Goal: Task Accomplishment & Management: Use online tool/utility

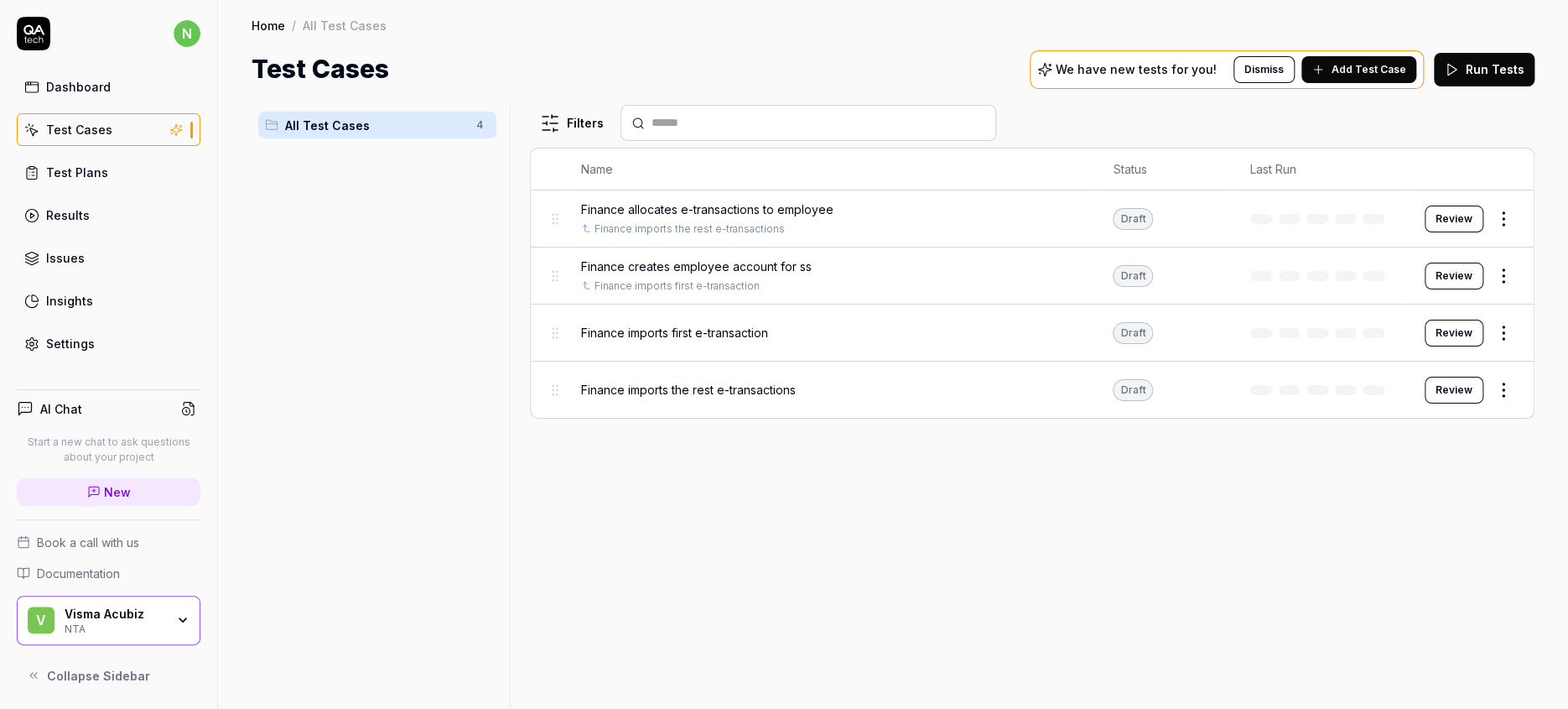
click at [1510, 298] on html "n Dashboard Test Cases Test Plans Results Issues Insights Settings AI Chat Star…" at bounding box center [784, 354] width 1568 height 709
click at [1419, 429] on div "Edit" at bounding box center [1459, 447] width 160 height 37
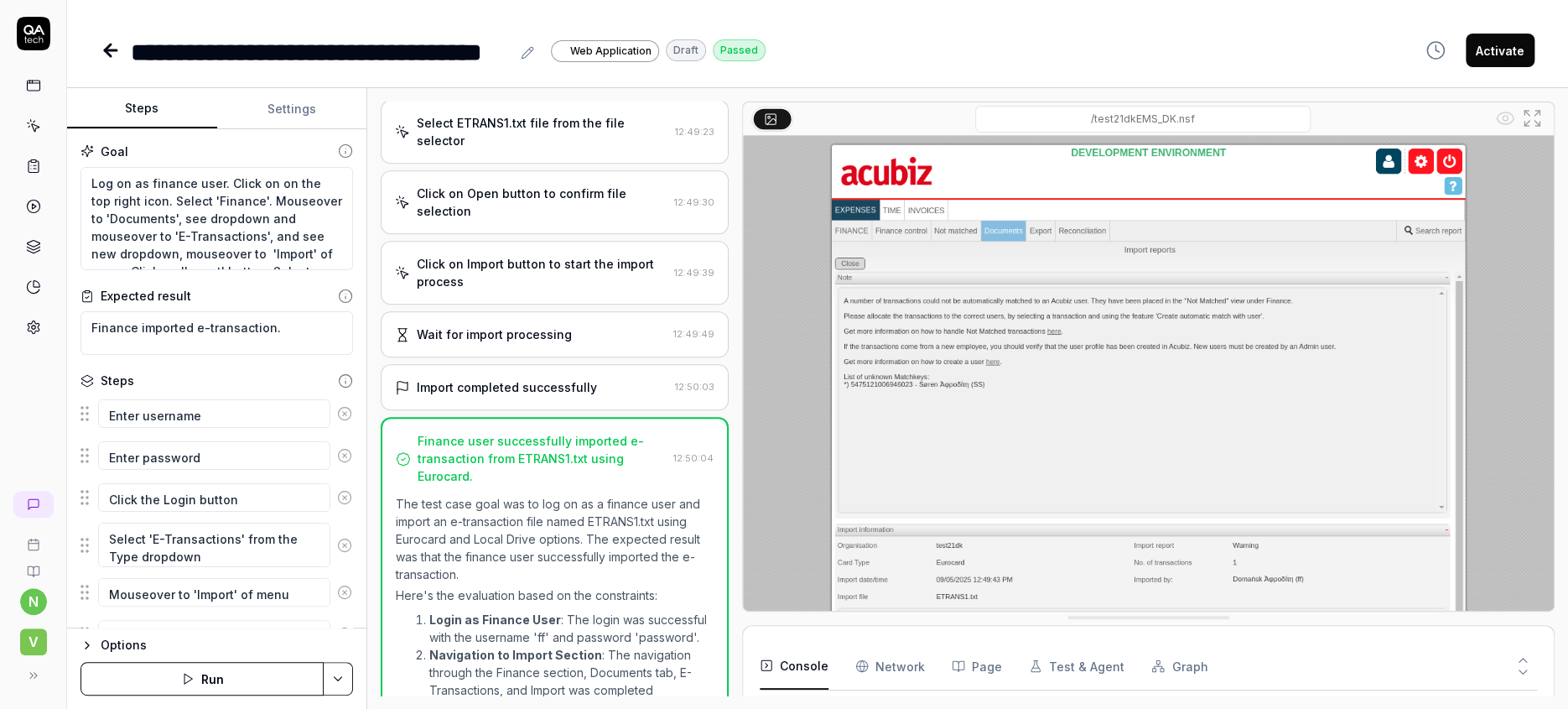
scroll to position [919, 0]
click at [205, 685] on button "Run" at bounding box center [202, 678] width 243 height 33
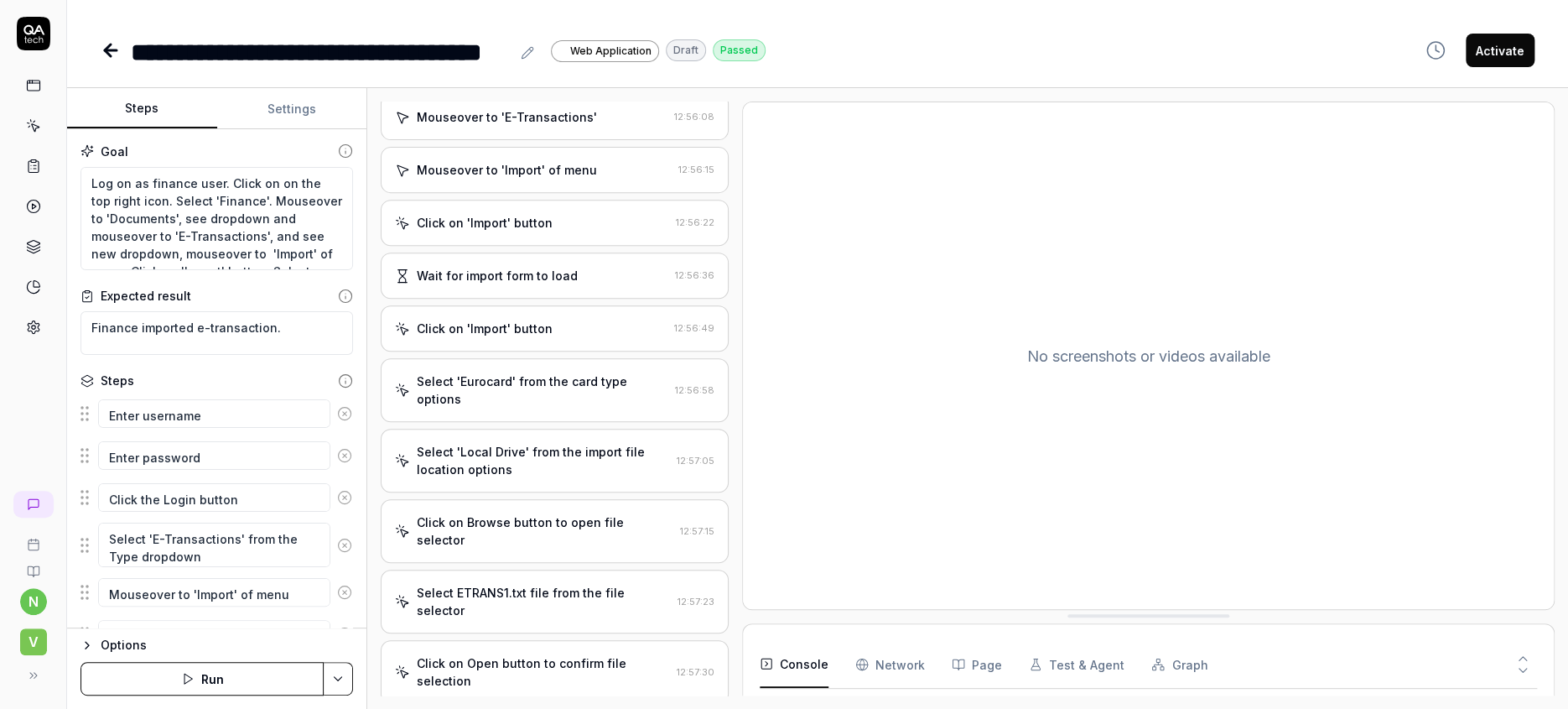
scroll to position [402, 0]
click at [100, 40] on icon at bounding box center [110, 50] width 20 height 20
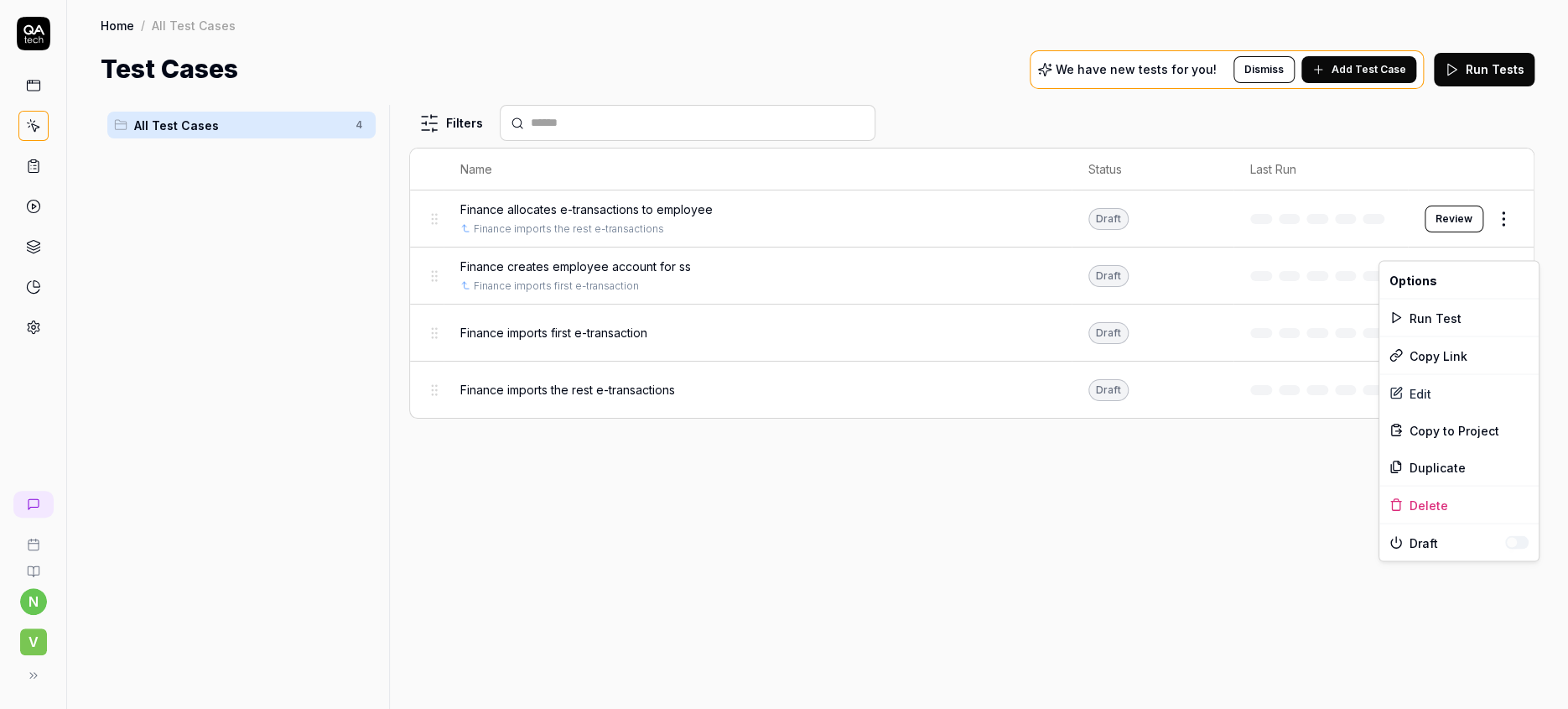
click at [1511, 247] on html "n V Home / All Test Cases Home / All Test Cases Test Cases We have new tests fo…" at bounding box center [784, 354] width 1568 height 709
click at [1415, 376] on div "Edit" at bounding box center [1459, 393] width 160 height 37
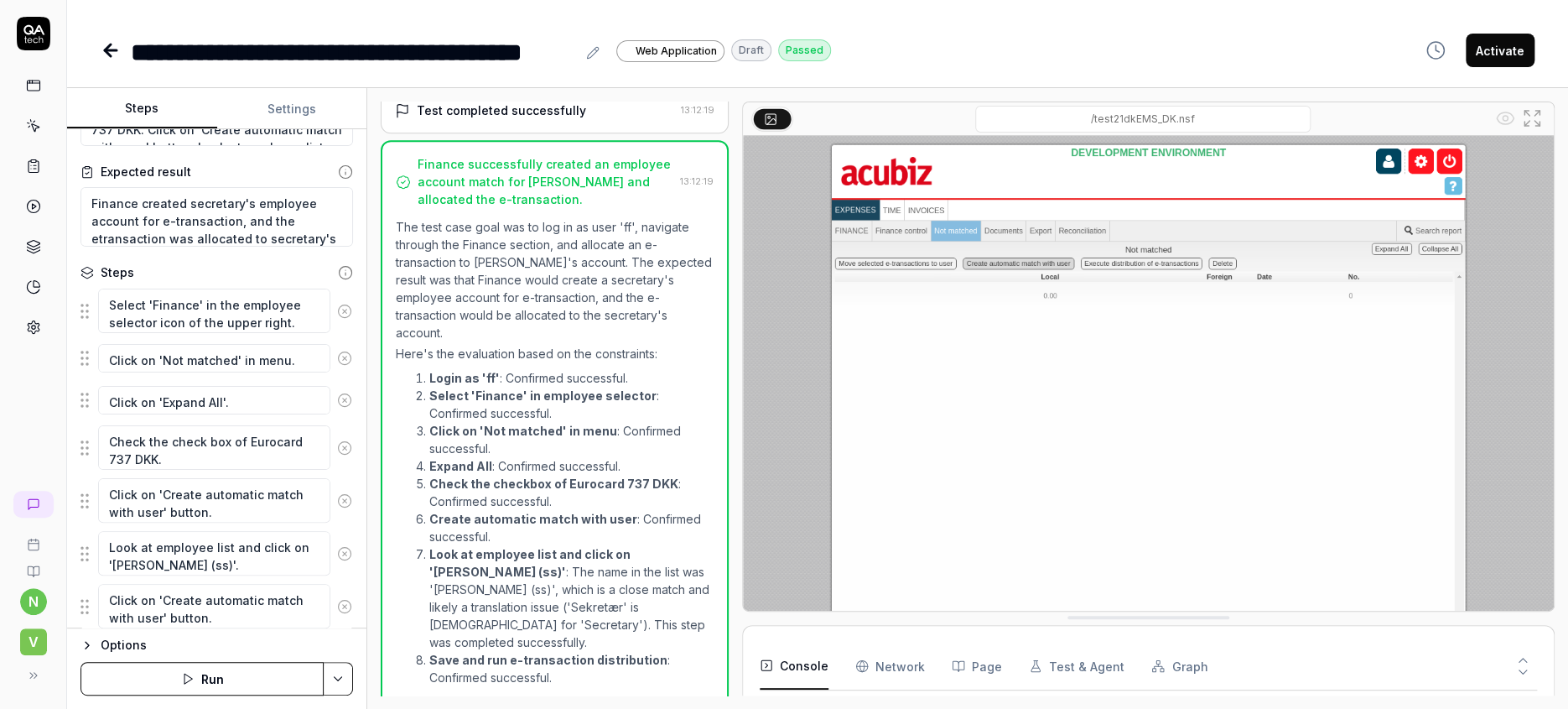
scroll to position [172, 0]
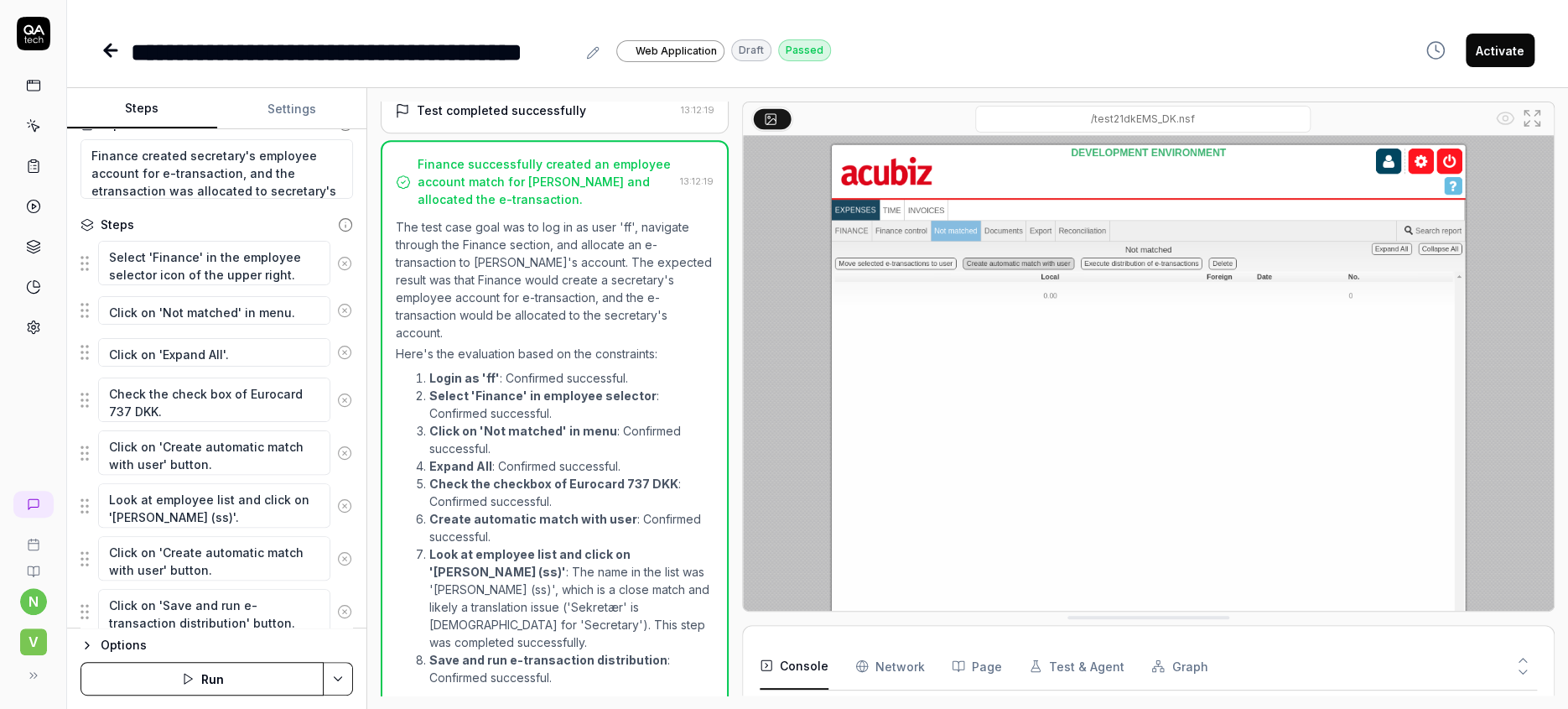
click at [208, 679] on button "Run" at bounding box center [202, 678] width 243 height 33
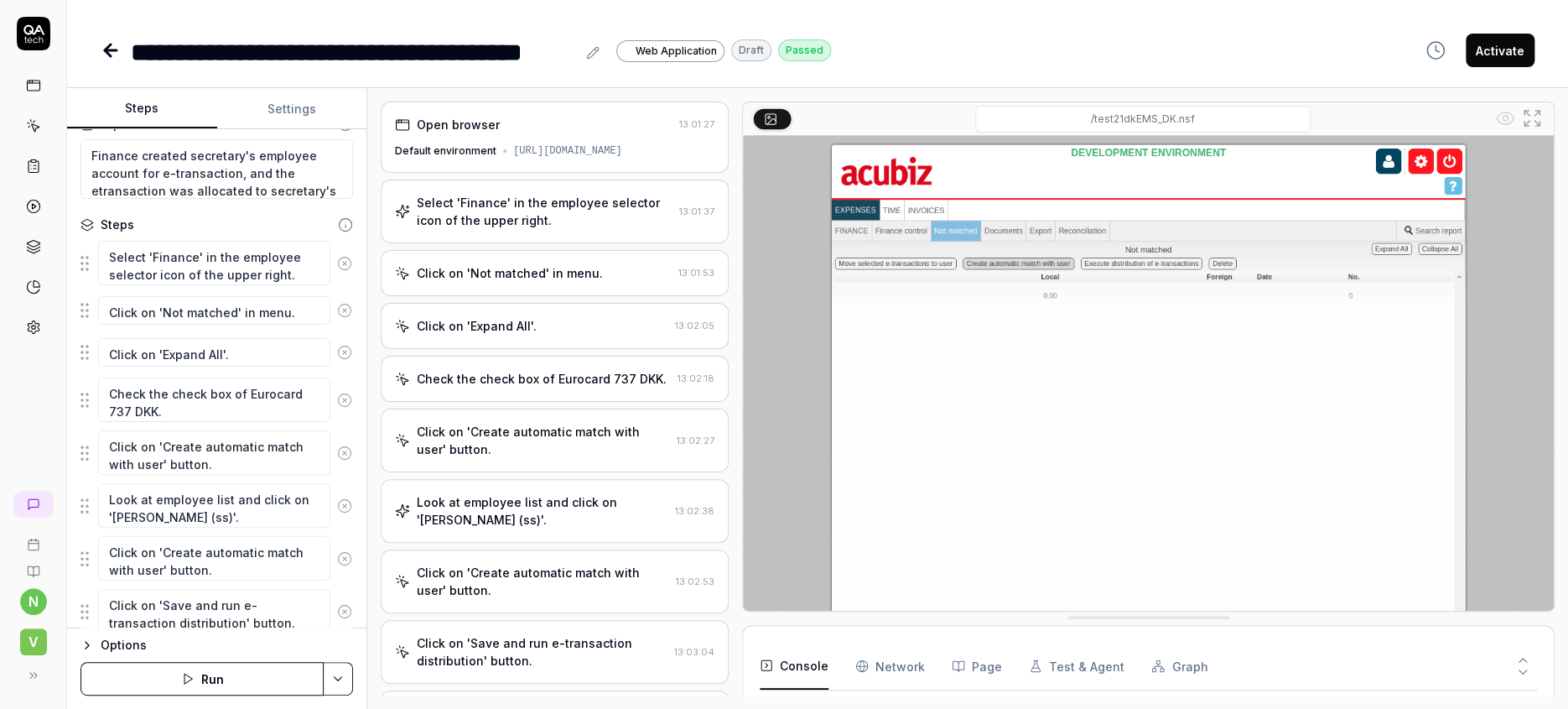
click at [86, 43] on div "**********" at bounding box center [817, 33] width 1501 height 67
click at [105, 45] on icon at bounding box center [108, 51] width 6 height 12
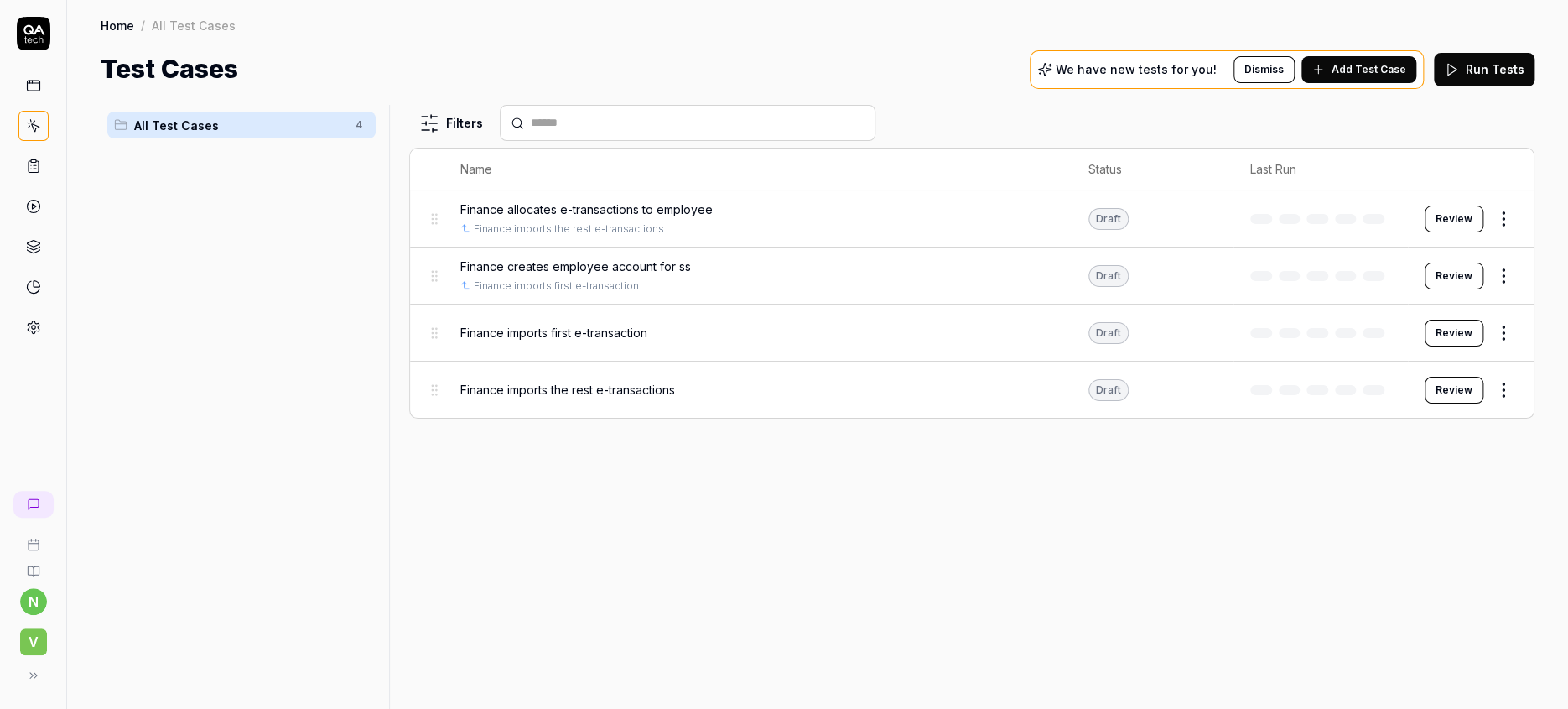
click at [1509, 355] on html "n V Home / All Test Cases Home / All Test Cases Test Cases We have new tests fo…" at bounding box center [784, 354] width 1568 height 709
click at [1411, 483] on div "Edit" at bounding box center [1459, 502] width 160 height 37
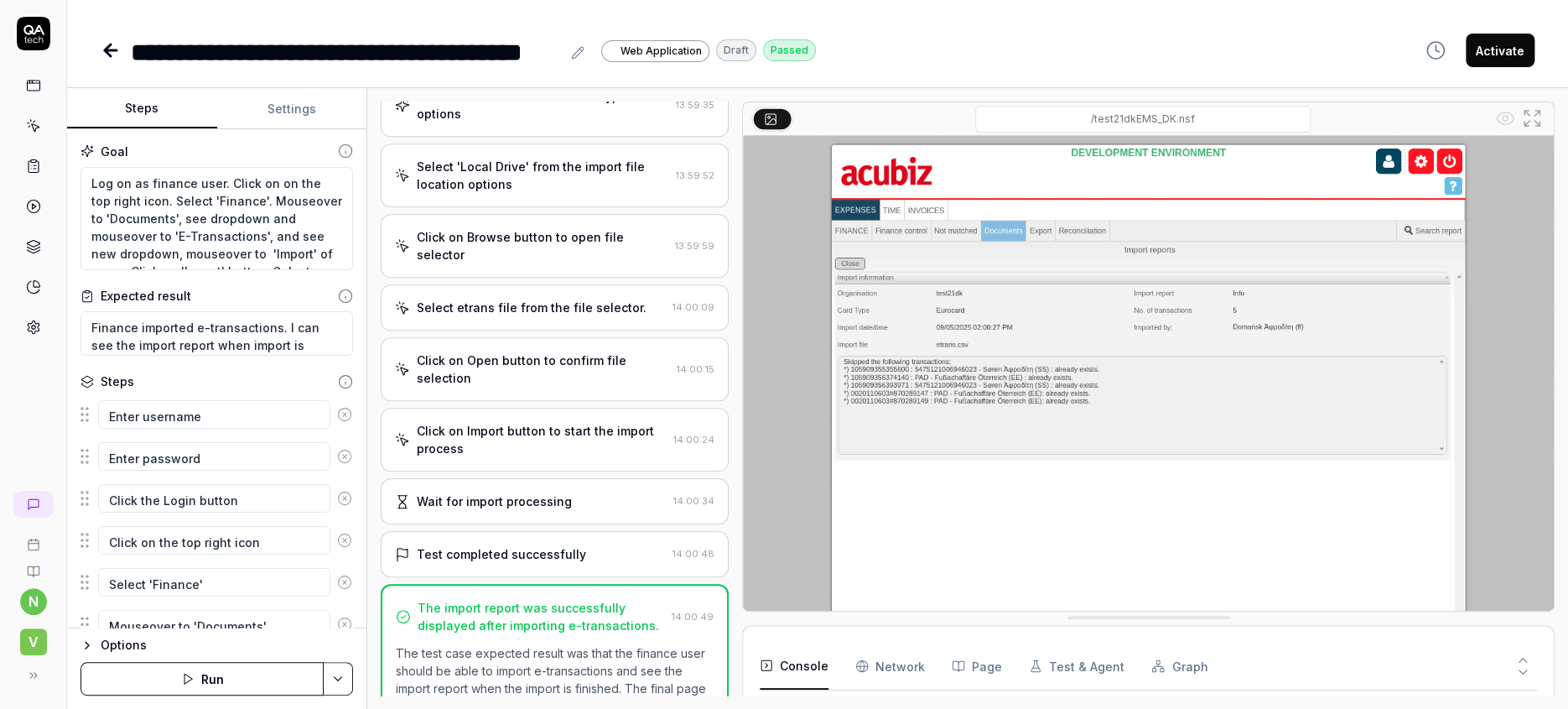
scroll to position [919, 0]
click at [216, 683] on button "Run" at bounding box center [202, 678] width 243 height 33
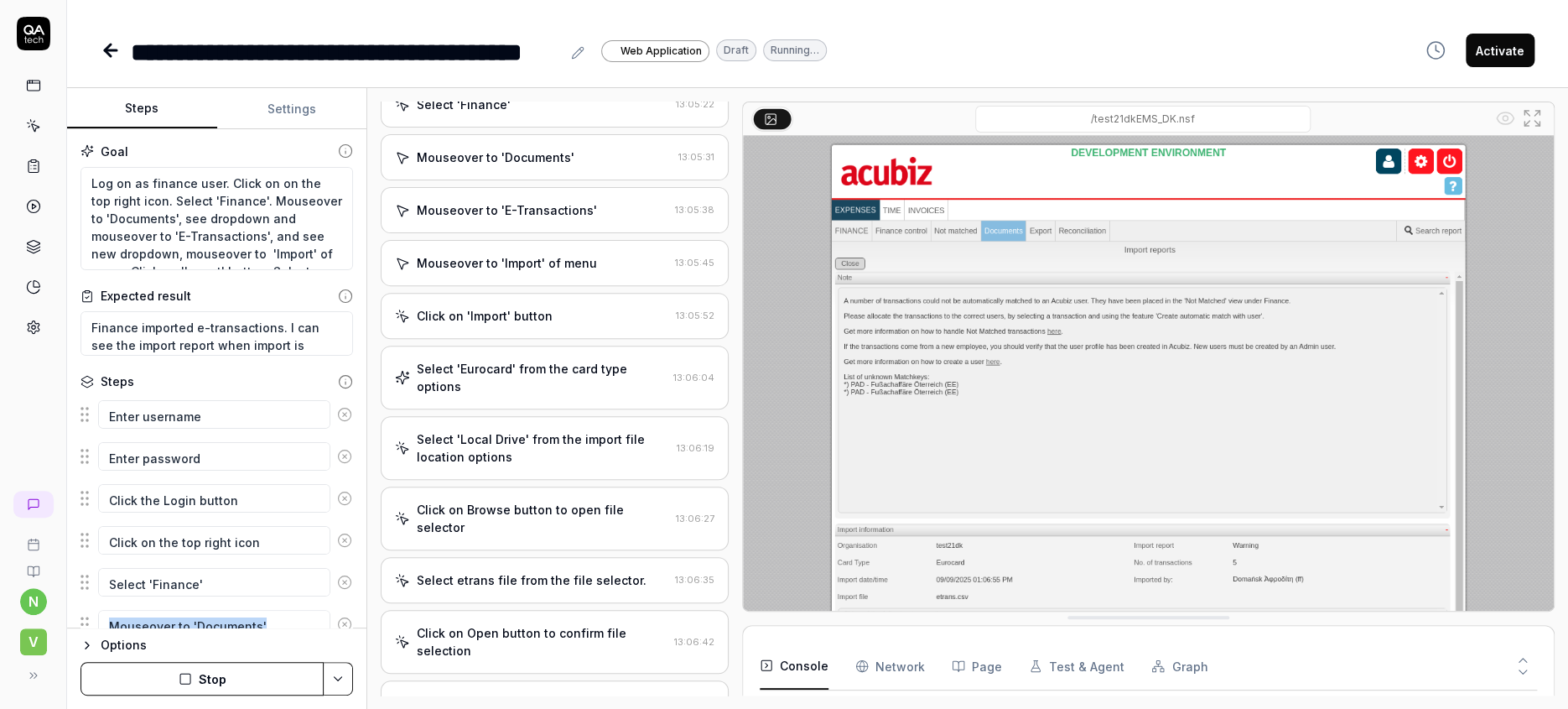
scroll to position [475, 0]
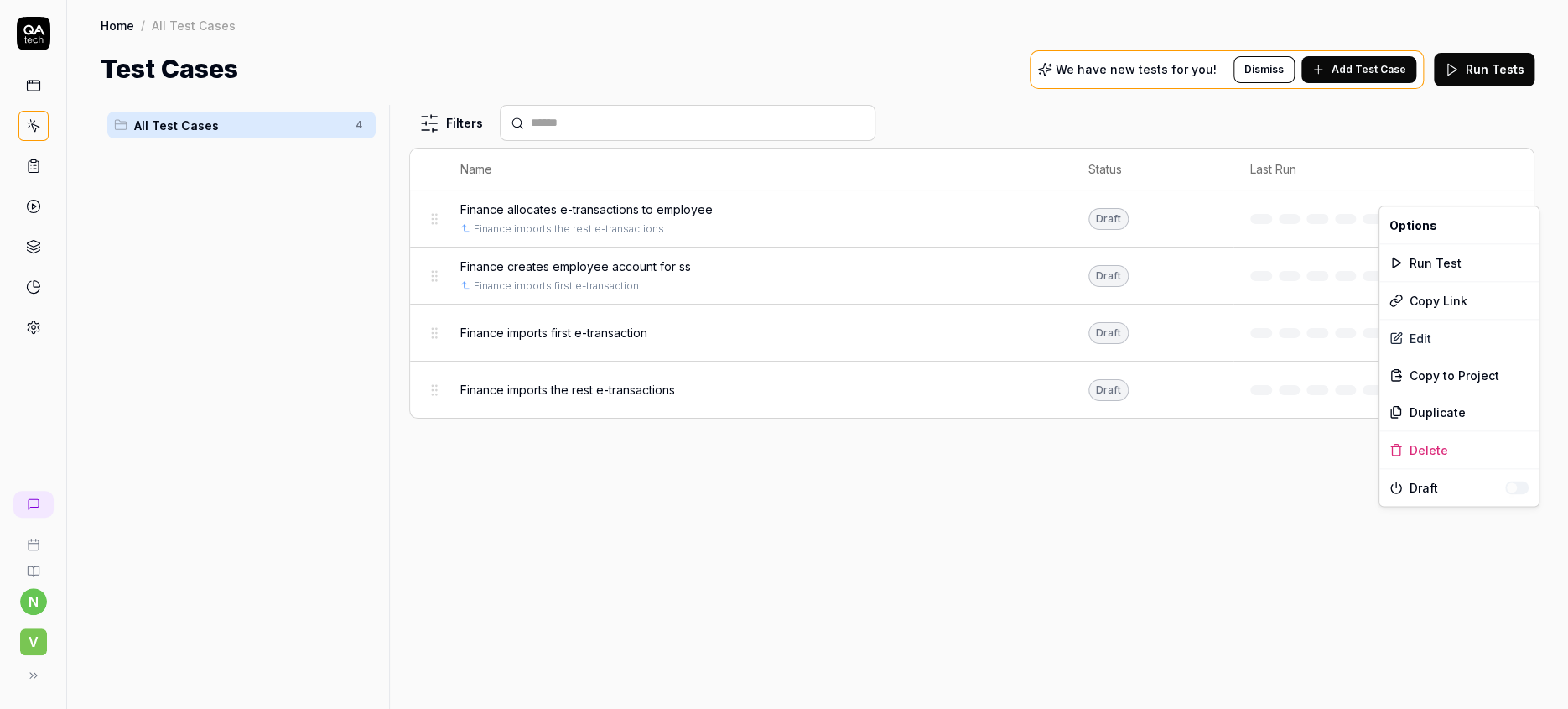
click at [1509, 185] on html "n V Home / All Test Cases Home / All Test Cases Test Cases We have new tests fo…" at bounding box center [784, 354] width 1568 height 709
click at [1414, 320] on div "Edit" at bounding box center [1459, 338] width 160 height 37
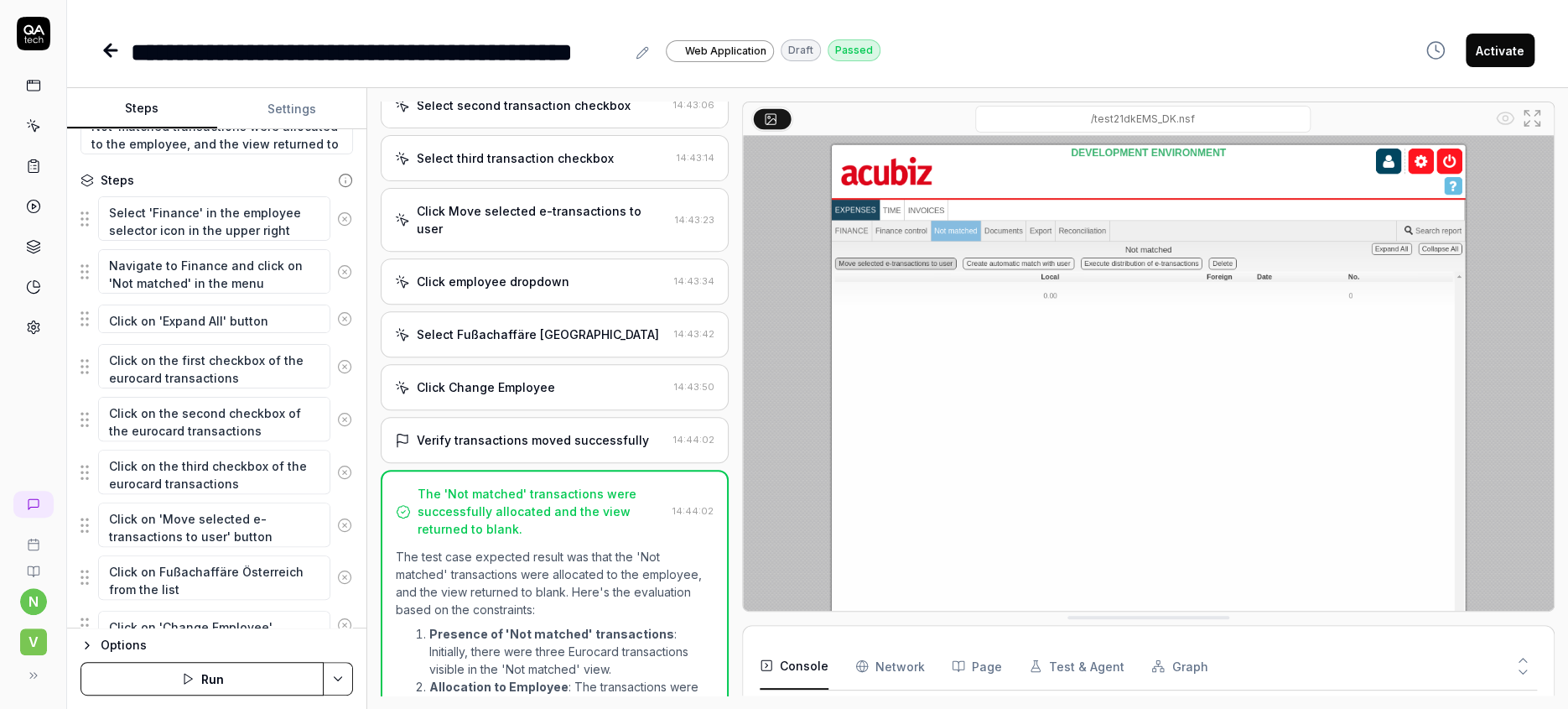
scroll to position [209, 0]
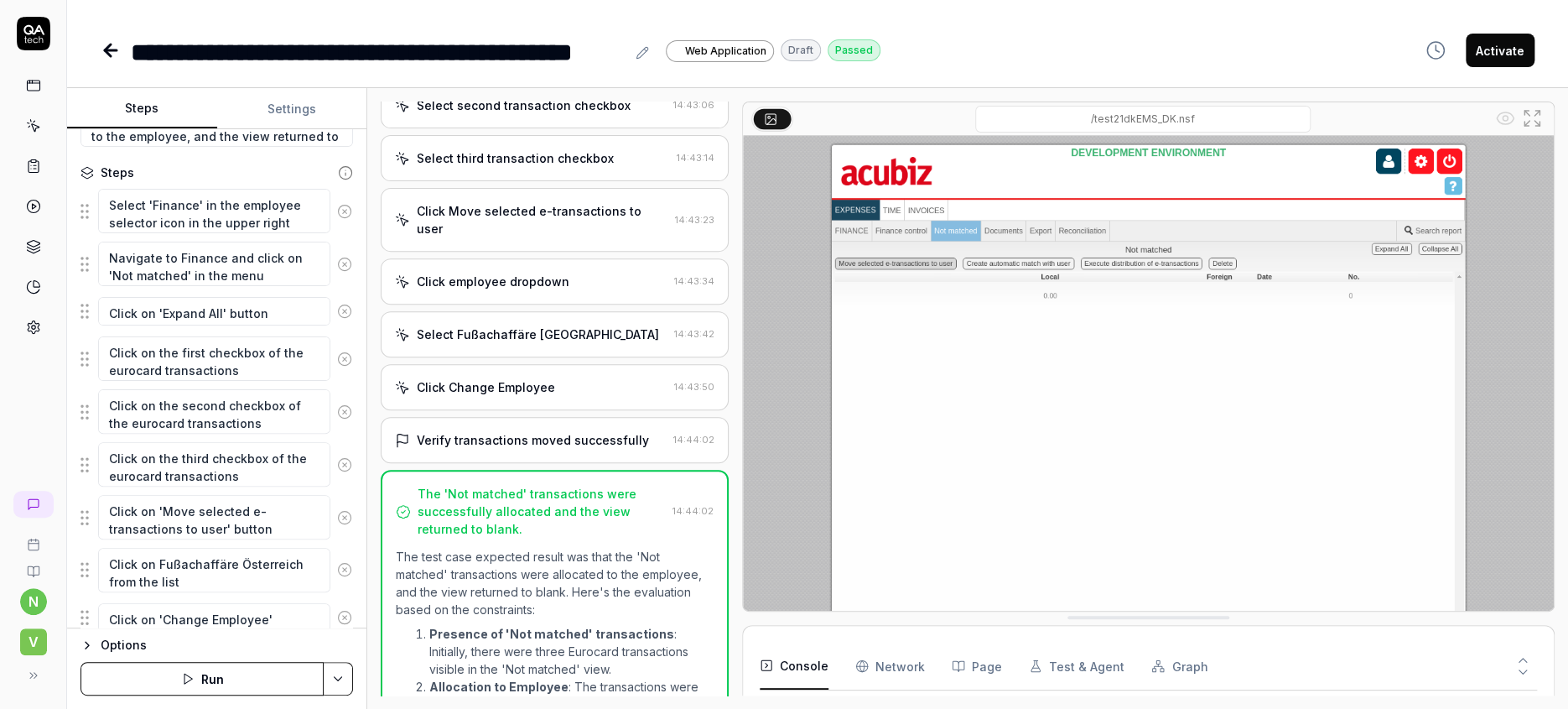
click at [879, 346] on img at bounding box center [1149, 389] width 811 height 507
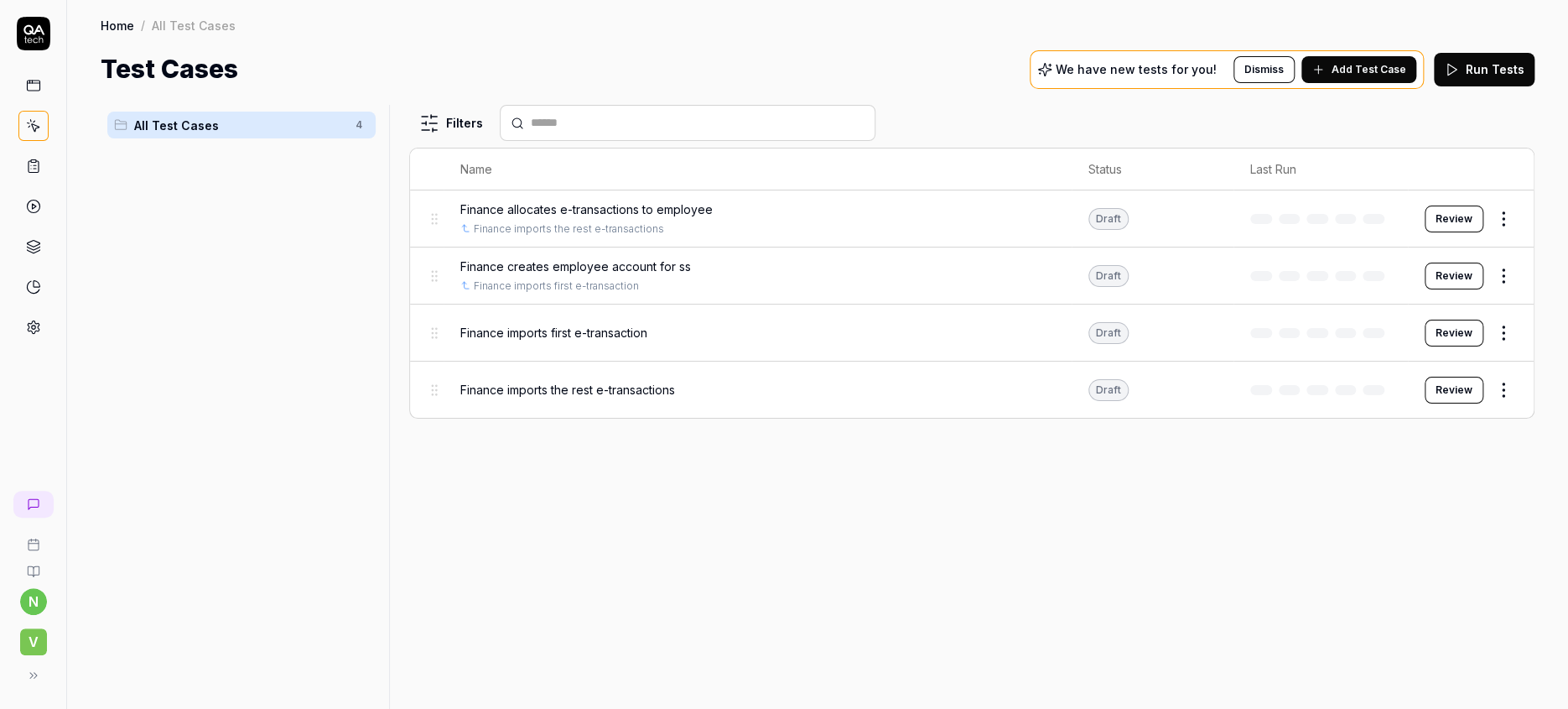
drag, startPoint x: 451, startPoint y: 221, endPoint x: 435, endPoint y: 197, distance: 28.8
click at [435, 197] on tbody "Finance allocates e-transactions to employee Finance imports the rest e-transac…" at bounding box center [972, 304] width 1123 height 228
click at [575, 447] on div "Filters Name Status Last Run Finance allocates e-transactions to employee Finan…" at bounding box center [972, 407] width 1125 height 604
drag, startPoint x: 576, startPoint y: 439, endPoint x: 617, endPoint y: 554, distance: 122.1
click at [576, 444] on div "Filters Name Status Last Run Finance allocates e-transactions to employee Finan…" at bounding box center [972, 407] width 1125 height 604
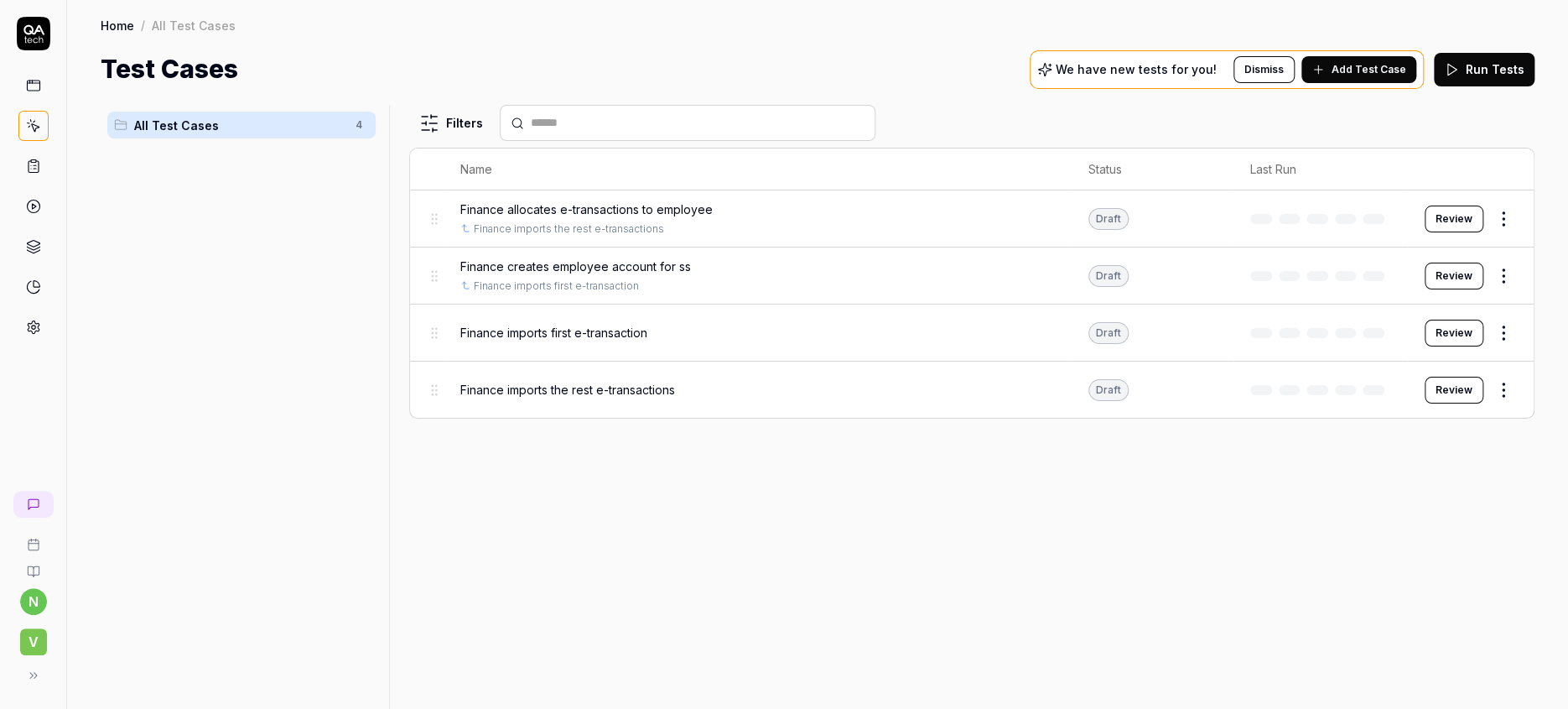
click at [1516, 189] on html "n V Home / All Test Cases Home / All Test Cases Test Cases We have new tests fo…" at bounding box center [784, 354] width 1568 height 709
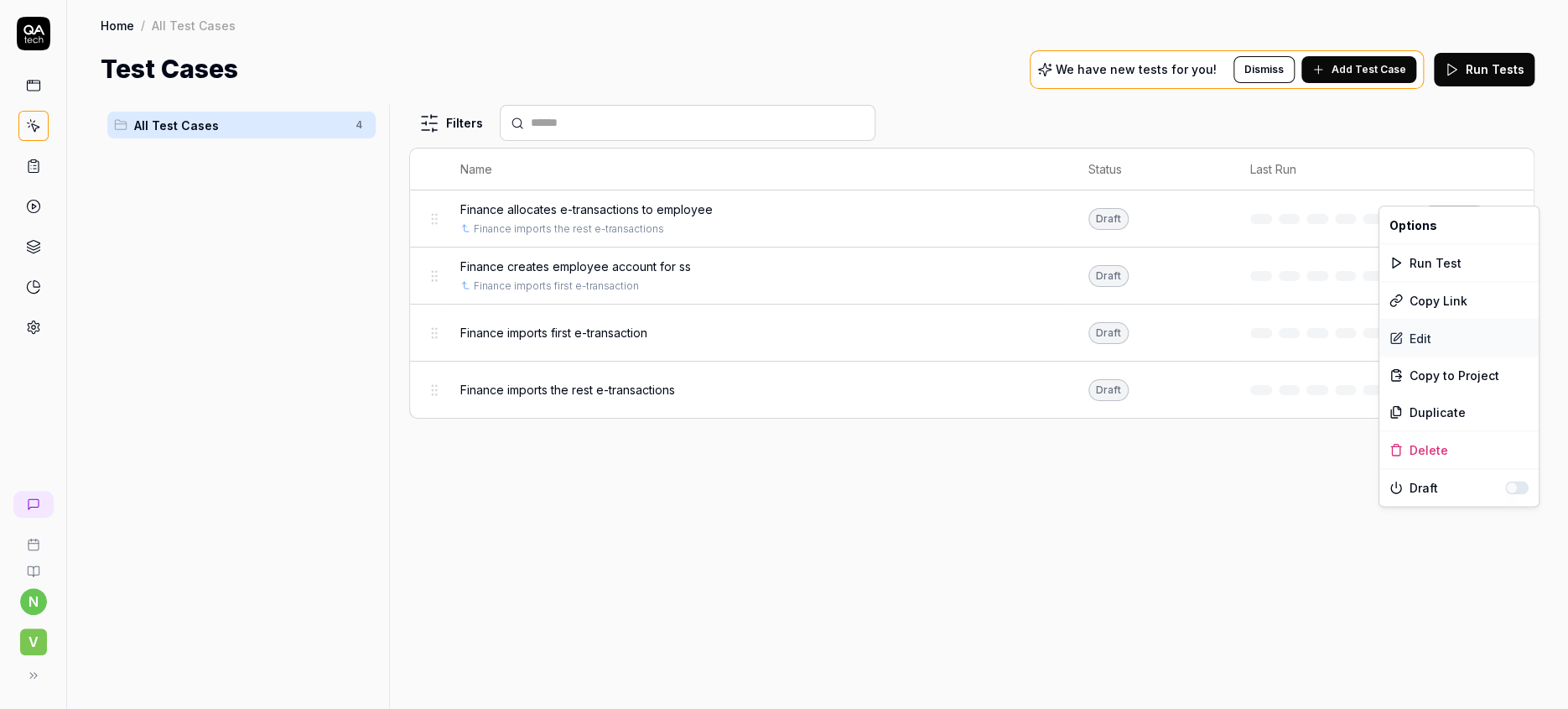
click at [1415, 320] on div "Edit" at bounding box center [1459, 338] width 160 height 37
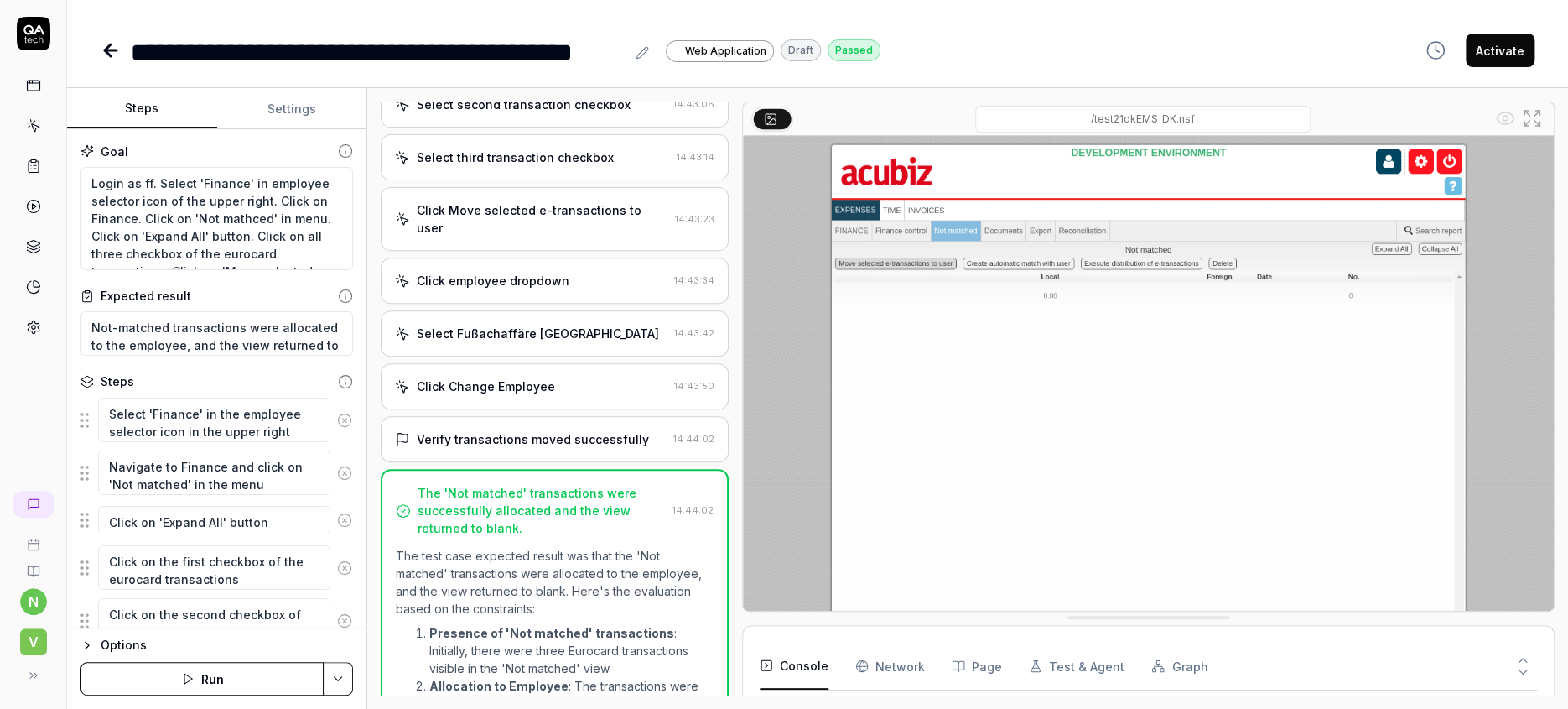
scroll to position [362, 0]
type textarea "*"
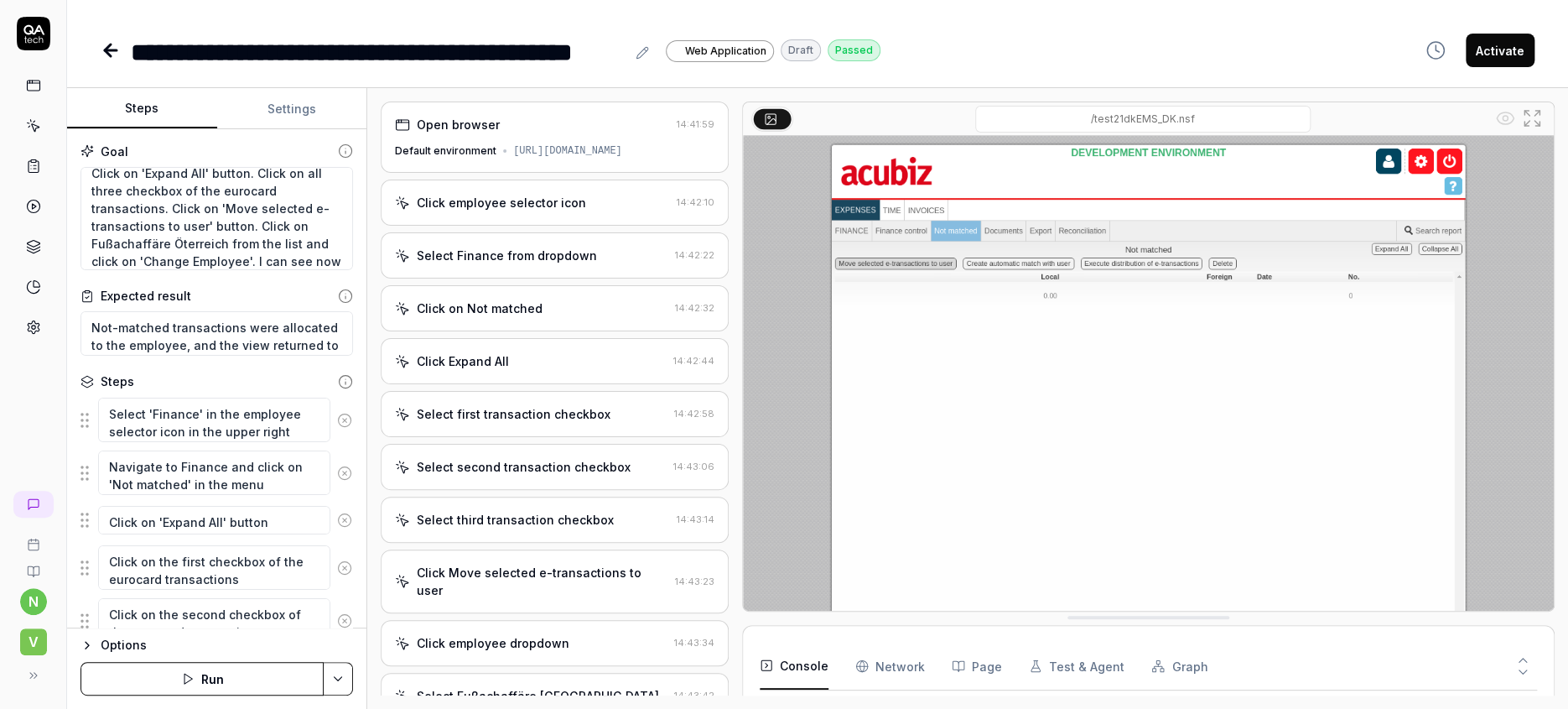
click at [31, 124] on icon at bounding box center [35, 128] width 8 height 8
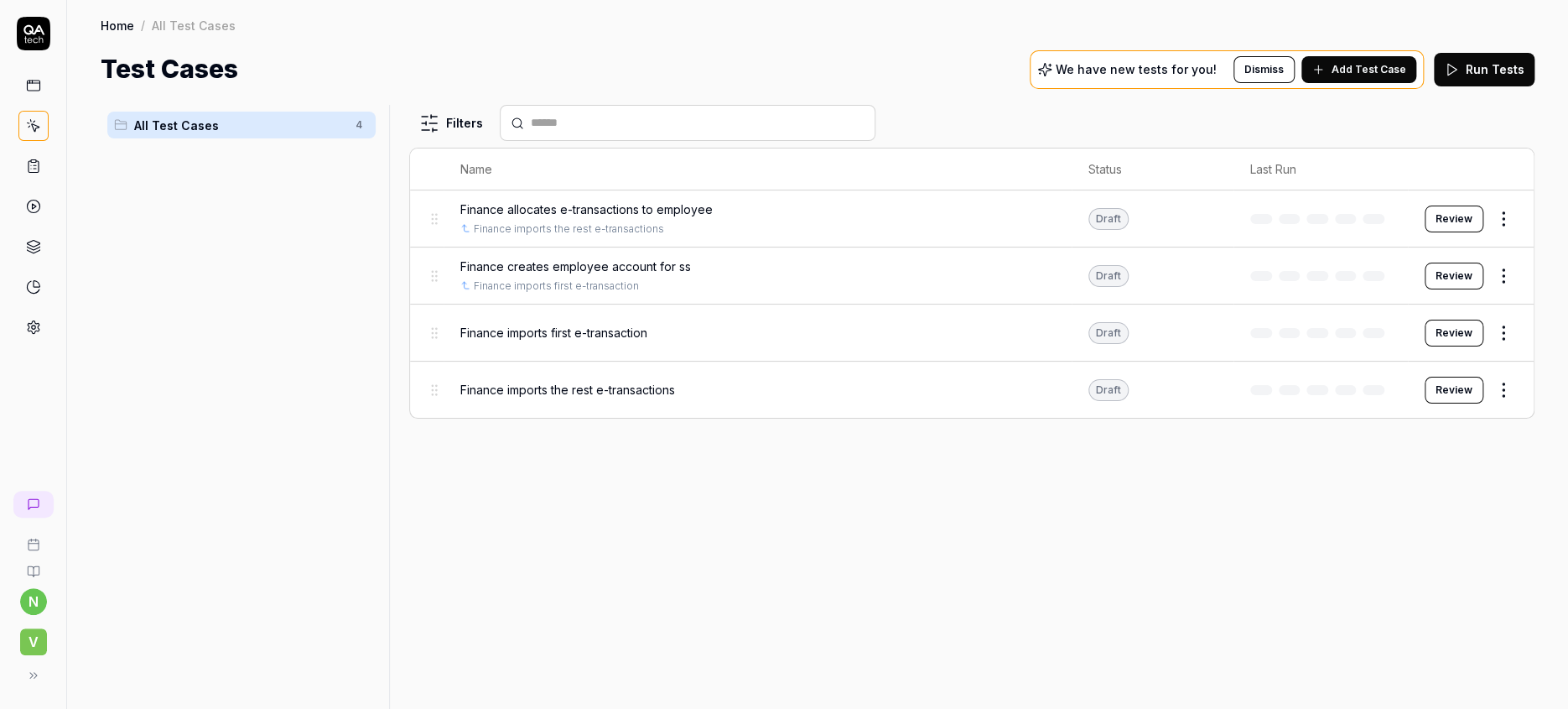
click at [1403, 56] on button "Add Test Case" at bounding box center [1359, 70] width 115 height 27
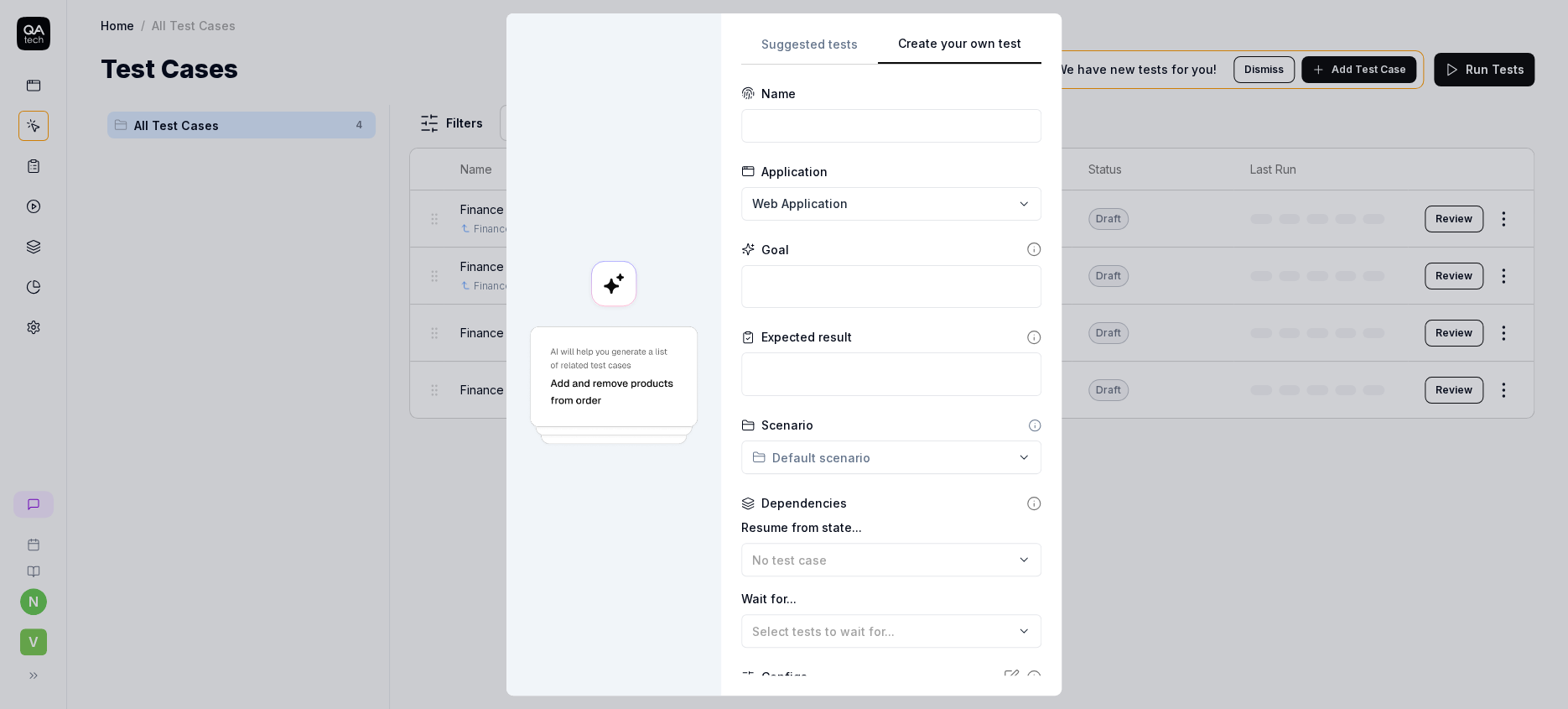
click at [1004, 140] on div "Suggested tests Create your own test Name Application Web Application Goal Expe…" at bounding box center [892, 354] width 340 height 682
click at [918, 109] on input at bounding box center [891, 125] width 301 height 33
type input "Finance allocate ss' etransactions to ee"
click at [831, 265] on textarea at bounding box center [891, 286] width 301 height 44
type textarea "*"
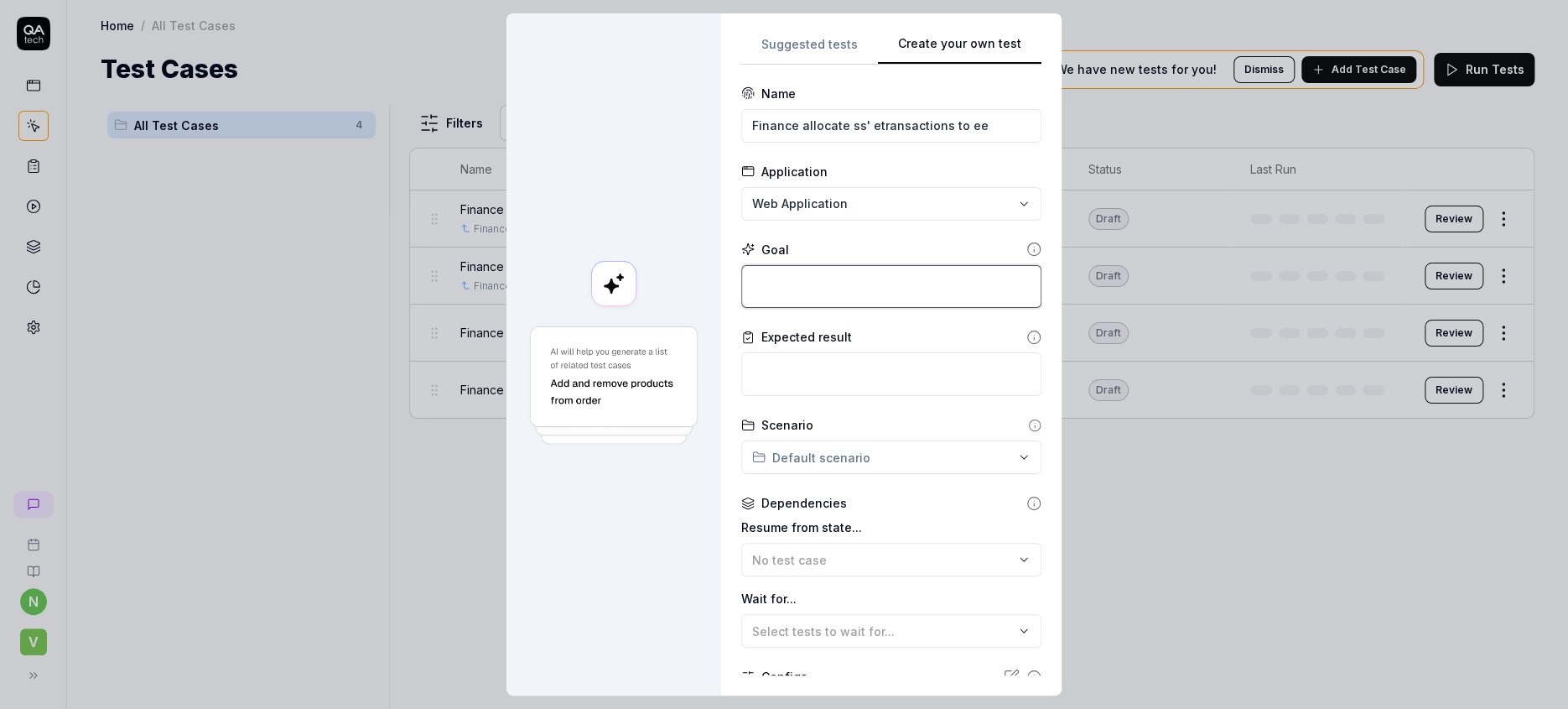
type textarea "L"
type textarea "*"
type textarea "Lo"
type textarea "*"
type textarea "Log"
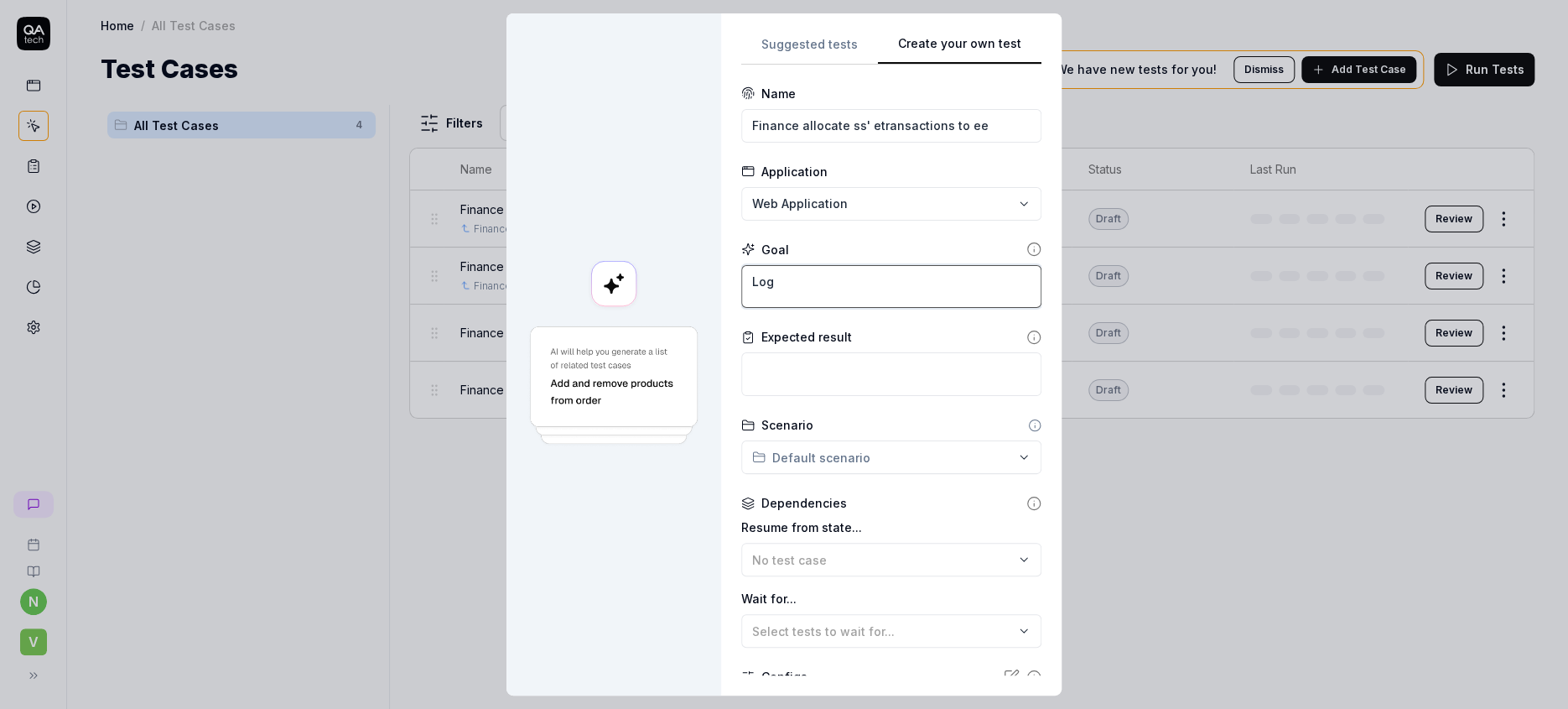
type textarea "*"
type textarea "Logi"
type textarea "*"
type textarea "Login"
type textarea "*"
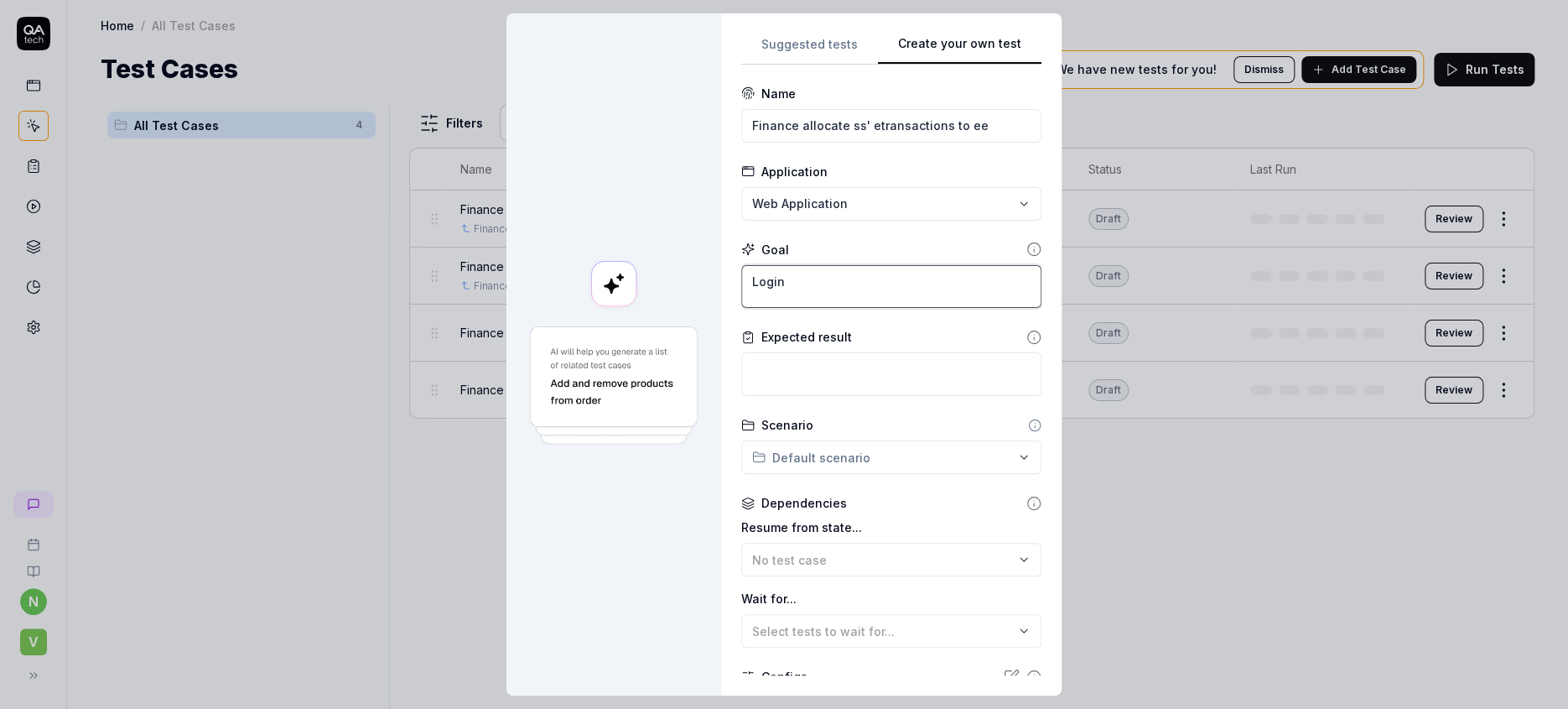
type textarea "Login"
type textarea "*"
type textarea "Login a"
type textarea "*"
type textarea "Login as"
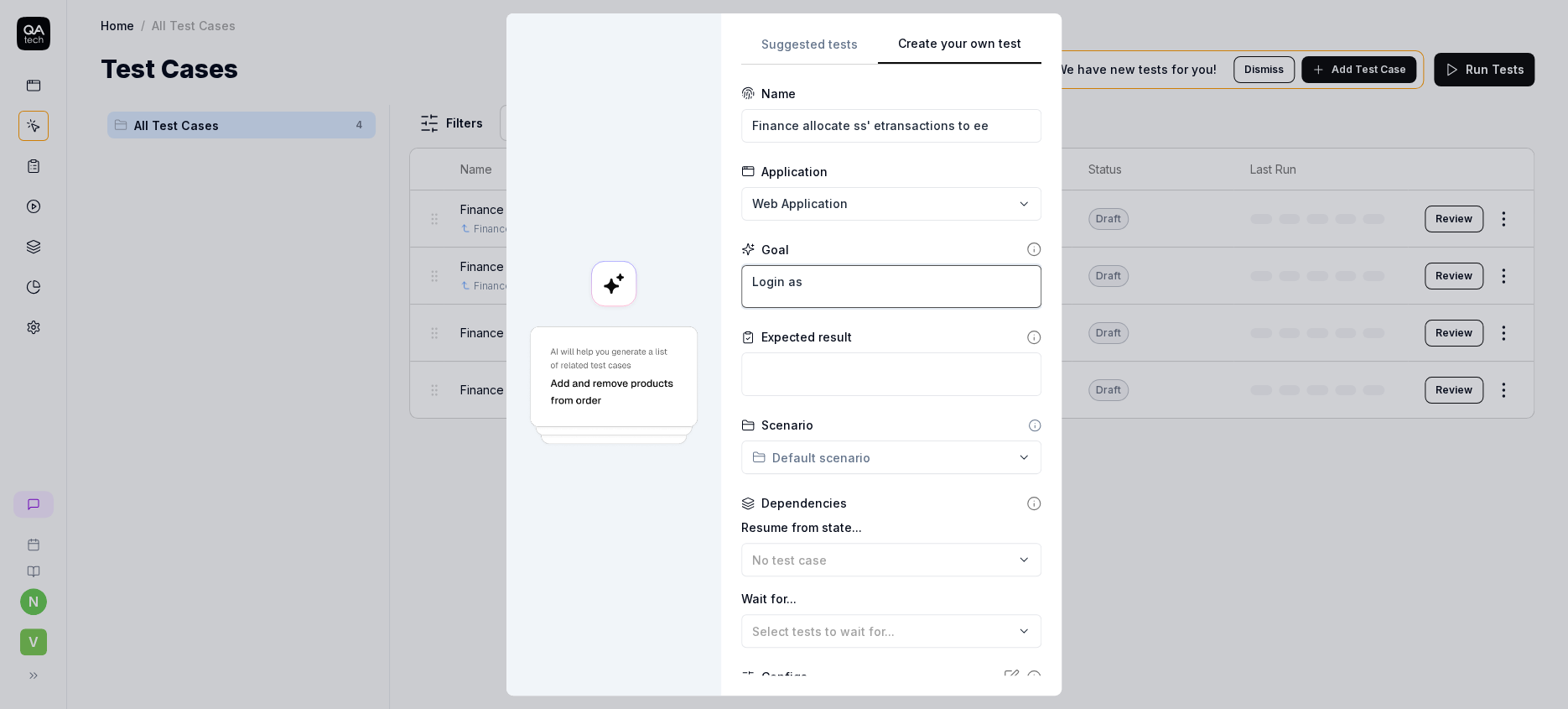
type textarea "*"
type textarea "Login as"
type textarea "*"
type textarea "Login as"
type textarea "*"
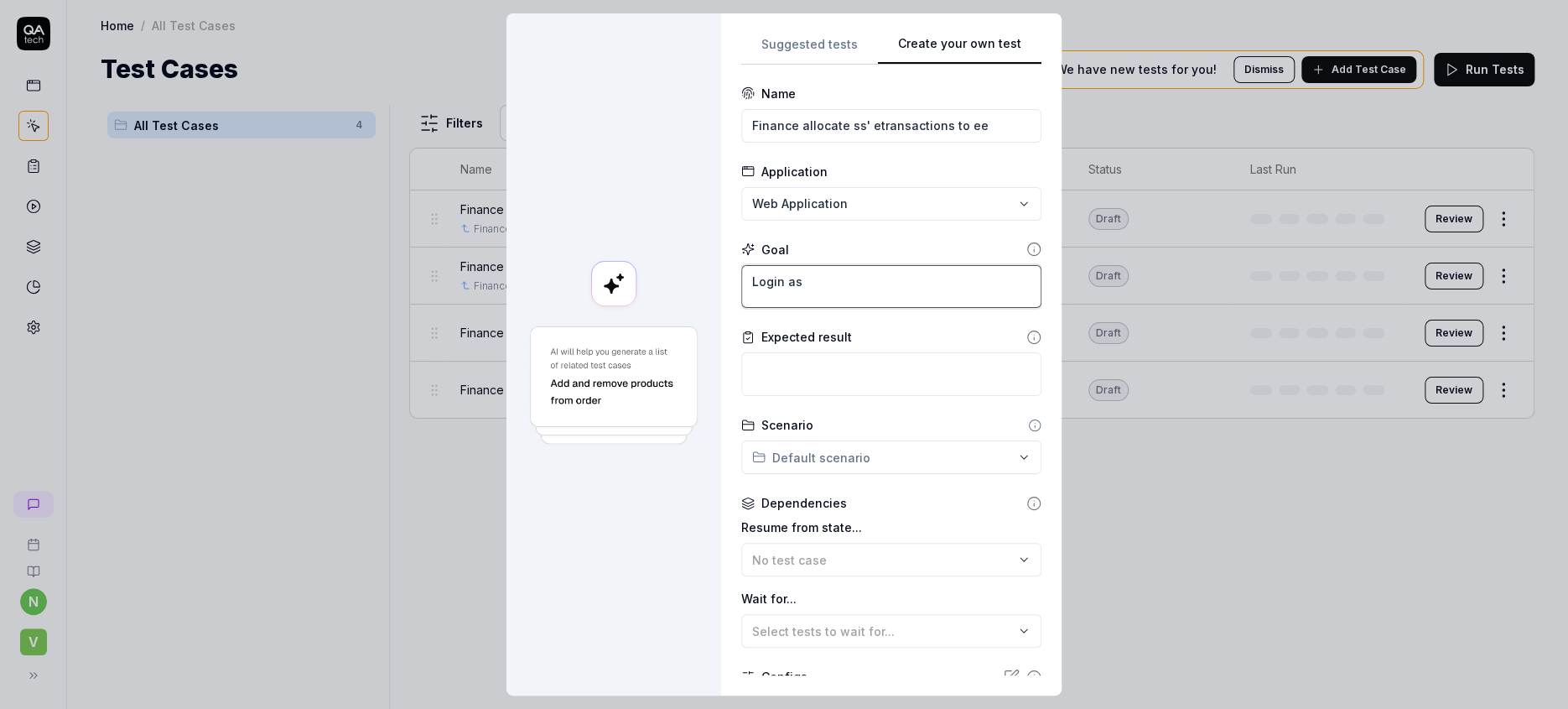
type textarea "Login a"
type textarea "*"
type textarea "Login"
type textarea "*"
type textarea "Login"
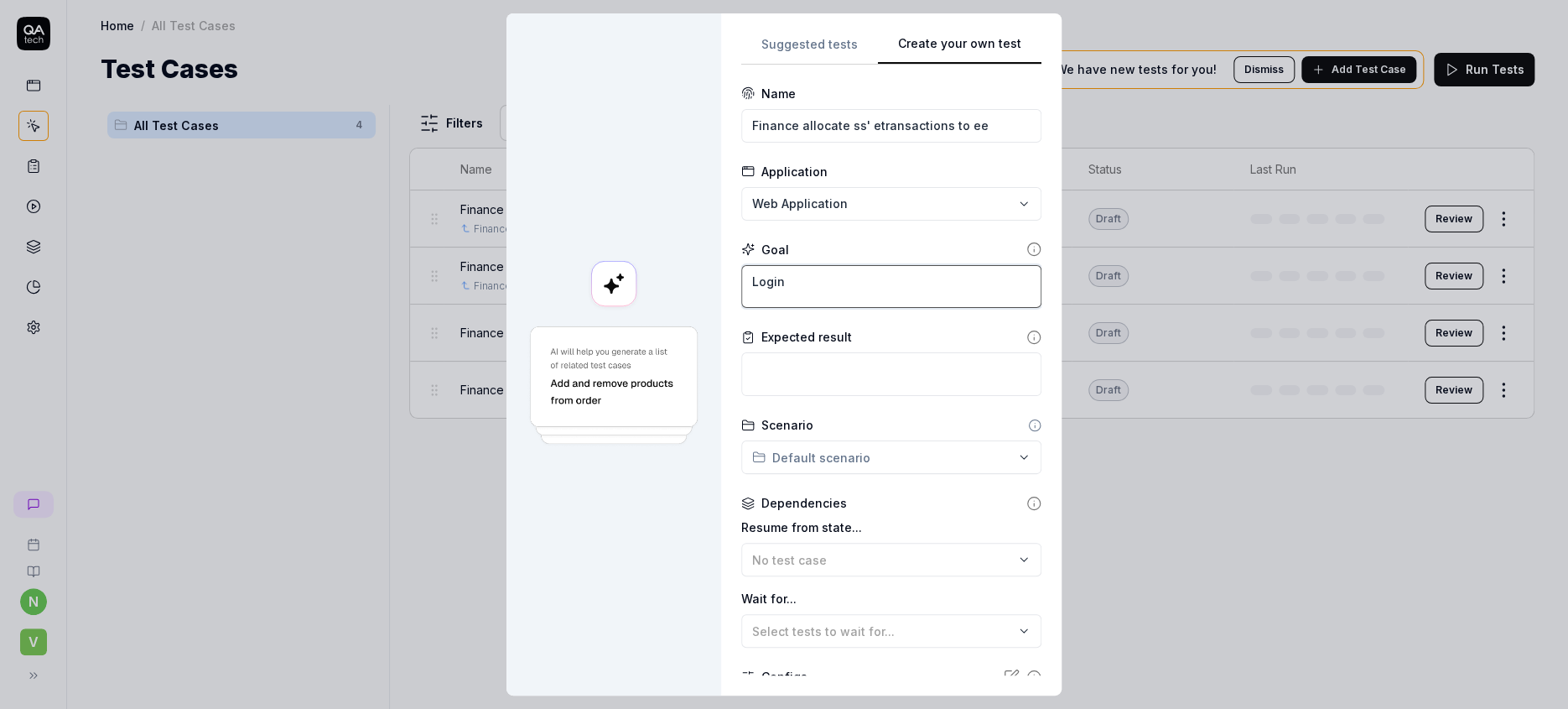
type textarea "*"
type textarea "Logi"
type textarea "*"
type textarea "Log"
type textarea "*"
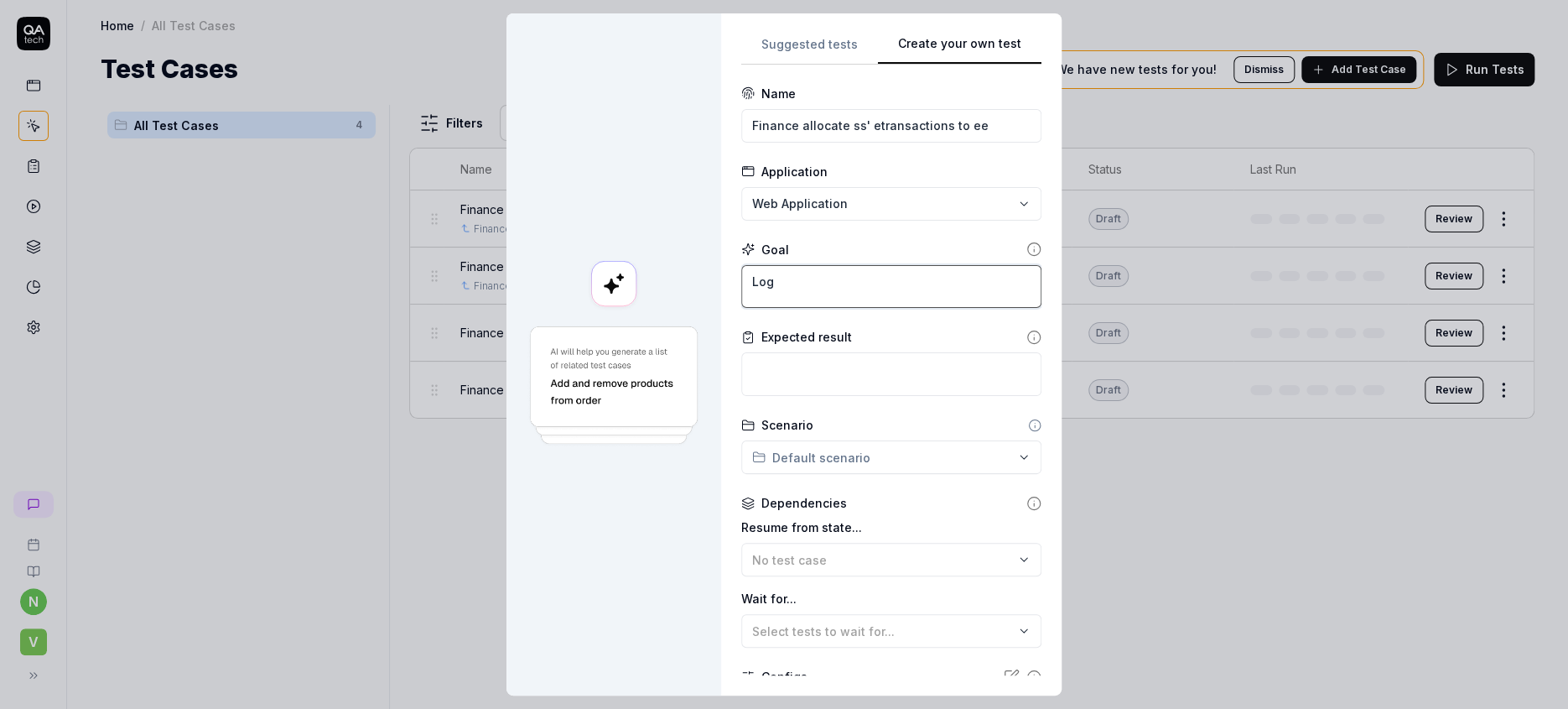
type textarea "Log"
type textarea "*"
type textarea "Log o"
type textarea "*"
type textarea "Log on"
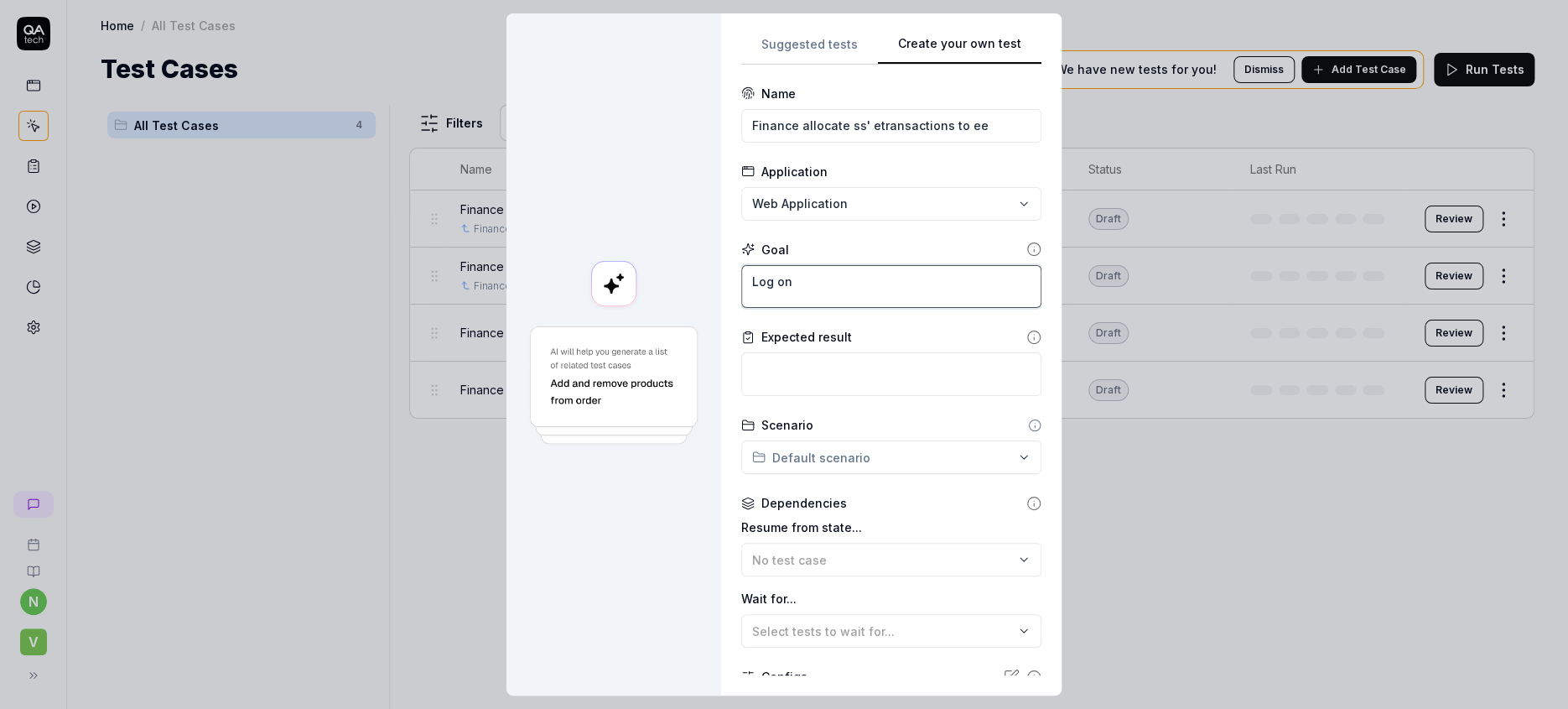
type textarea "*"
type textarea "Log on"
type textarea "*"
type textarea "Log on as"
type textarea "*"
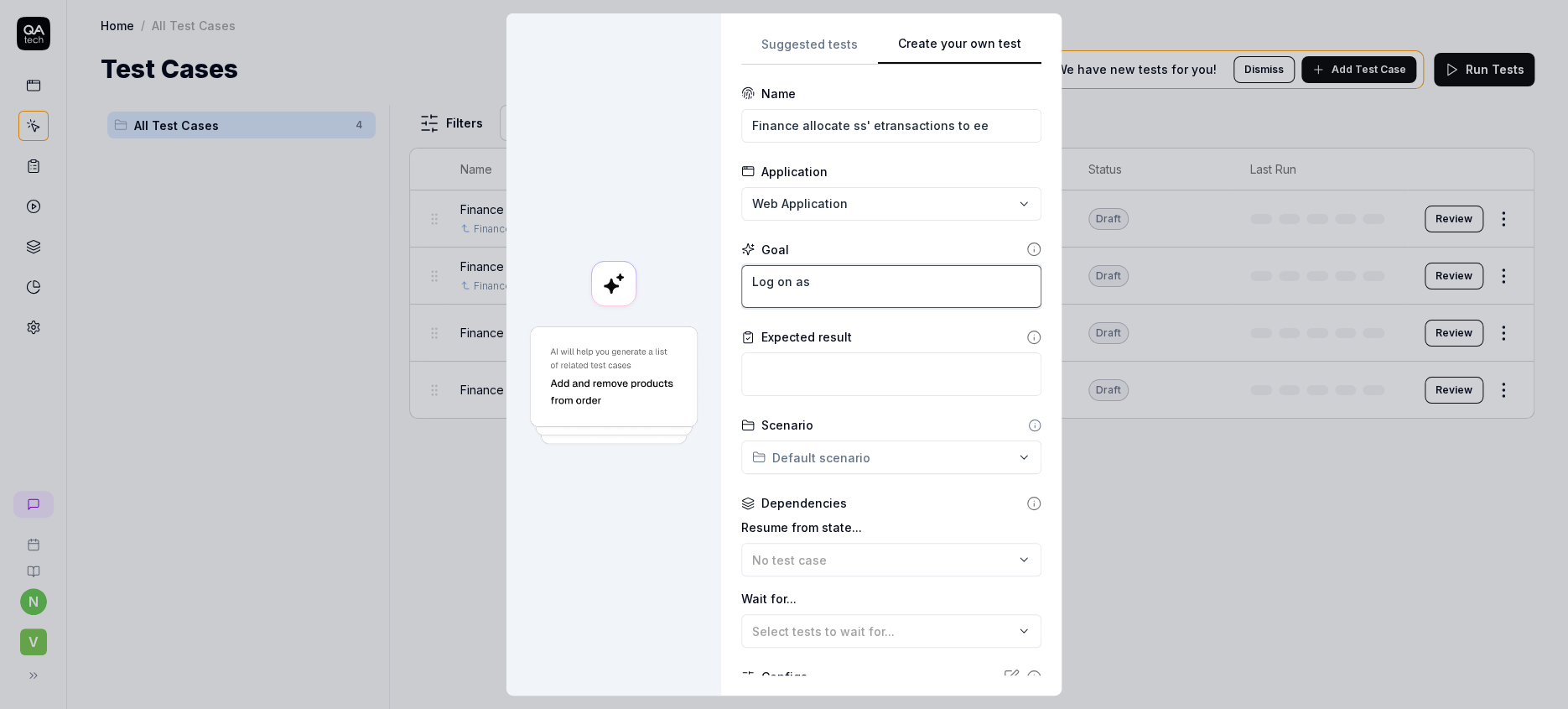
type textarea "Log on as"
type textarea "*"
type textarea "Log on as f"
type textarea "*"
type textarea "Log on as ff"
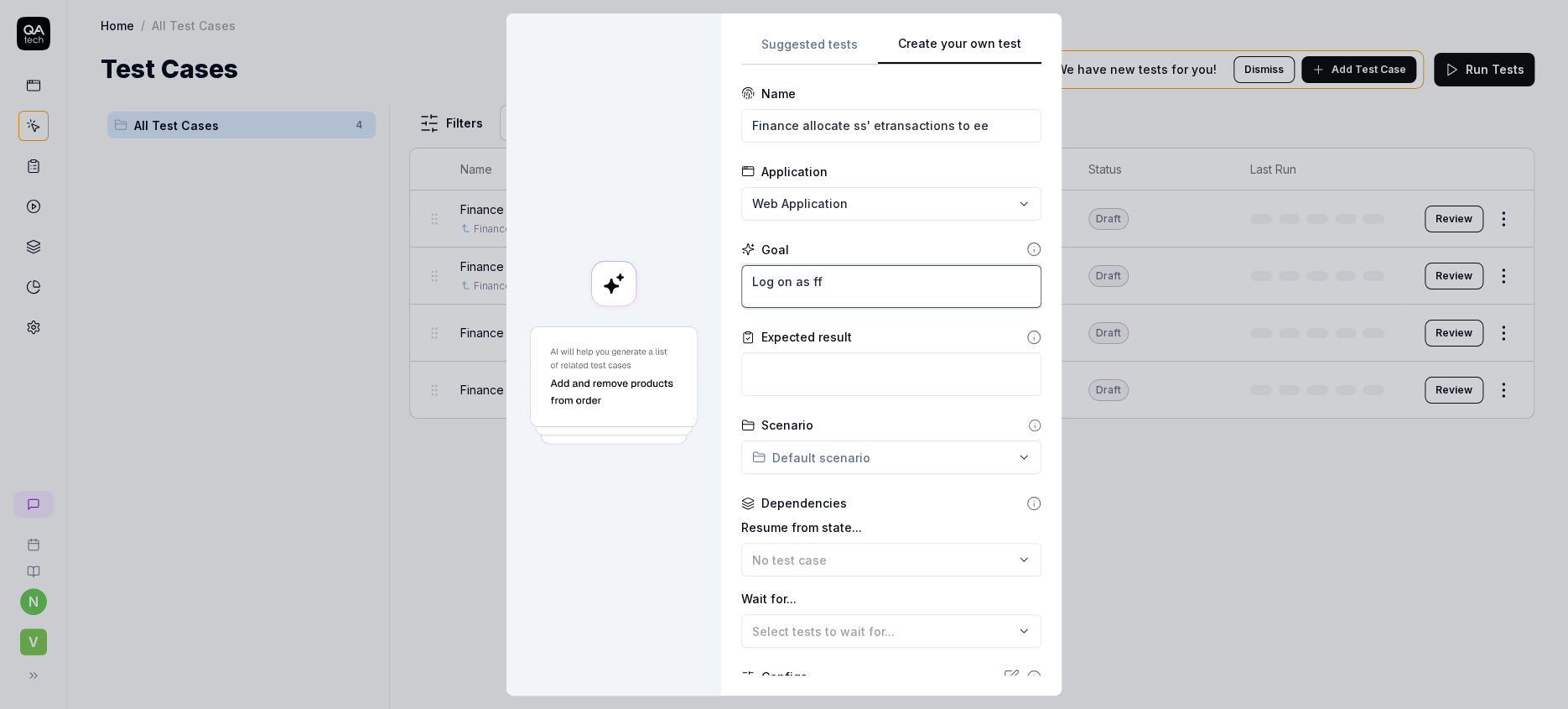
type textarea "*"
type textarea "Log on as ff."
type textarea "*"
type textarea "Log on as ff."
type textarea "*"
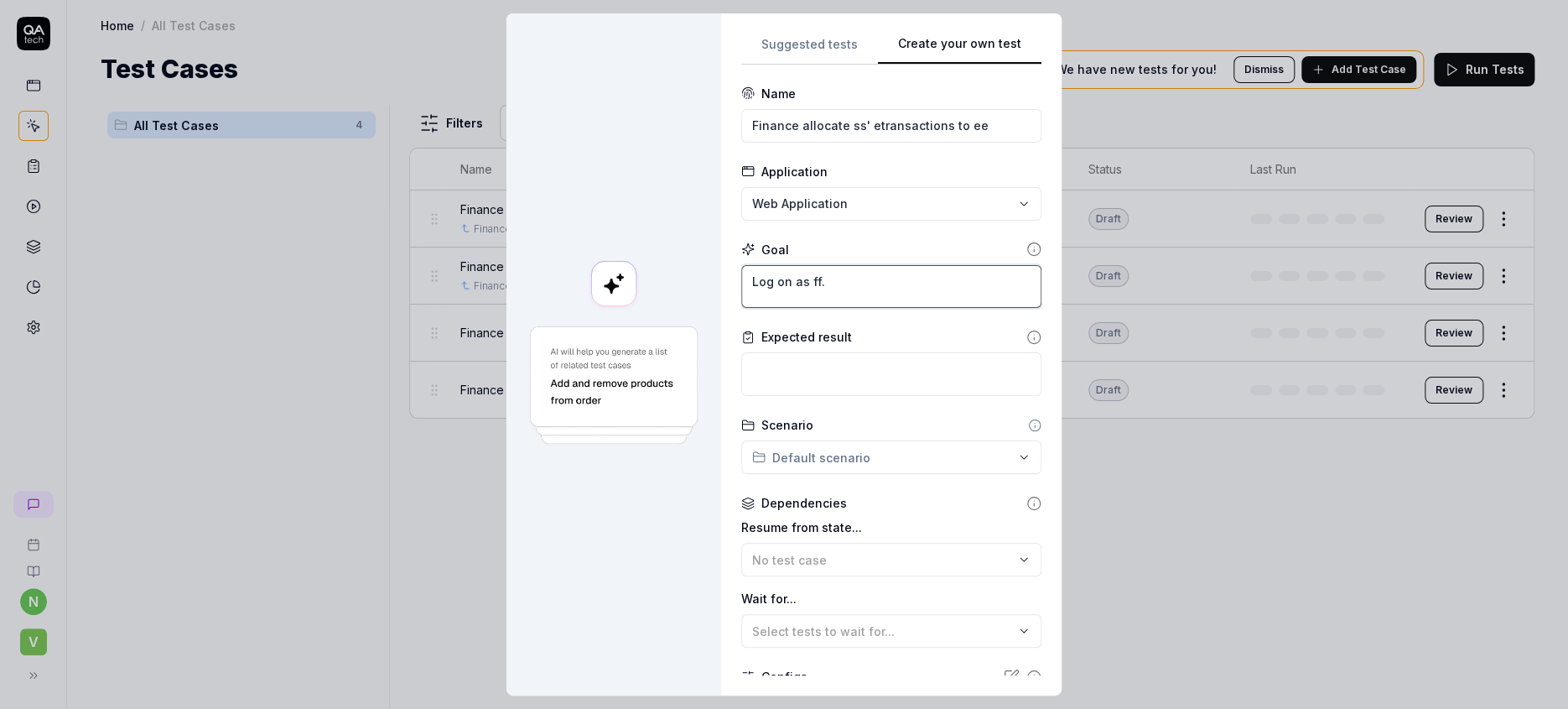
type textarea "Log on as ff. S"
type textarea "*"
type textarea "Log on as ff. Se"
type textarea "*"
type textarea "Log on as ff. Sel"
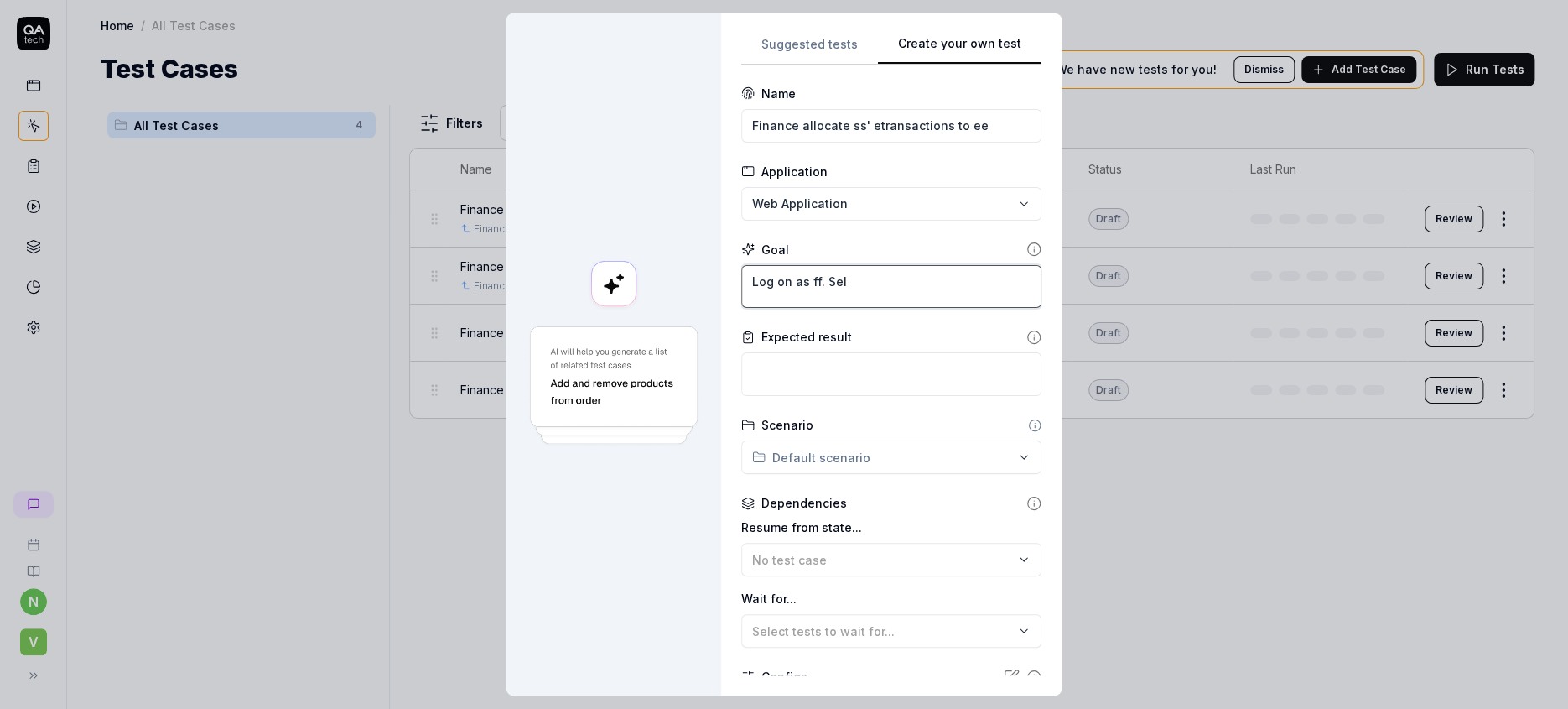
type textarea "*"
type textarea "Log on as ff. Sele"
type textarea "*"
type textarea "Log on as ff. [GEOGRAPHIC_DATA]"
type textarea "*"
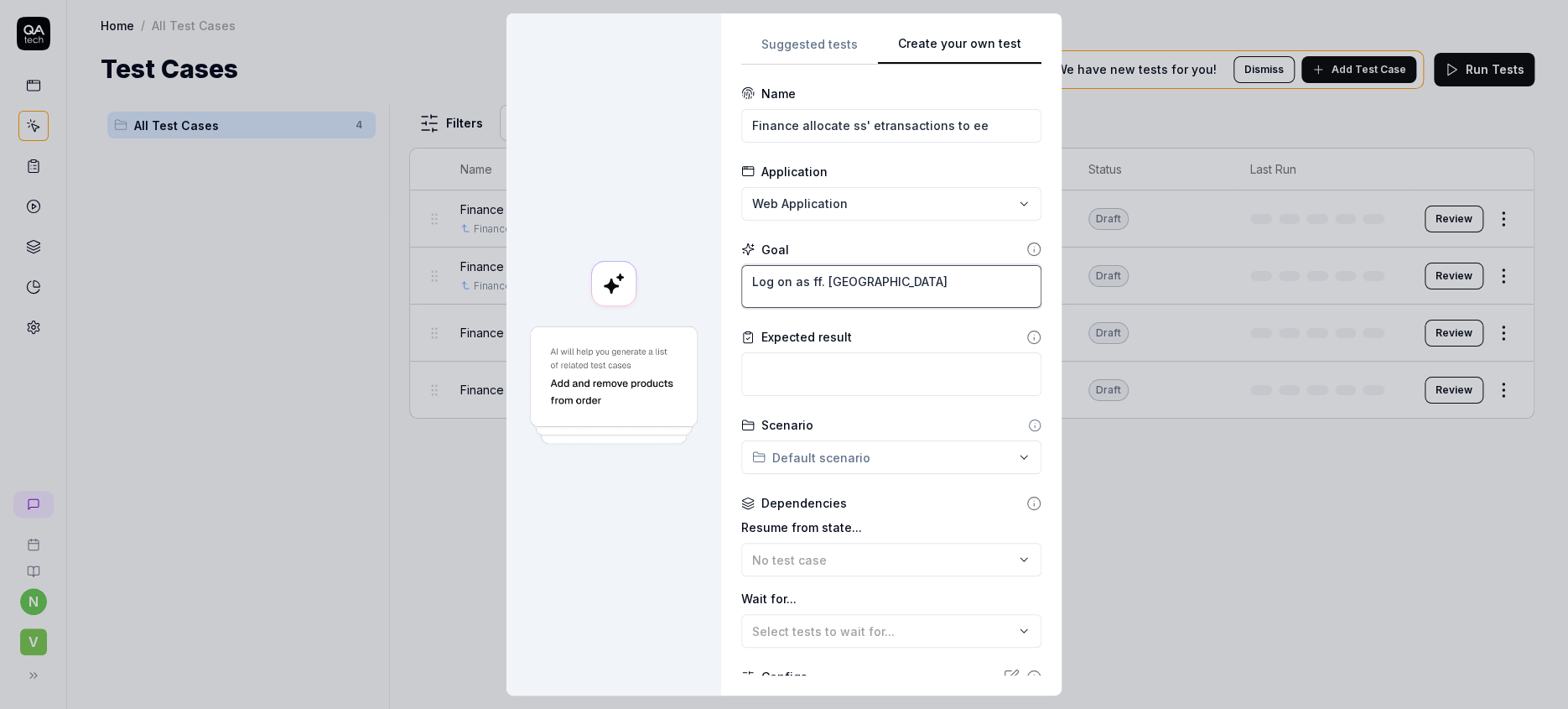
type textarea "Log on as ff. Select"
type textarea "*"
type textarea "Log on as ff. Select"
type textarea "*"
type textarea "Log on as ff. Select"
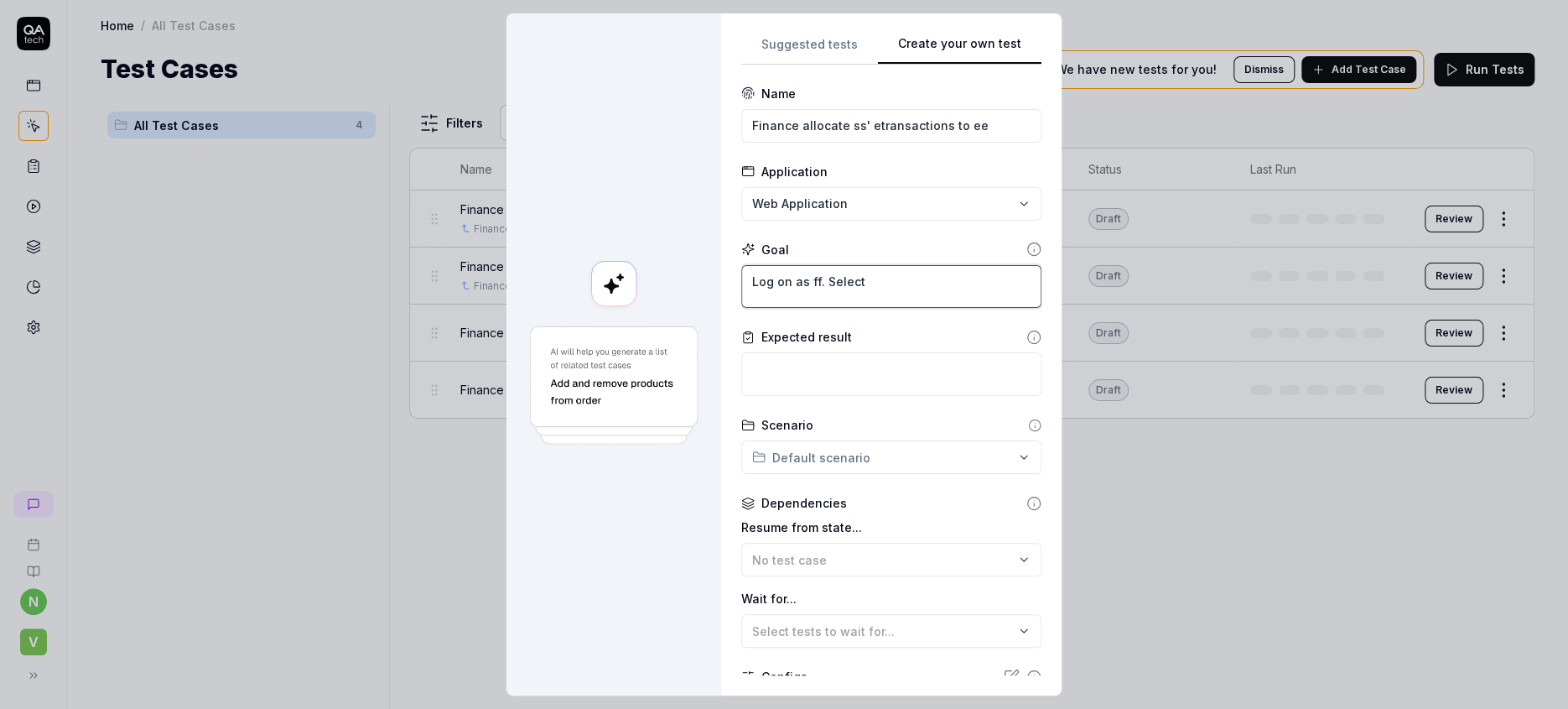
type textarea "*"
type textarea "Log on as ff. [GEOGRAPHIC_DATA]"
type textarea "*"
type textarea "Log on as ff. Sele"
type textarea "*"
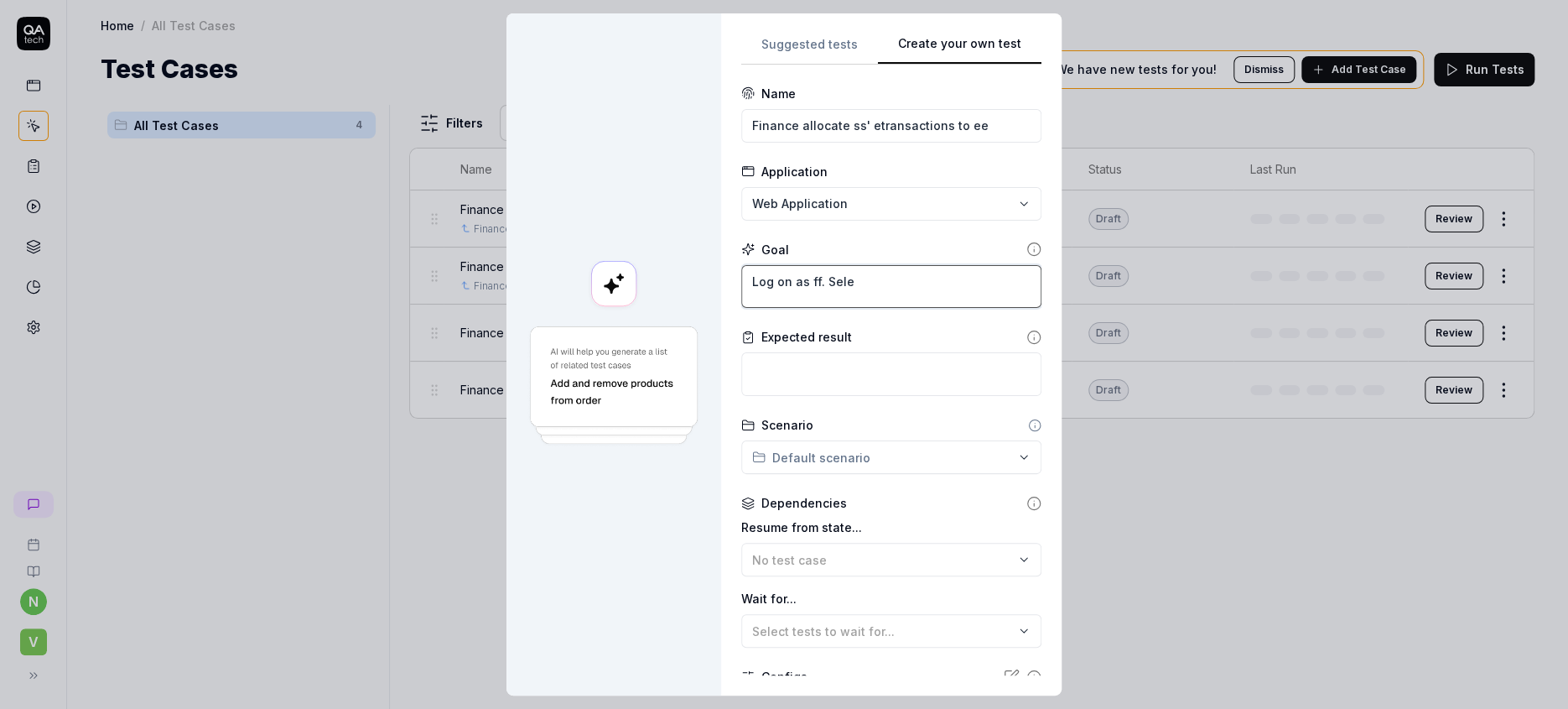
type textarea "Log on as ff. Sel"
type textarea "*"
type textarea "Log on as ff. Se"
type textarea "*"
type textarea "Log on as ff. S"
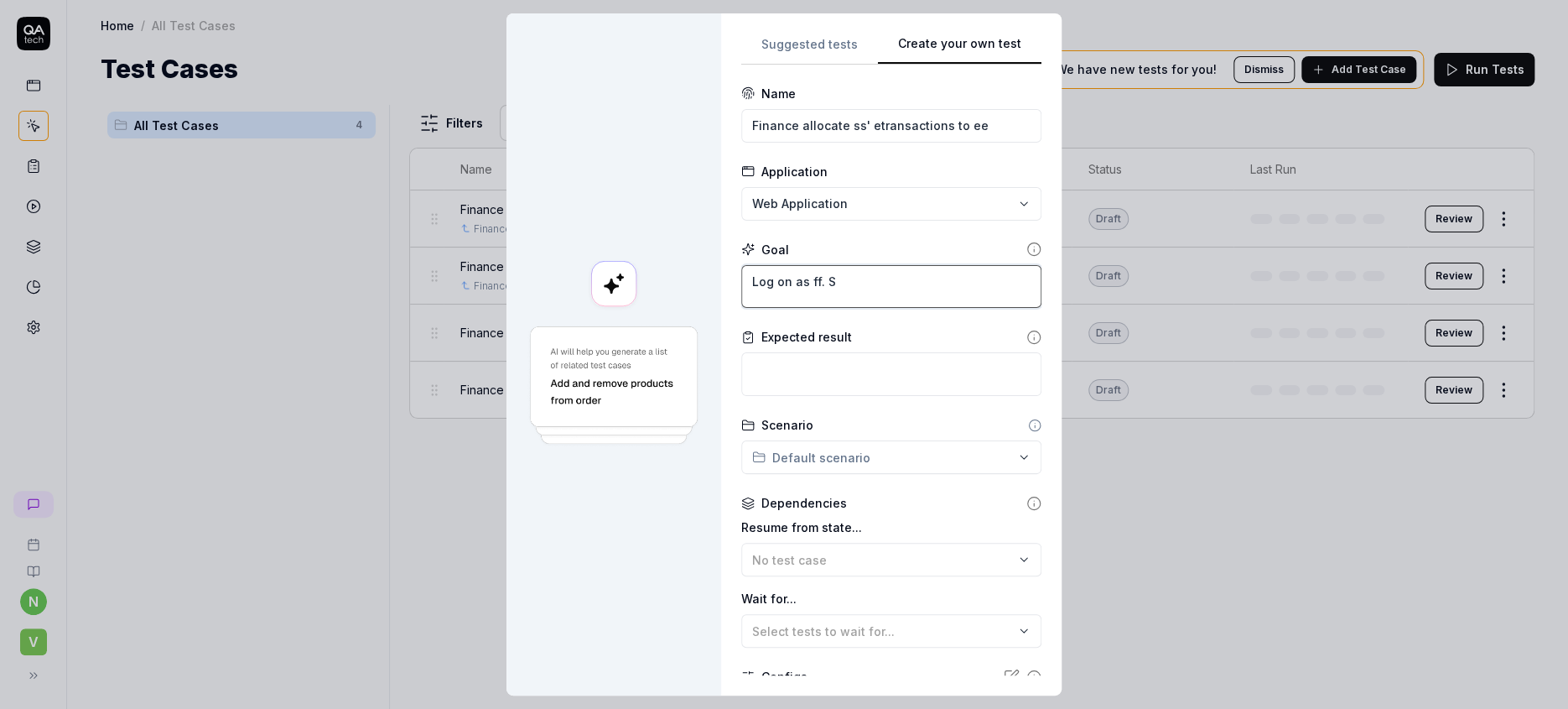
type textarea "*"
type textarea "Log on as ff."
type textarea "*"
type textarea "Log on as ff. S"
type textarea "*"
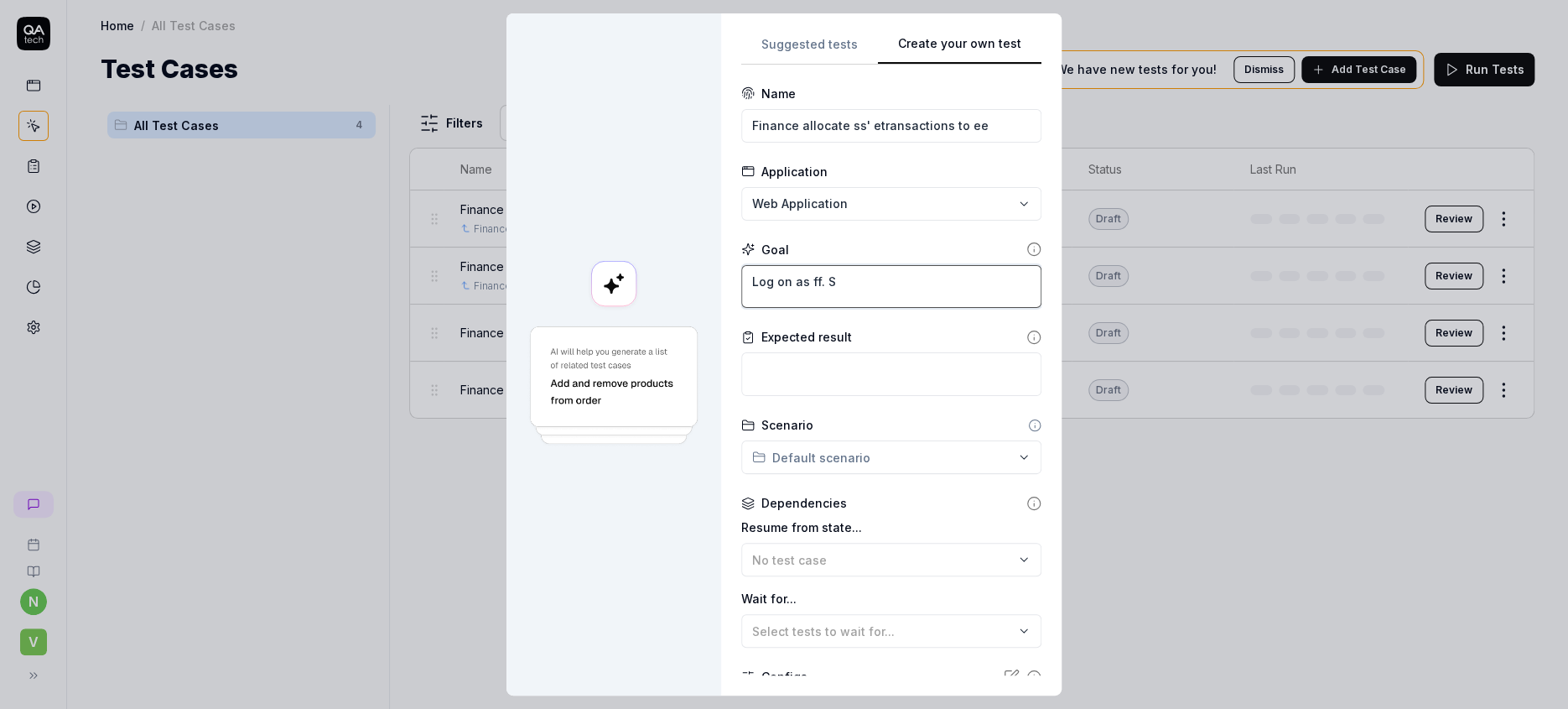
type textarea "Log on as ff. Se"
type textarea "*"
type textarea "Log on as ff. Sel"
type textarea "*"
type textarea "Log on as ff. Sele"
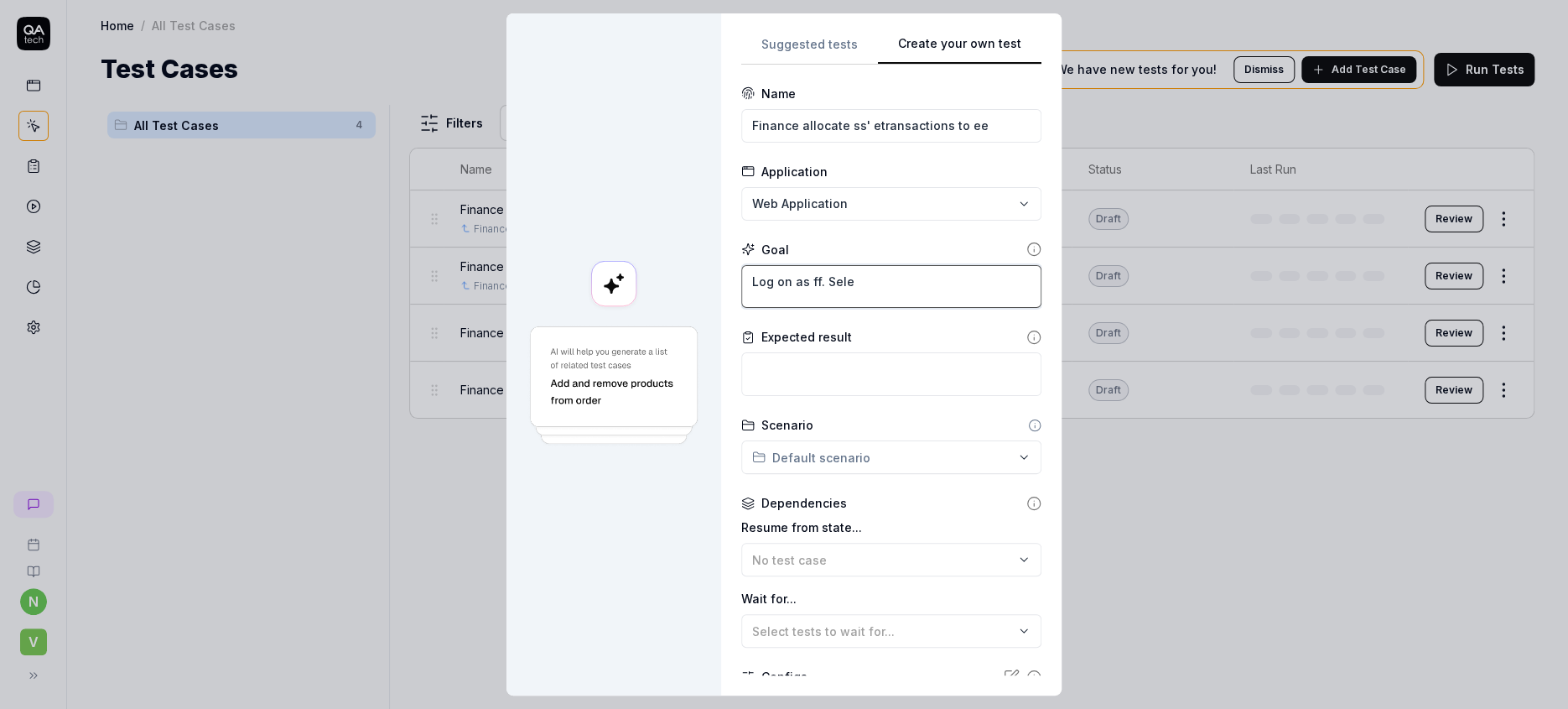
type textarea "*"
type textarea "Log on as ff. [GEOGRAPHIC_DATA]"
type textarea "*"
type textarea "Log on as ff. Select"
type textarea "*"
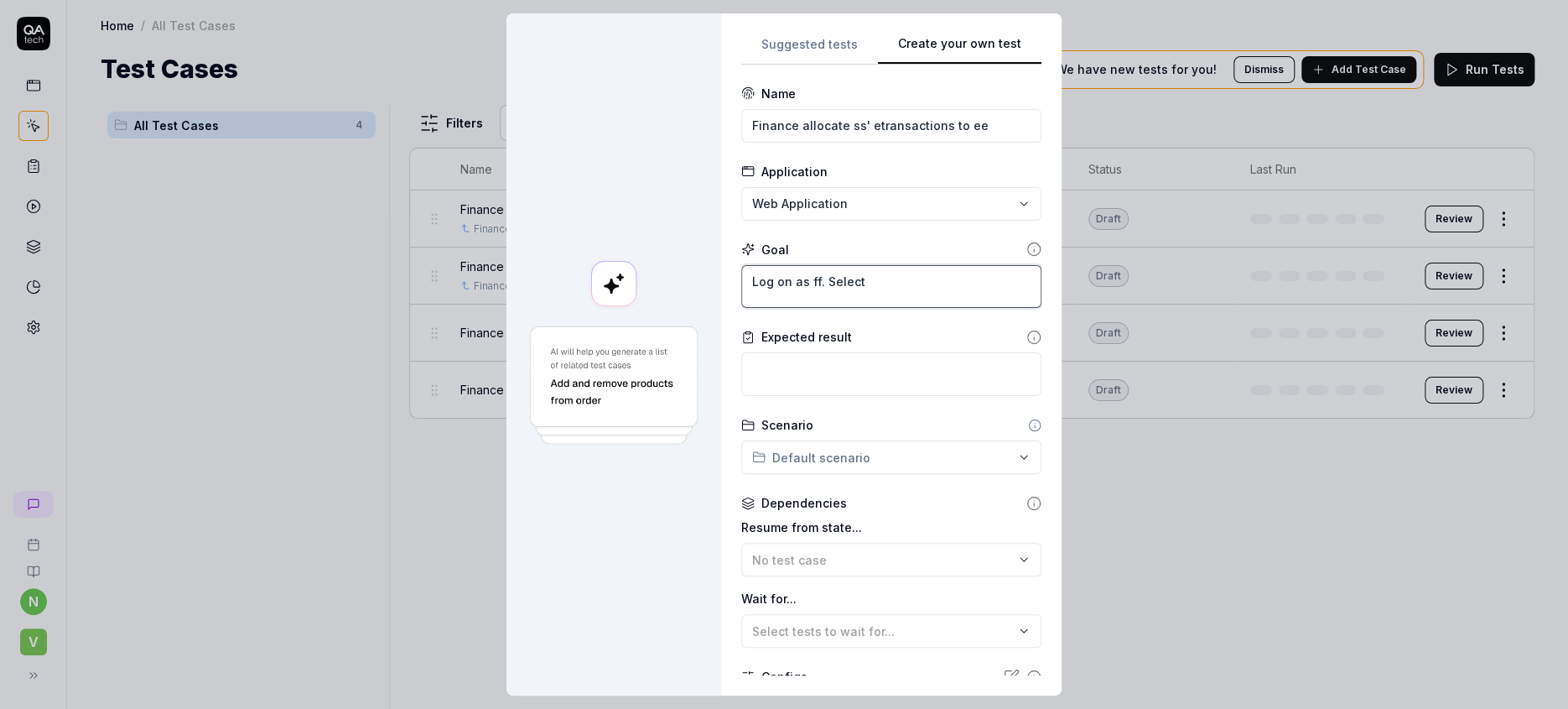
type textarea "Log on as ff. Select"
type textarea "*"
type textarea "Log on as ff. Select F"
type textarea "*"
type textarea "Log on as ff. Select Fi"
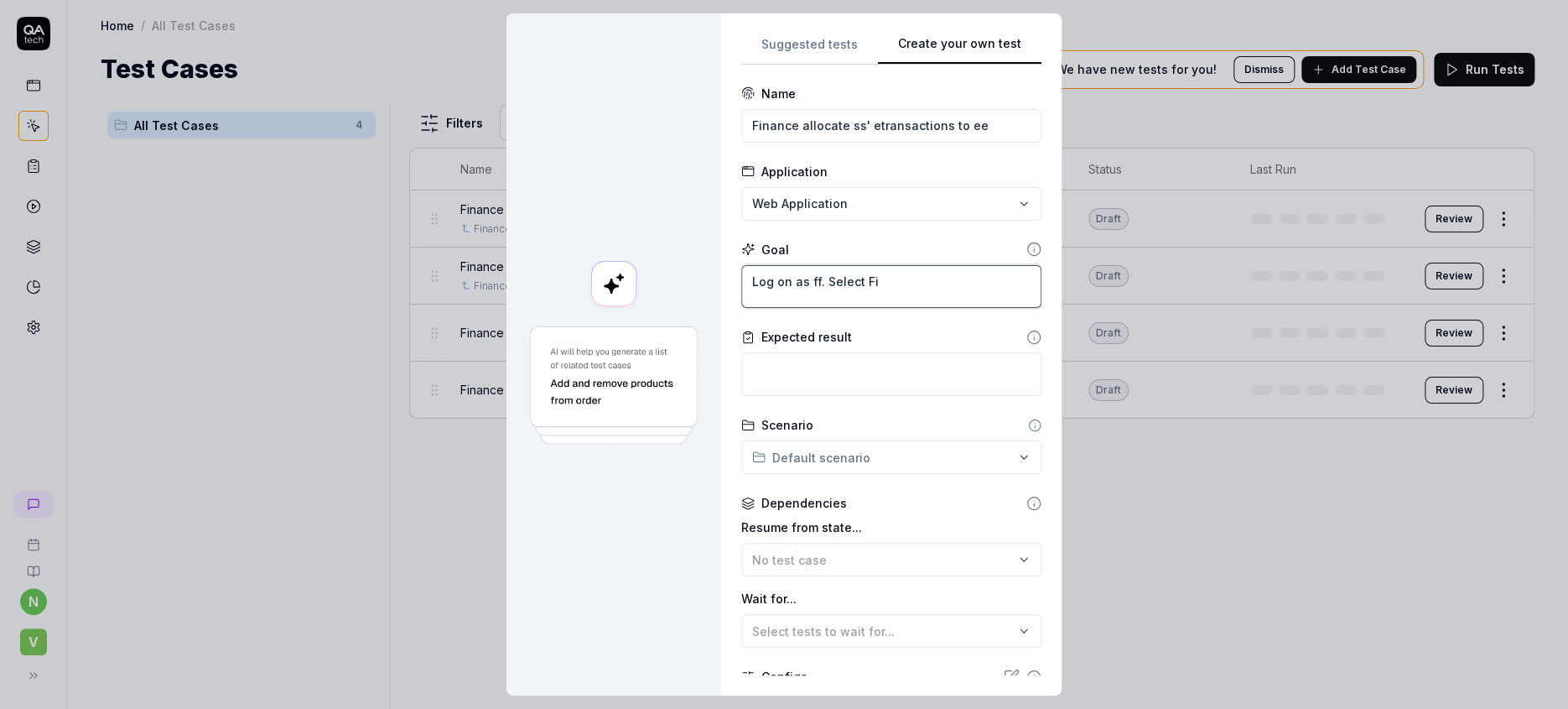
type textarea "*"
type textarea "Log on as ff. Select Fin"
type textarea "*"
type textarea "Log on as ff. Select Fina"
type textarea "*"
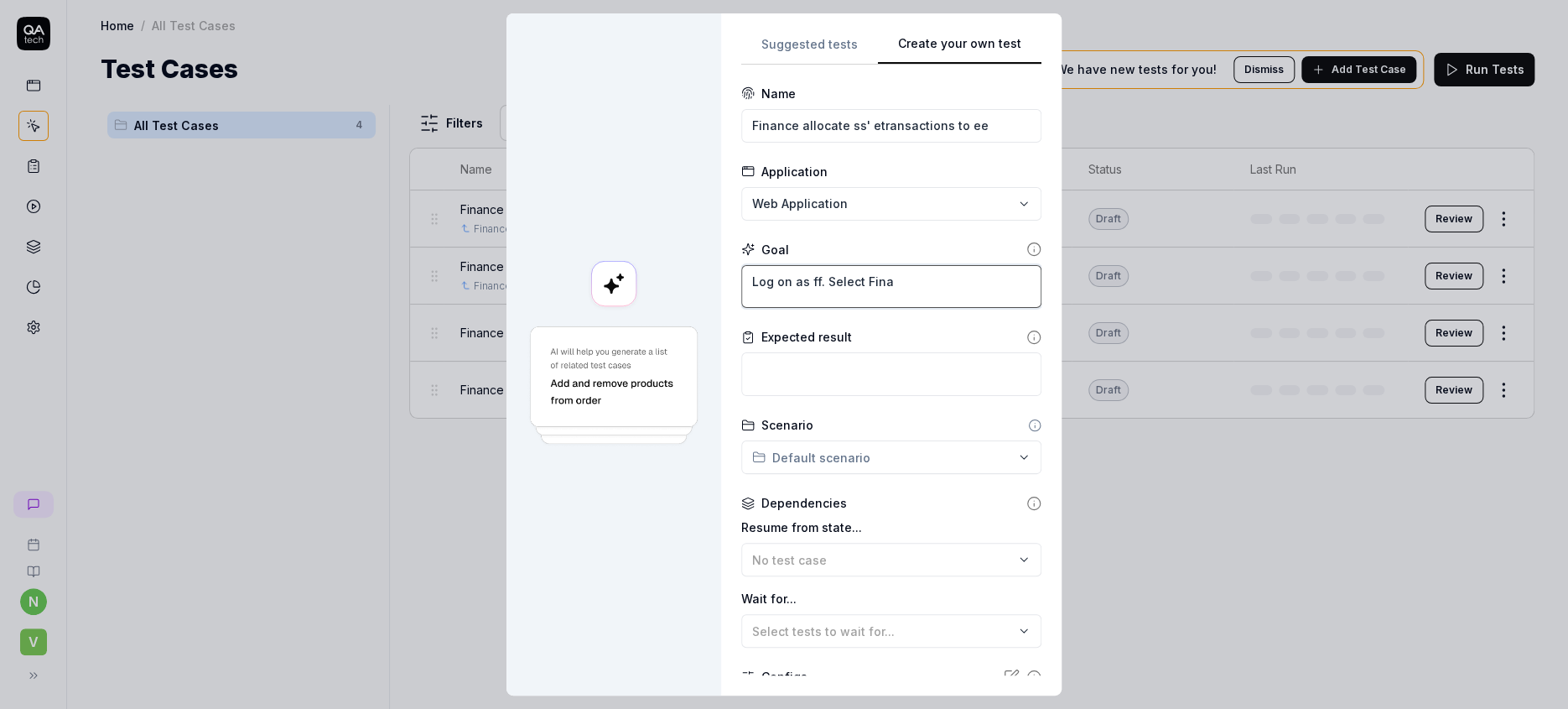
type textarea "Log on as ff. Select [PERSON_NAME]"
type textarea "*"
type textarea "Log on as ff. Select Financ"
type textarea "*"
type textarea "Log on as ff. Select Finance"
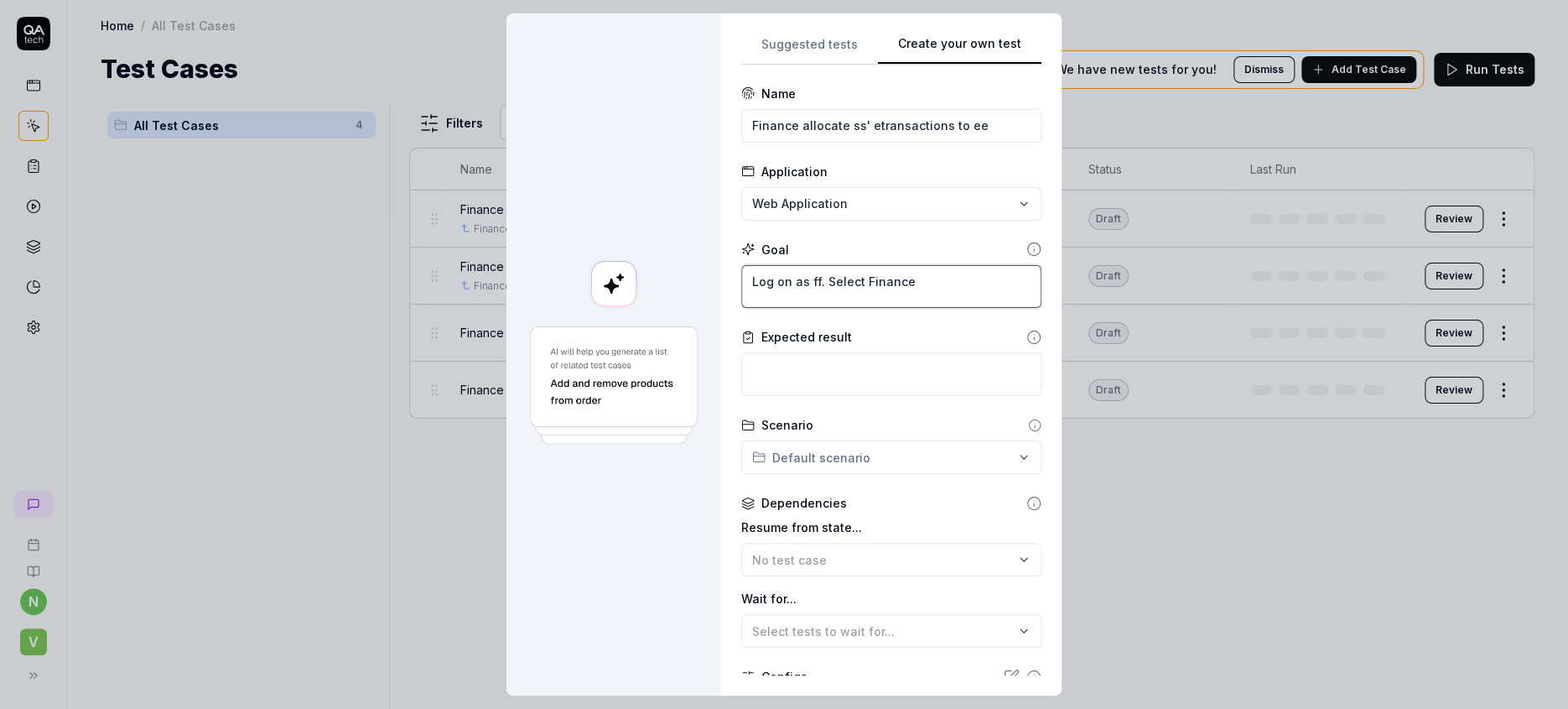
type textarea "*"
type textarea "Log on as ff. Select Finance"
type textarea "*"
type textarea "Log on as ff. Select Finance f"
type textarea "*"
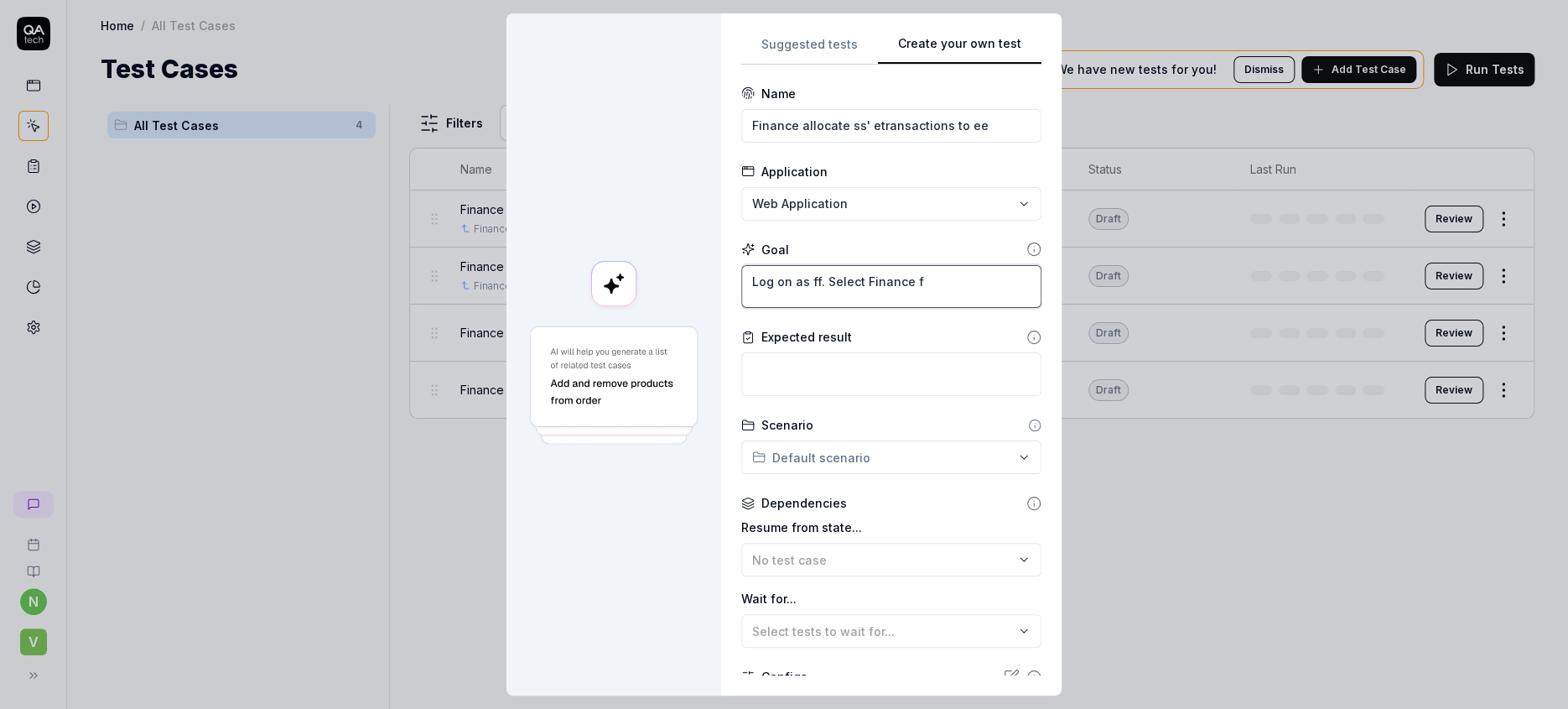
type textarea "Log on as ff. Select Finance fr"
type textarea "*"
type textarea "Log on as ff. Select Finance fro"
type textarea "*"
type textarea "Log on as ff. Select Finance from"
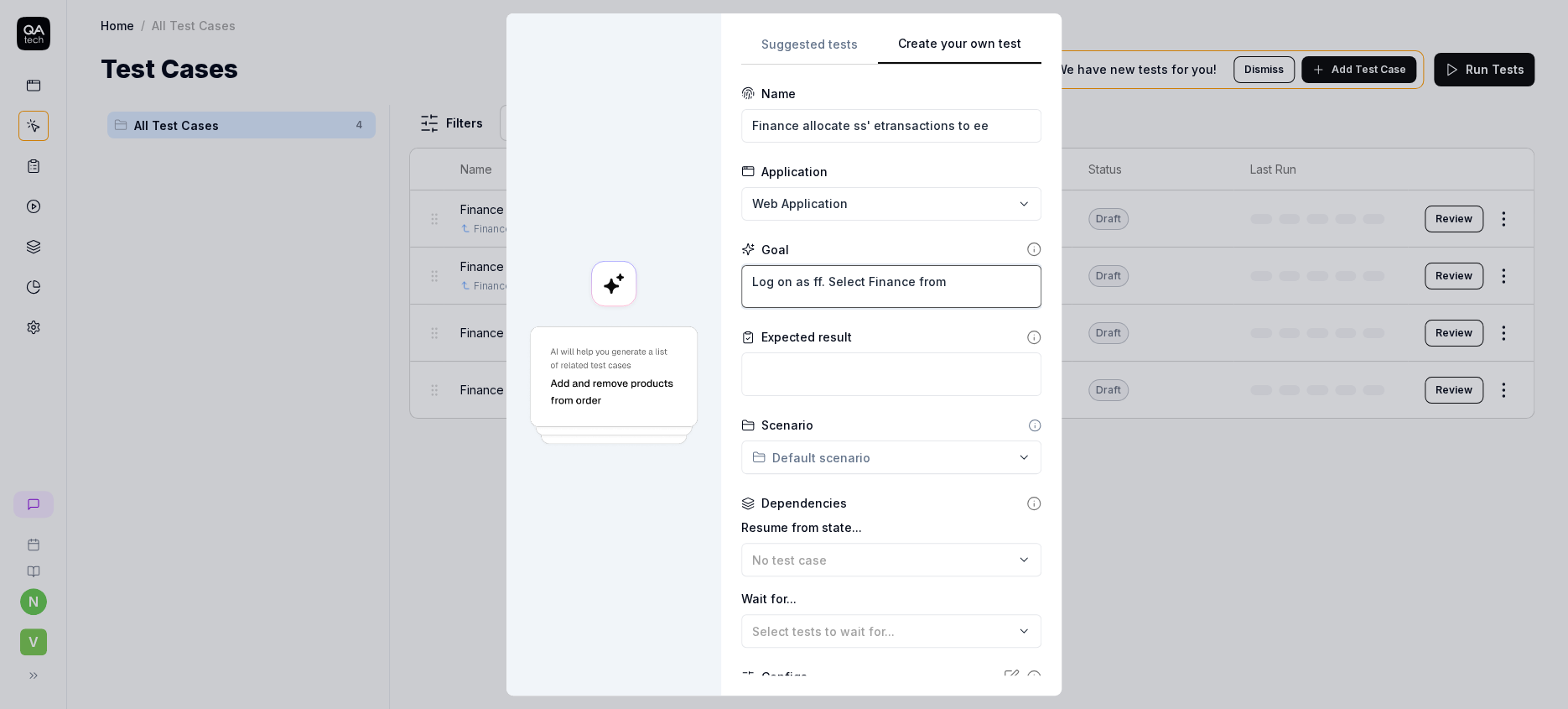
type textarea "*"
type textarea "Log on as ff. Select Finance from"
type textarea "*"
type textarea "Log on as ff. Select Finance from i"
type textarea "*"
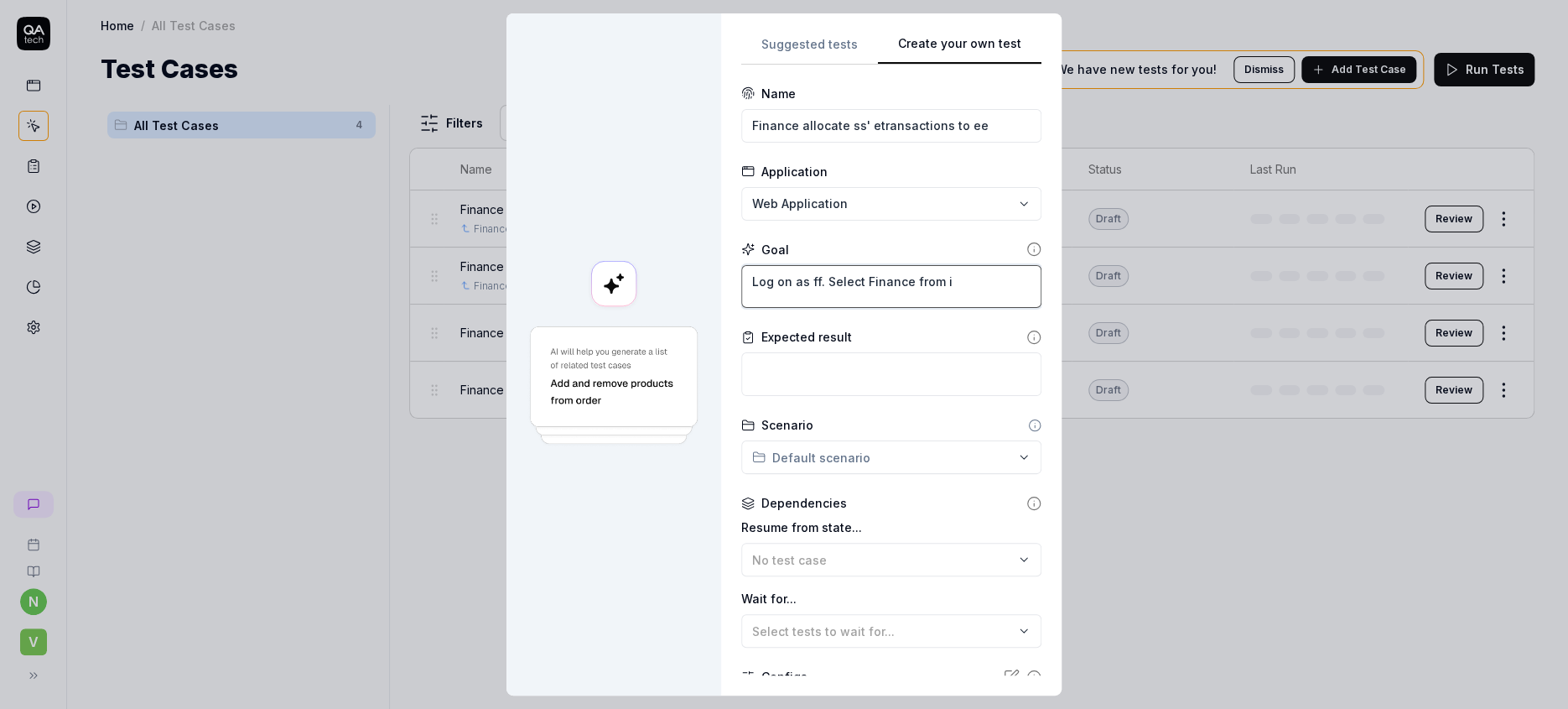
type textarea "Log on as ff. Select Finance from in"
type textarea "*"
type textarea "Log on as ff. Select Finance from in"
type textarea "*"
type textarea "Log on as ff. Select Finance from in b"
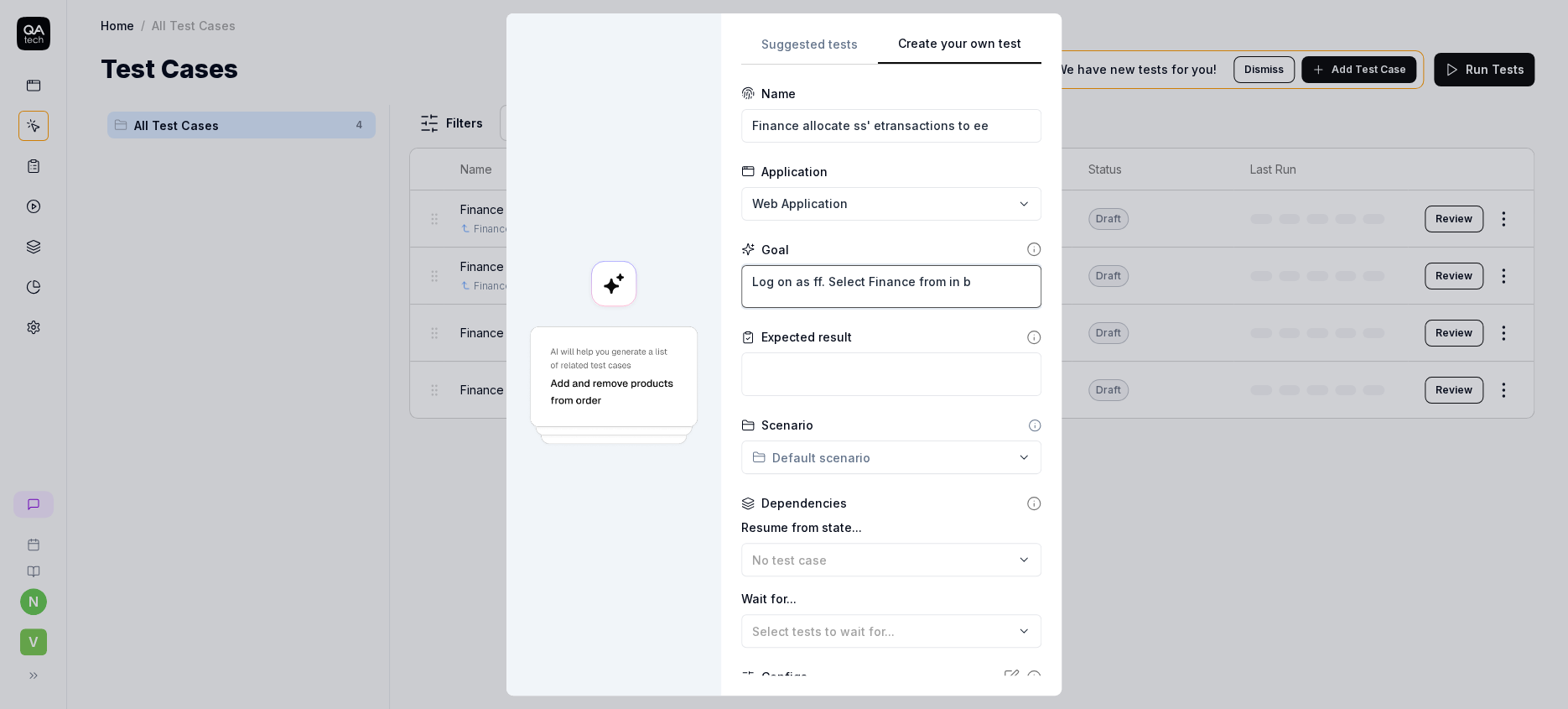
type textarea "*"
type textarea "Log on as ff. Select Finance from in bl"
type textarea "*"
type textarea "Log on as ff. Select Finance from in blu"
type textarea "*"
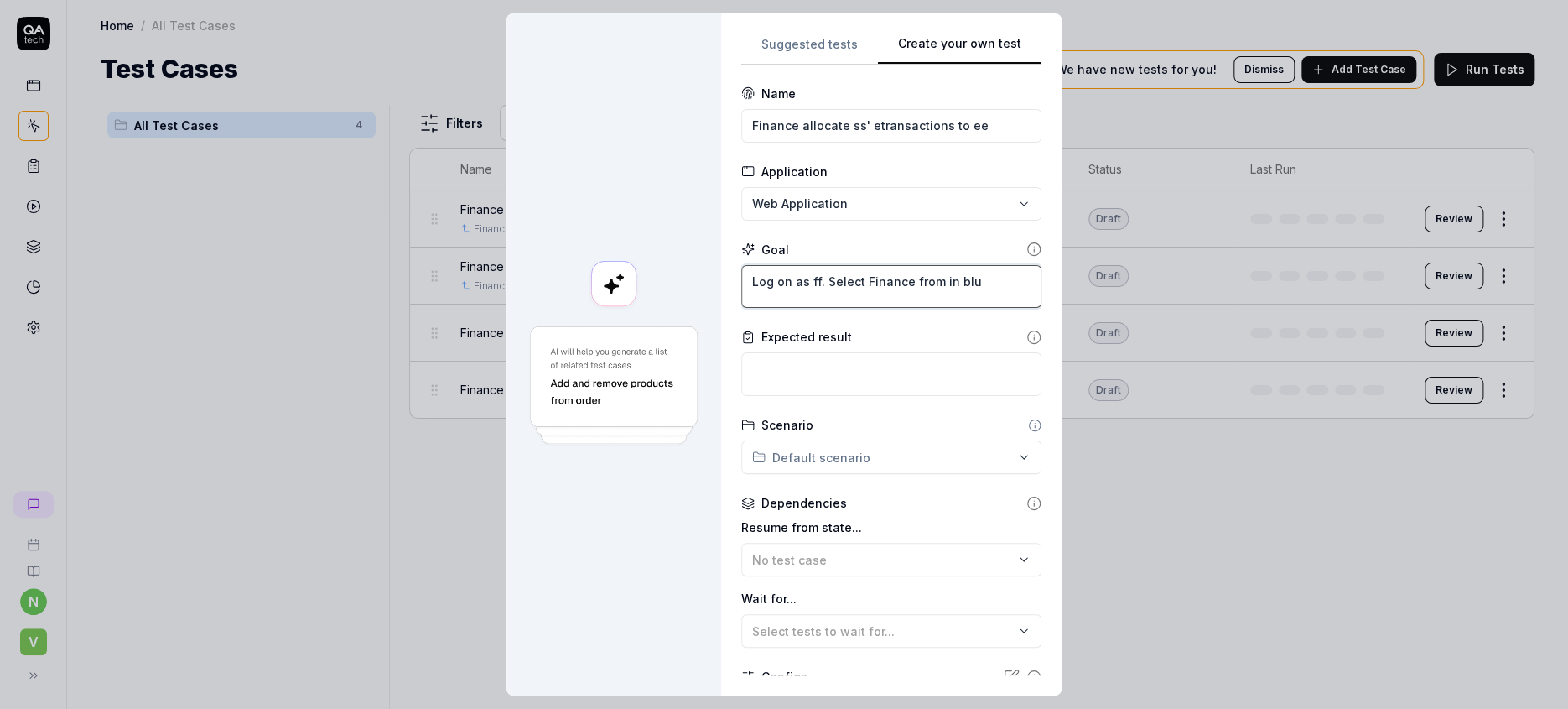
type textarea "Log on as ff. Select Finance from in blue"
type textarea "*"
type textarea "Log on as ff. Select Finance from in blue"
type textarea "*"
type textarea "Log on as ff. Select Finance from in blue i"
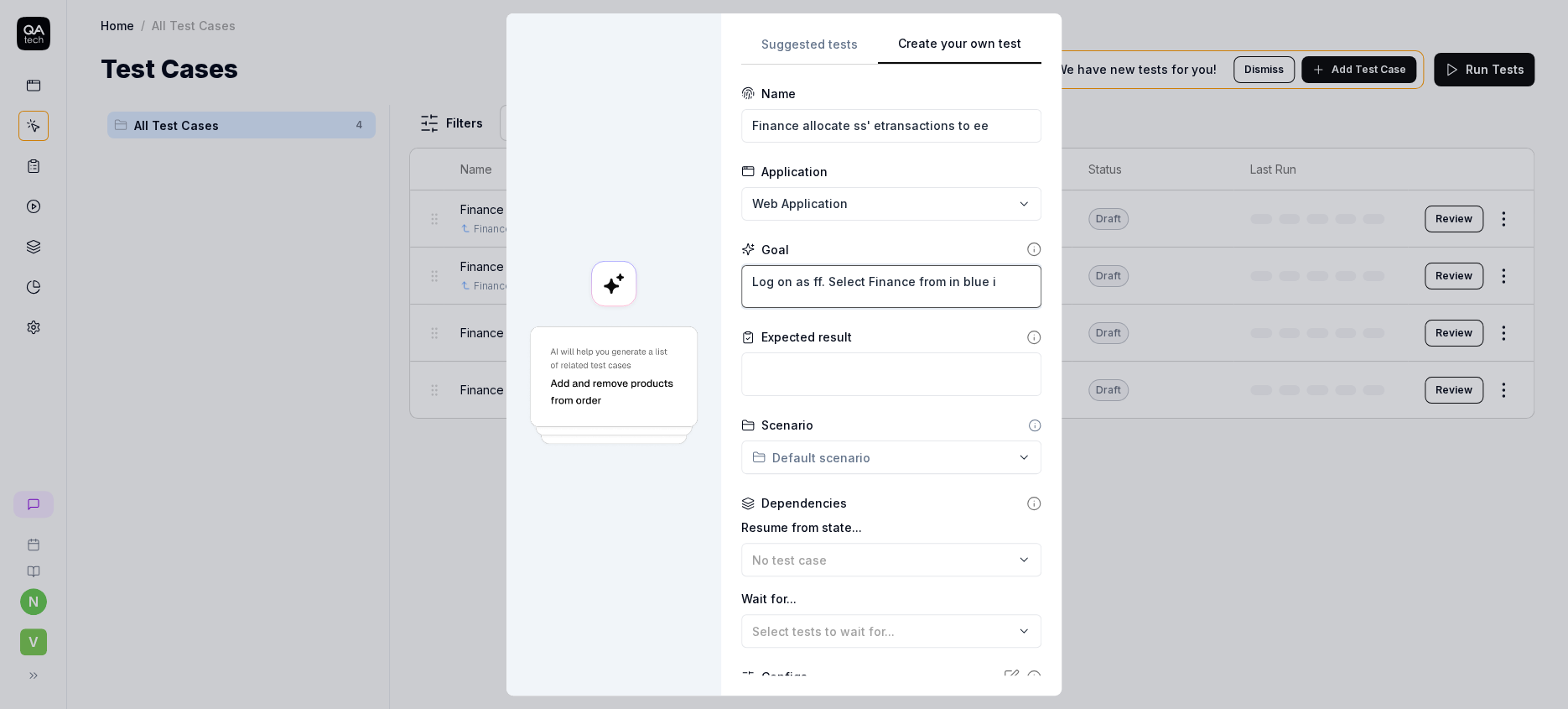
type textarea "*"
type textarea "Log on as ff. Select Finance from in [GEOGRAPHIC_DATA]"
type textarea "*"
type textarea "Log on as ff. Select Finance from in blue ico"
type textarea "*"
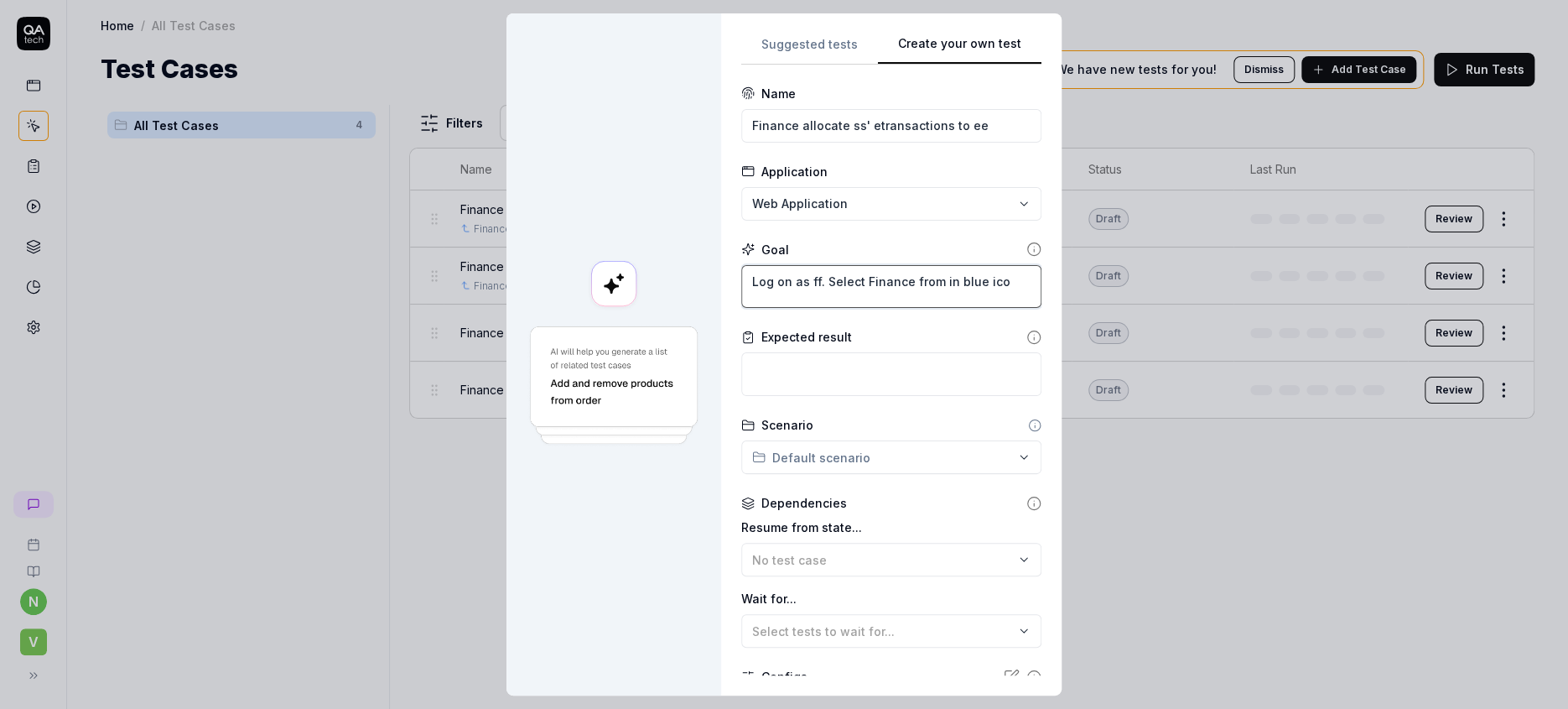
type textarea "Log on as ff. Select Finance from in blue icon"
type textarea "*"
type textarea "Log on as ff. Select Finance from in blue icon"
type textarea "*"
type textarea "Log on as ff. Select Finance from in blue icon i"
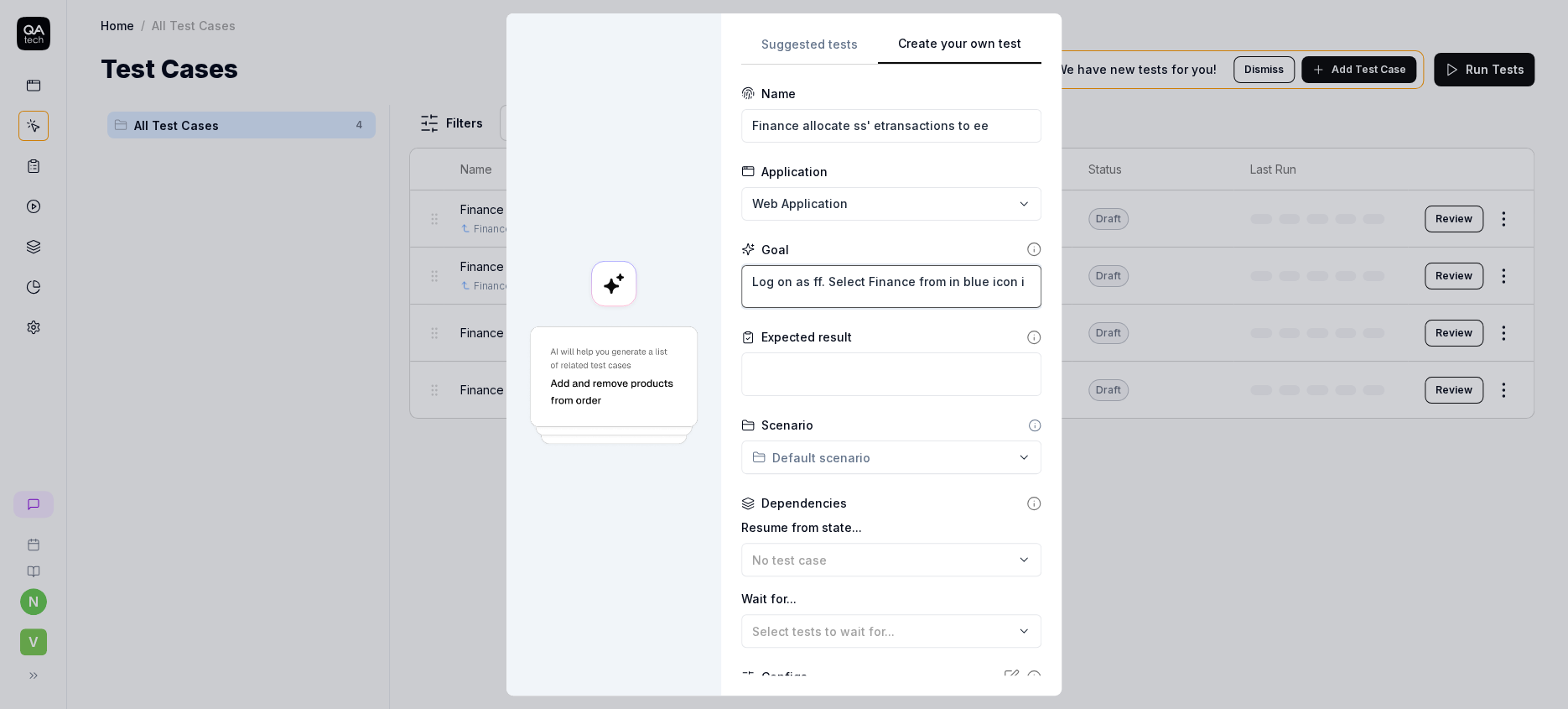
type textarea "*"
type textarea "Log on as ff. Select Finance from in blue icon in"
type textarea "*"
type textarea "Log on as ff. Select Finance from in blue icon in"
type textarea "*"
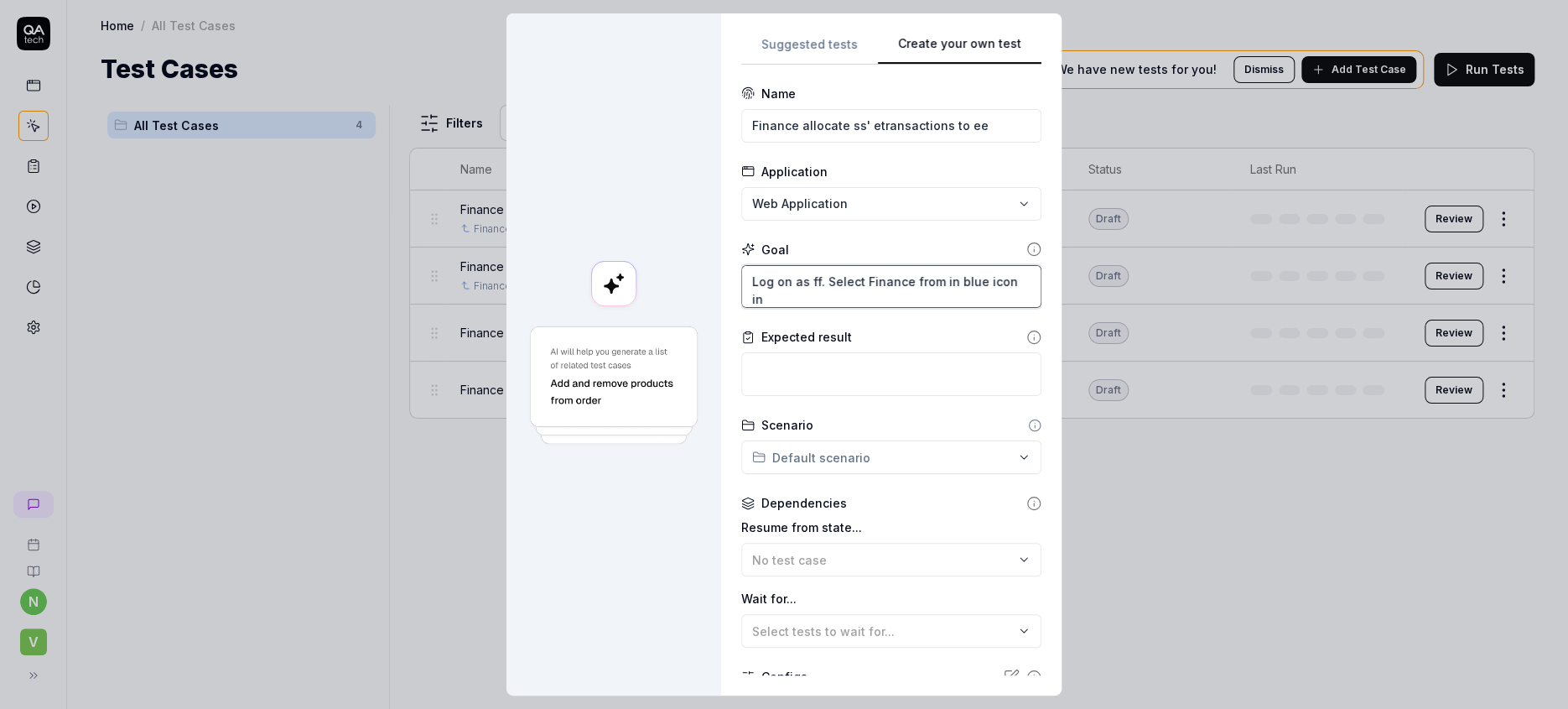
type textarea "Log on as ff. Select Finance from in blue icon in"
type textarea "*"
type textarea "Log on as ff. Select Finance from in blue icon in u"
type textarea "*"
type textarea "Log on as ff. Select Finance from in blue icon in up"
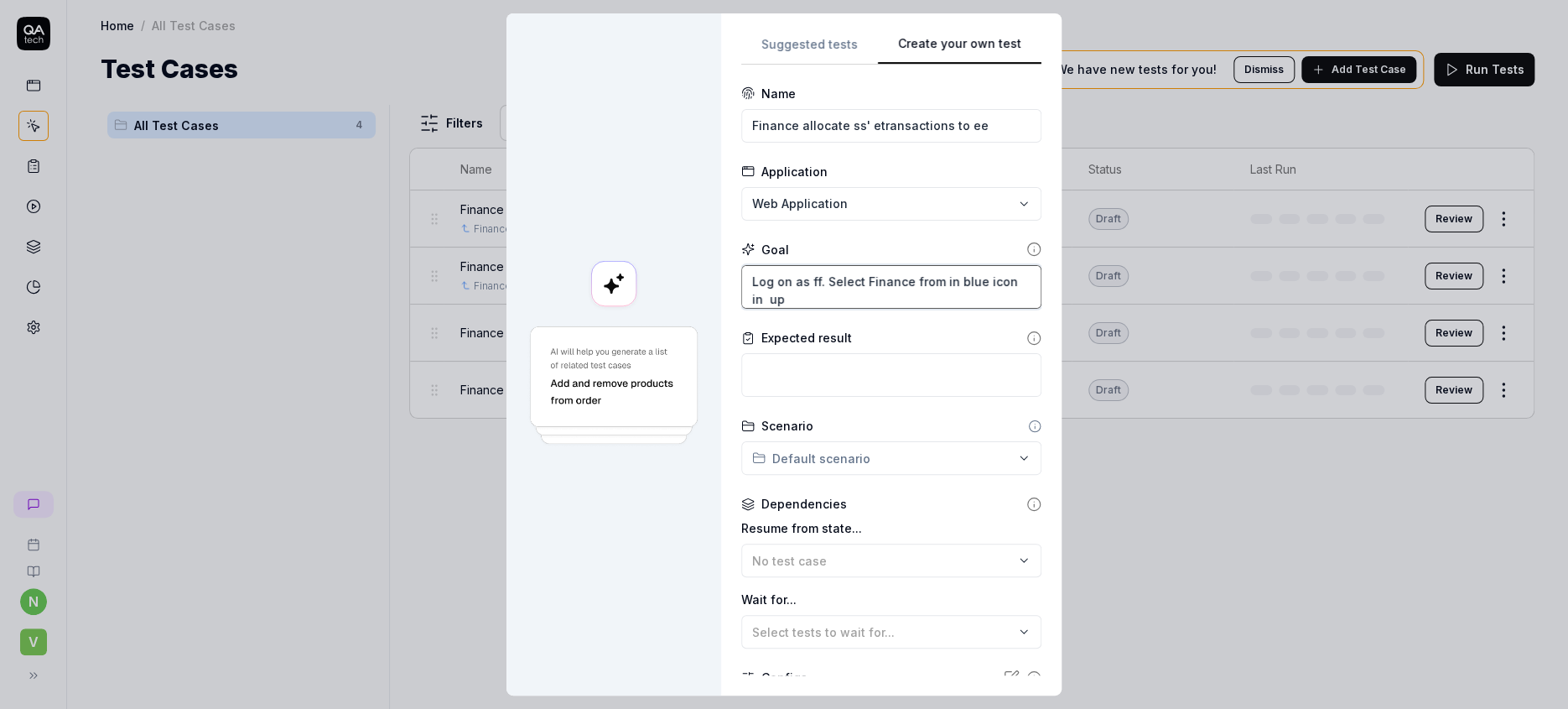
type textarea "*"
type textarea "Log on as ff. Select Finance from in blue icon in upp"
type textarea "*"
type textarea "Log on as ff. Select Finance from in blue icon in uppe"
type textarea "*"
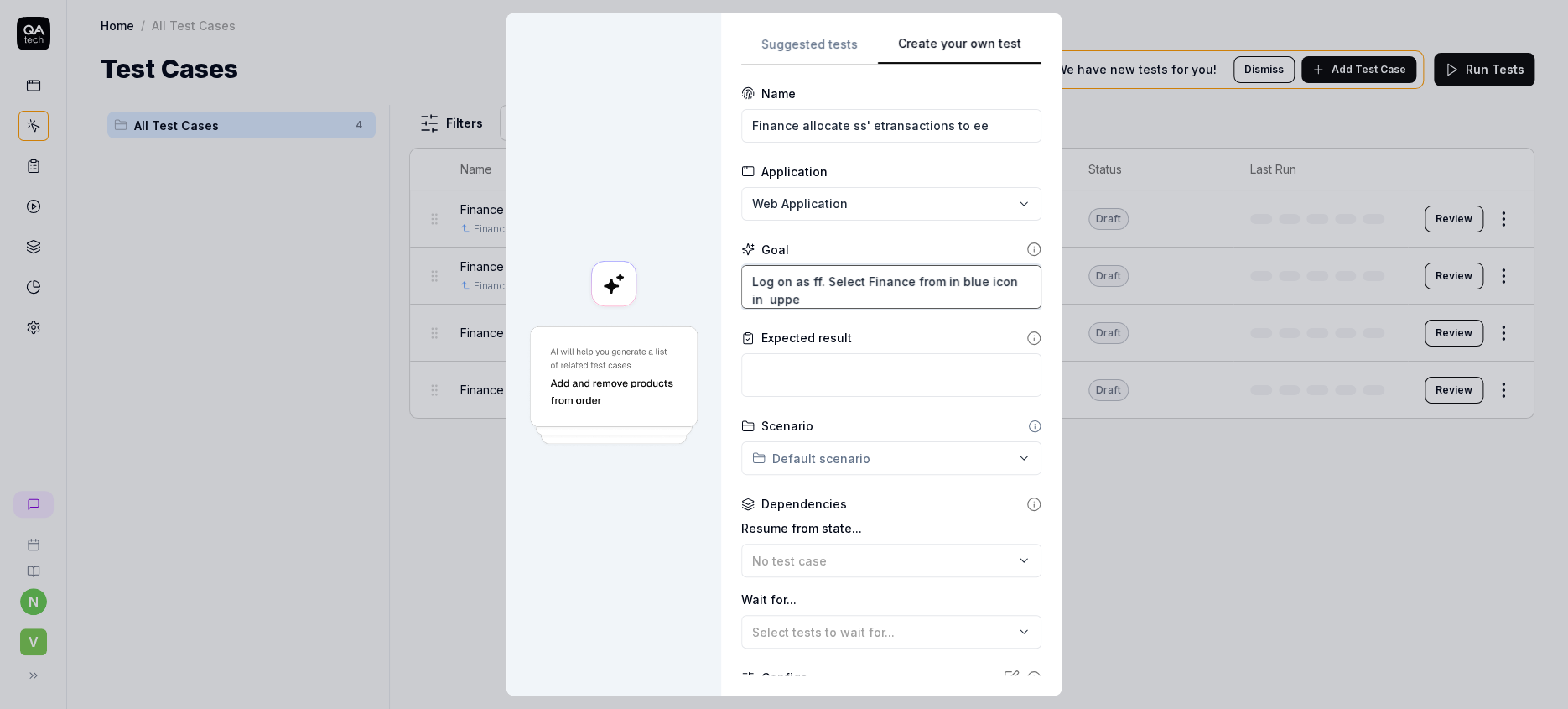
type textarea "Log on as ff. Select Finance from in blue icon in upper"
type textarea "*"
type textarea "Log on as ff. Select Finance from in blue icon in upper"
type textarea "*"
type textarea "Log on as ff. Select Finance from in blue icon in upper r"
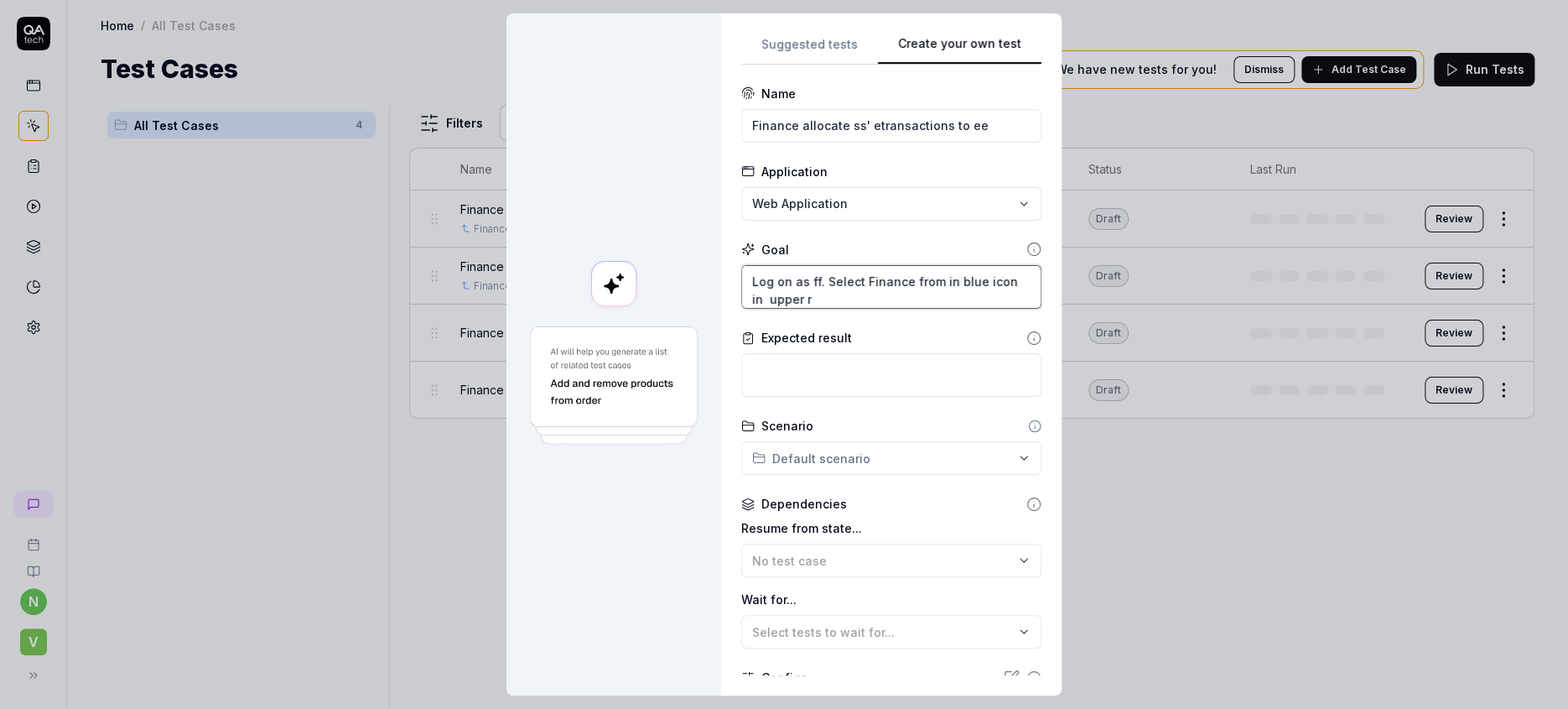
type textarea "*"
type textarea "Log on as ff. Select Finance from in blue icon in [GEOGRAPHIC_DATA]"
type textarea "*"
type textarea "Log on as ff. Select Finance from in blue icon in [GEOGRAPHIC_DATA]"
type textarea "*"
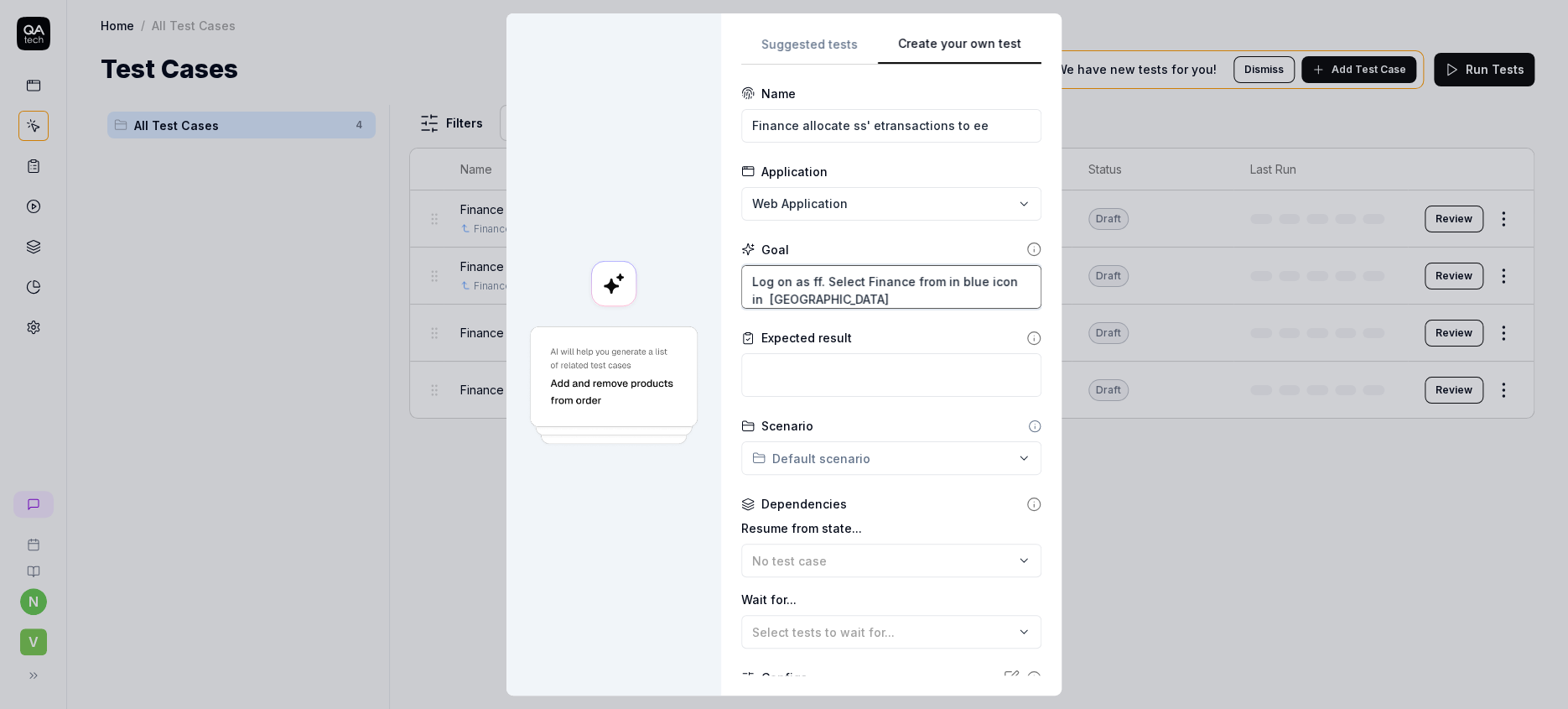
type textarea "Log on as ff. Select Finance from in blue icon in [GEOGRAPHIC_DATA]"
type textarea "*"
type textarea "Log on as ff. Select Finance from in blue icon in upper right"
type textarea "*"
type textarea "Log on as ff. Select Finance from in blue icon in upper right"
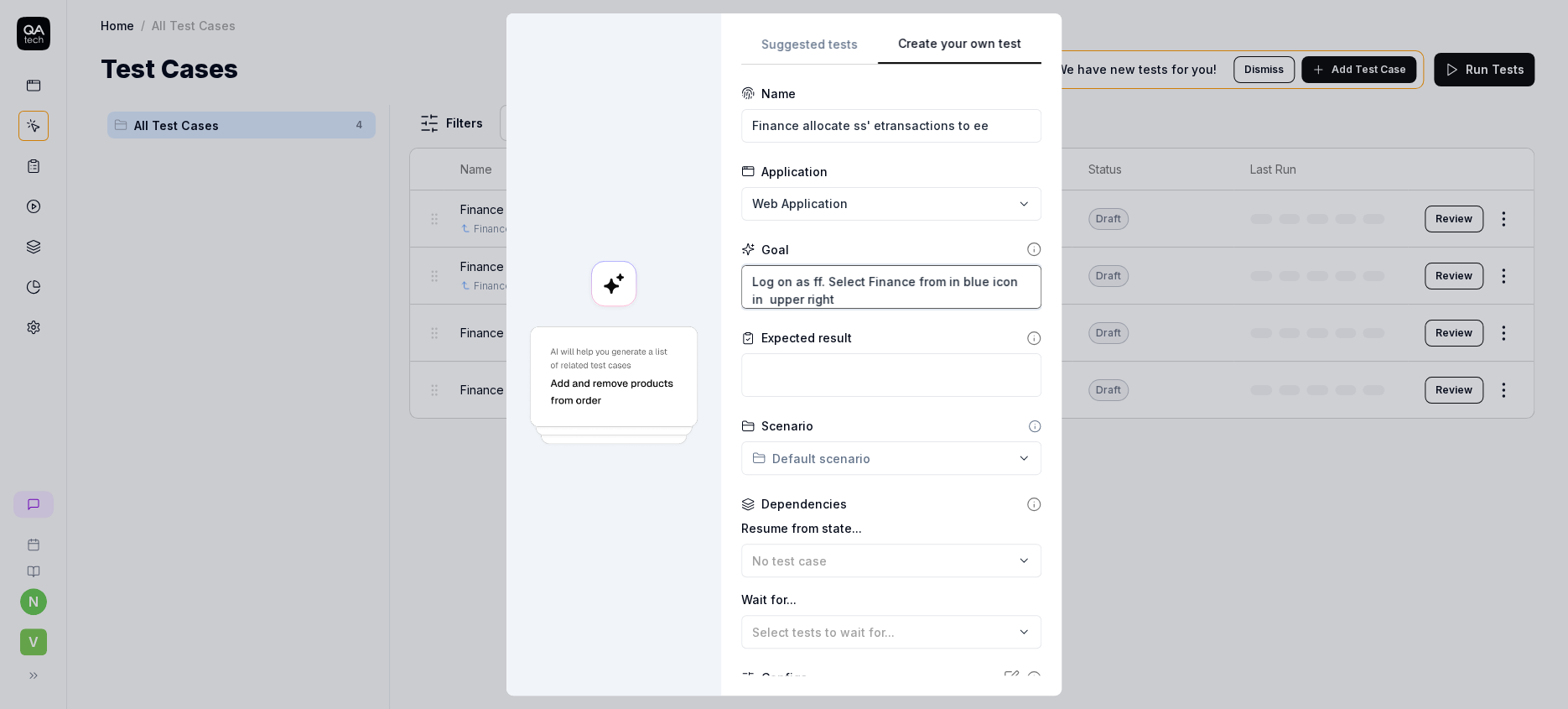
type textarea "*"
type textarea "Log on as ff. Select Finance from in blue icon in upper right c"
type textarea "*"
type textarea "Log on as ff. Select Finance from in blue icon in upper right co"
type textarea "*"
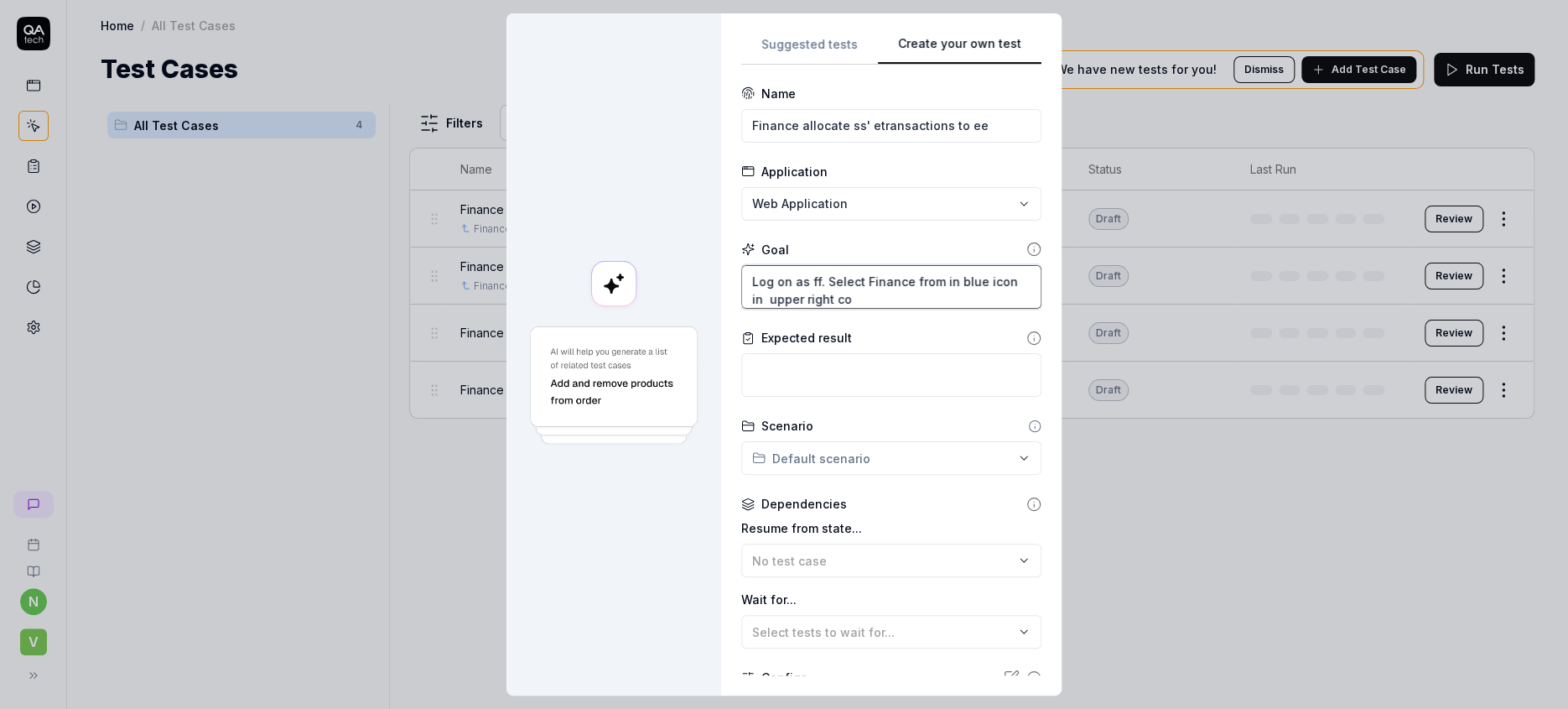
type textarea "Log on as ff. Select Finance from in blue icon in upper right cou"
type textarea "*"
type textarea "Log on as ff. Select Finance from in blue icon in upper right co"
type textarea "*"
type textarea "Log on as ff. Select Finance from in blue icon in upper right cor"
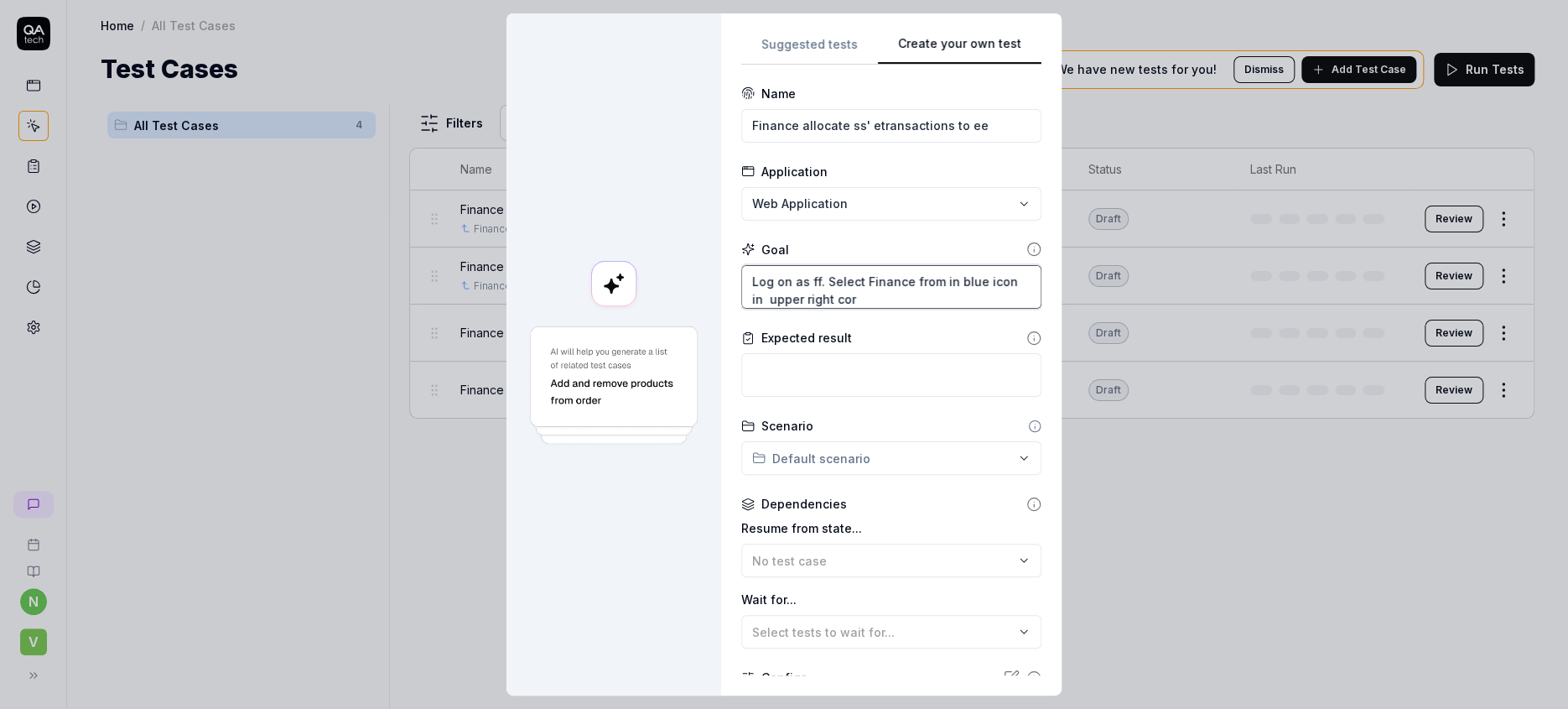
type textarea "*"
type textarea "Log on as ff. Select Finance from in blue icon in upper right corn"
type textarea "*"
type textarea "Log on as ff. Select Finance from in blue icon in upper right corne"
type textarea "*"
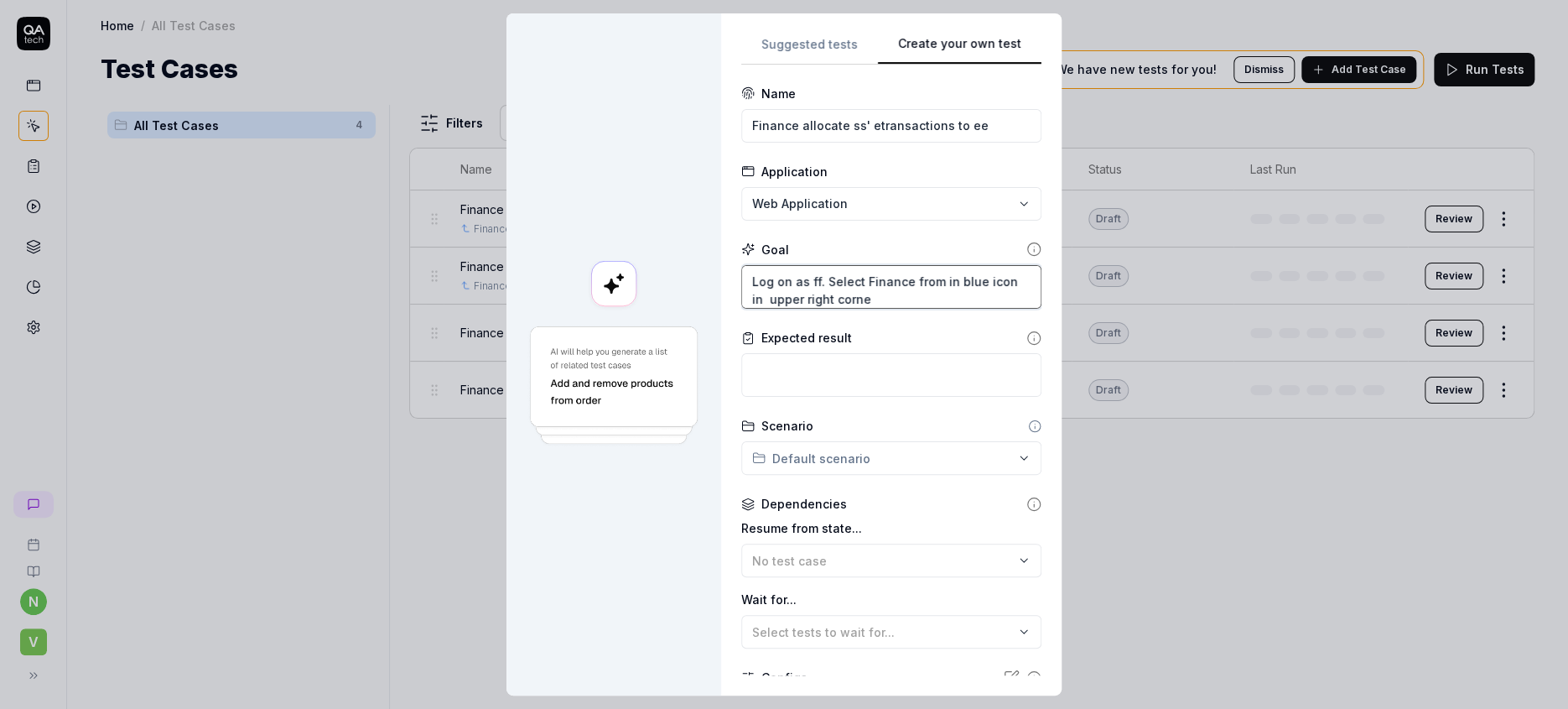
type textarea "Log on as ff. Select Finance from in blue icon in upper right corner"
type textarea "*"
type textarea "Log on as ff. Select Finance from in blue icon in upper right corner."
type textarea "*"
type textarea "Log on as ff. Select Finance from in blue icon in upper right corner."
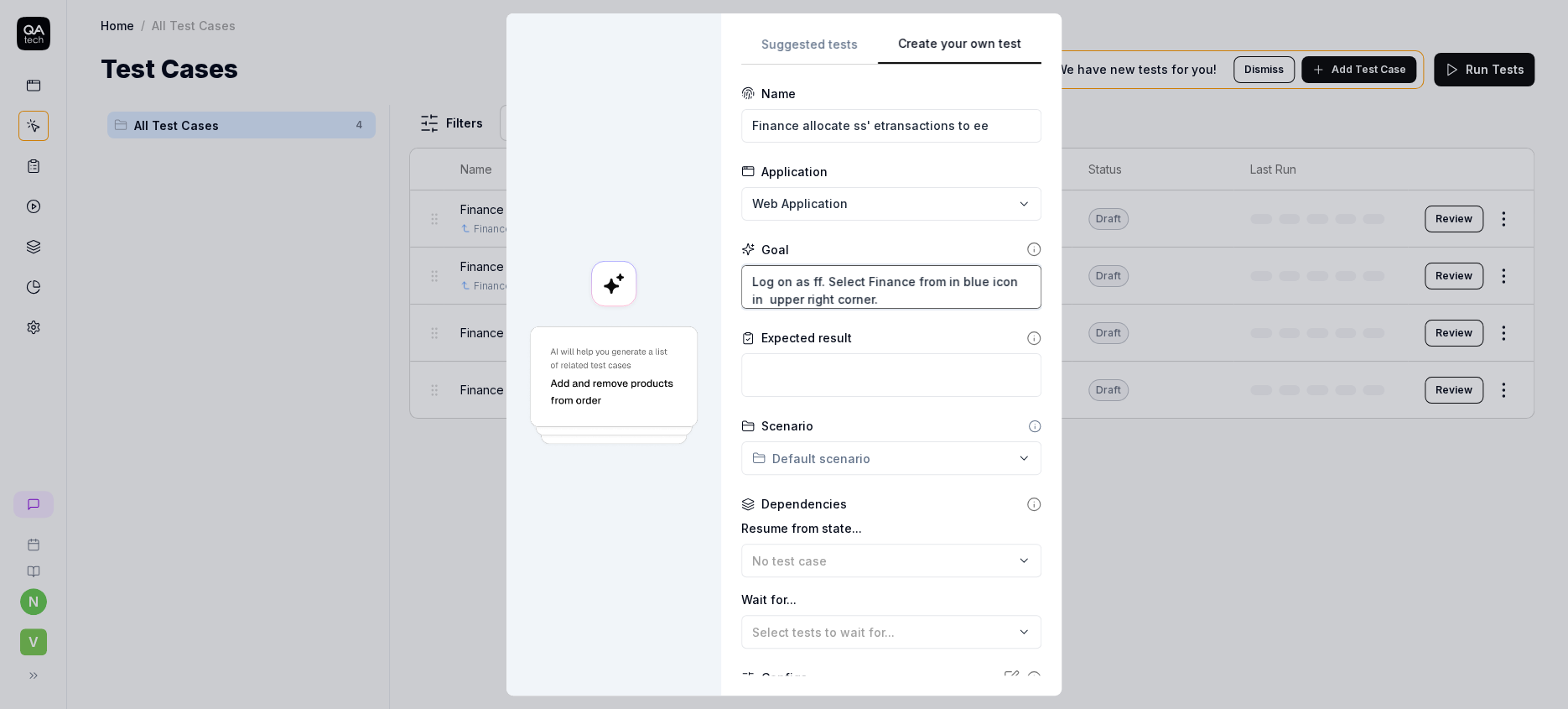
type textarea "*"
click at [977, 265] on textarea "Log on as ff. Select Finance from in blue icon in upper right corner. Move mous…" at bounding box center [891, 287] width 301 height 45
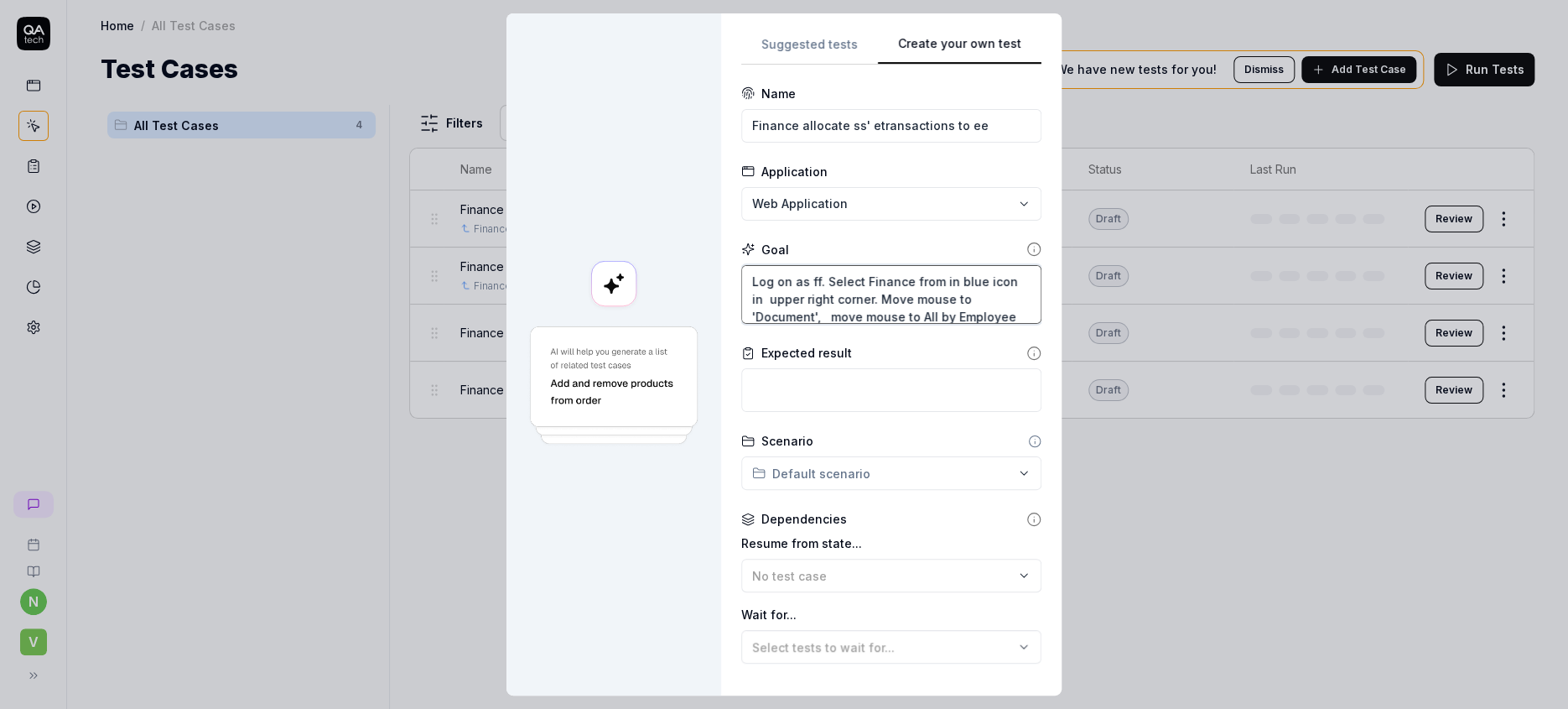
click at [983, 278] on textarea "Log on as ff. Select Finance from in blue icon in upper right corner. Move mous…" at bounding box center [891, 294] width 301 height 59
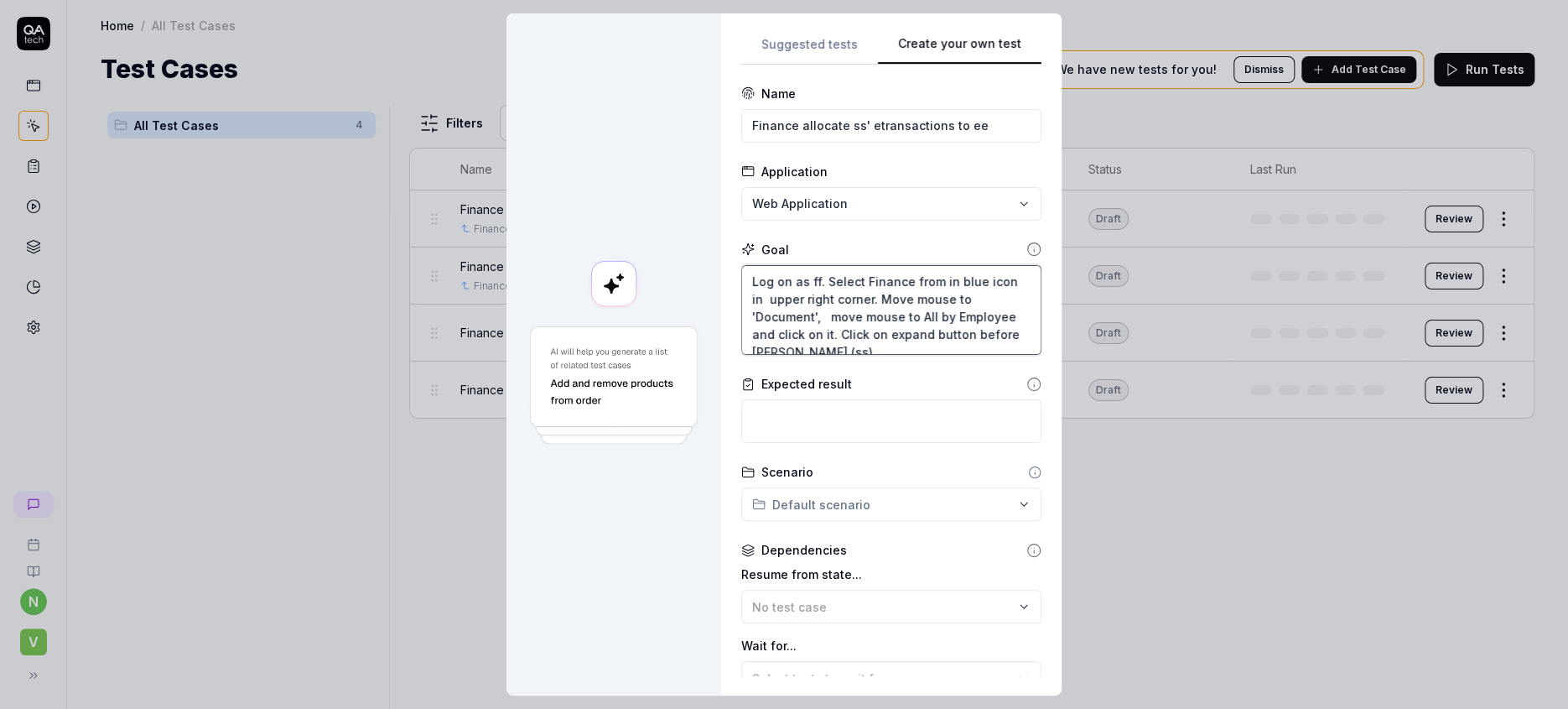
click at [866, 313] on textarea "Log on as ff. Select Finance from in blue icon in upper right corner. Move mous…" at bounding box center [891, 309] width 301 height 90
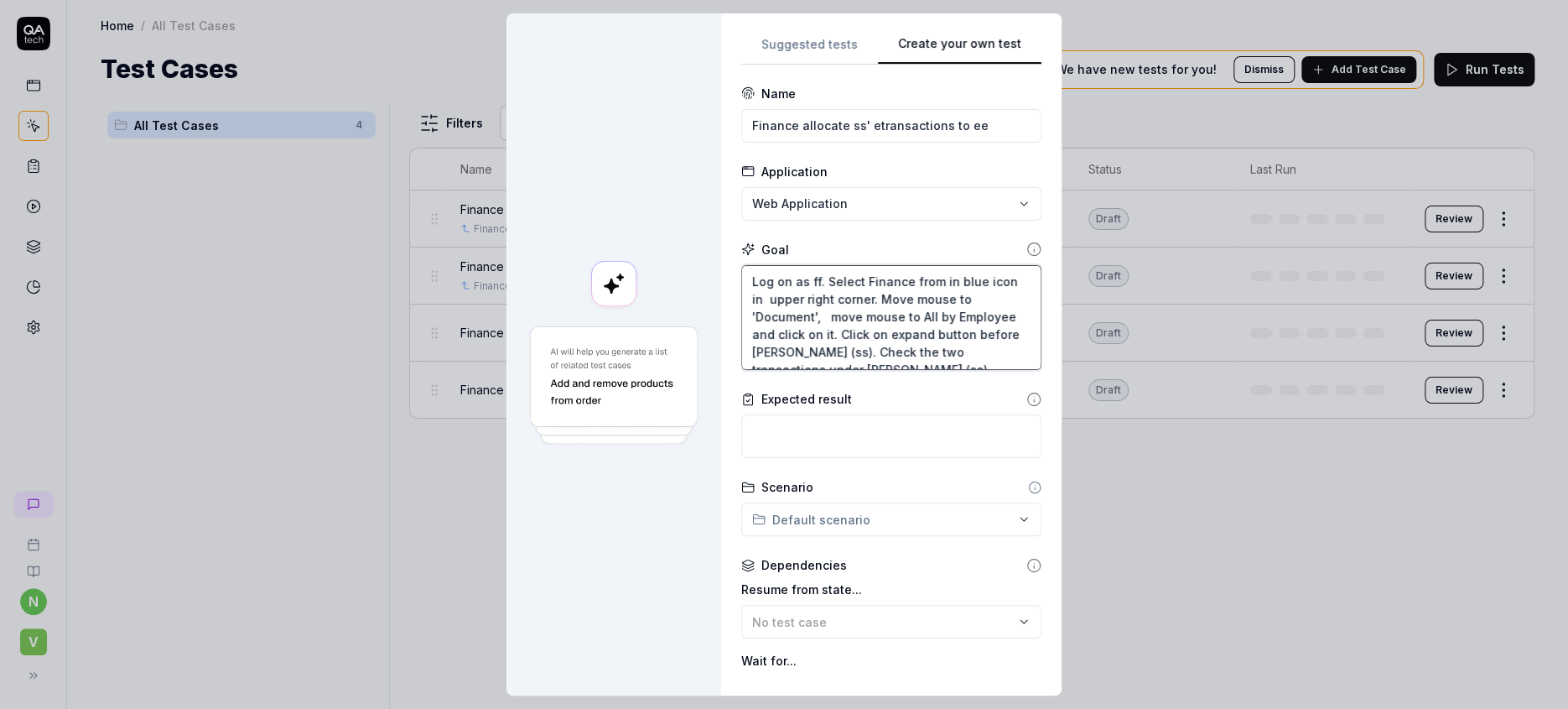
scroll to position [8, 0]
click at [741, 313] on textarea "Log on as ff. Select Finance from in blue icon in upper right corner. Move mous…" at bounding box center [891, 317] width 301 height 106
click at [885, 328] on textarea "Log on as ff. Select Finance from in blue icon in upper right corner. Move mous…" at bounding box center [891, 317] width 301 height 106
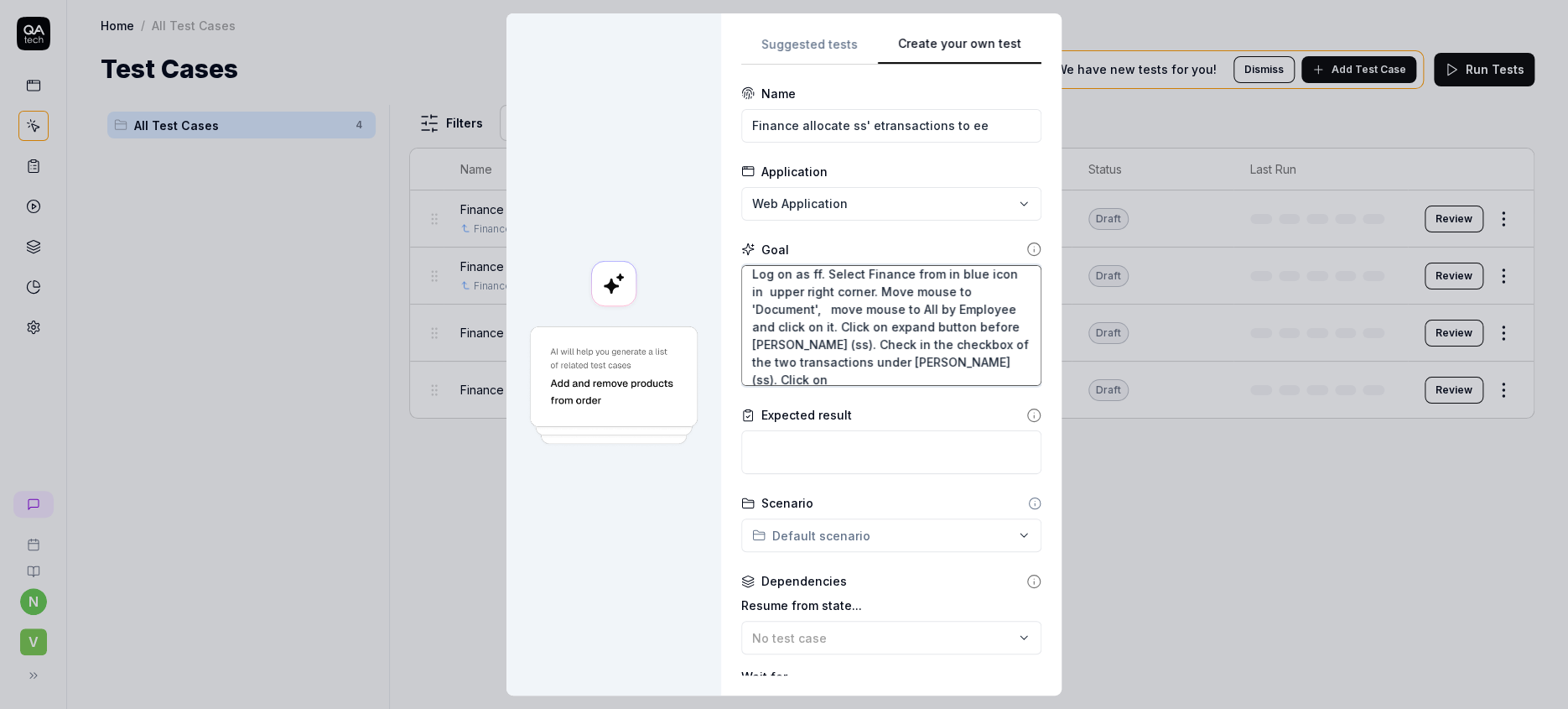
scroll to position [0, 0]
click at [914, 338] on textarea "Log on as ff. Select Finance from in blue icon in upper right corner. Move mous…" at bounding box center [891, 325] width 301 height 122
click at [953, 336] on textarea "Log on as ff. Select Finance from in blue icon in upper right corner. Move mous…" at bounding box center [891, 325] width 301 height 122
paste textarea "Fußachaffäre Öterreicht (ee)"
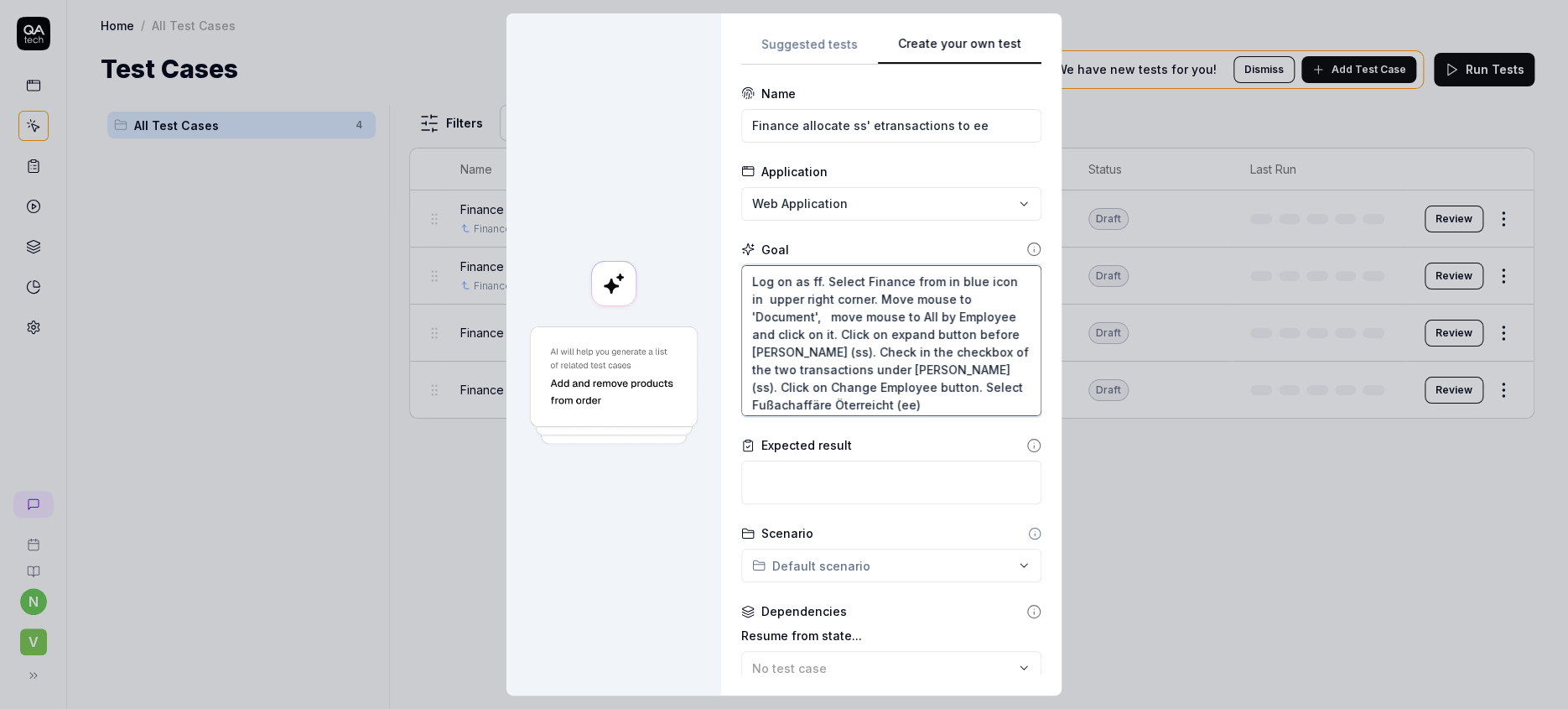
scroll to position [8, 0]
click at [891, 369] on textarea "Log on as ff. Select Finance from in blue icon in upper right corner. Move mous…" at bounding box center [891, 340] width 301 height 152
click at [865, 357] on textarea "Log on as ff. Select Finance from in blue icon in upper right corner. Move mous…" at bounding box center [891, 340] width 301 height 152
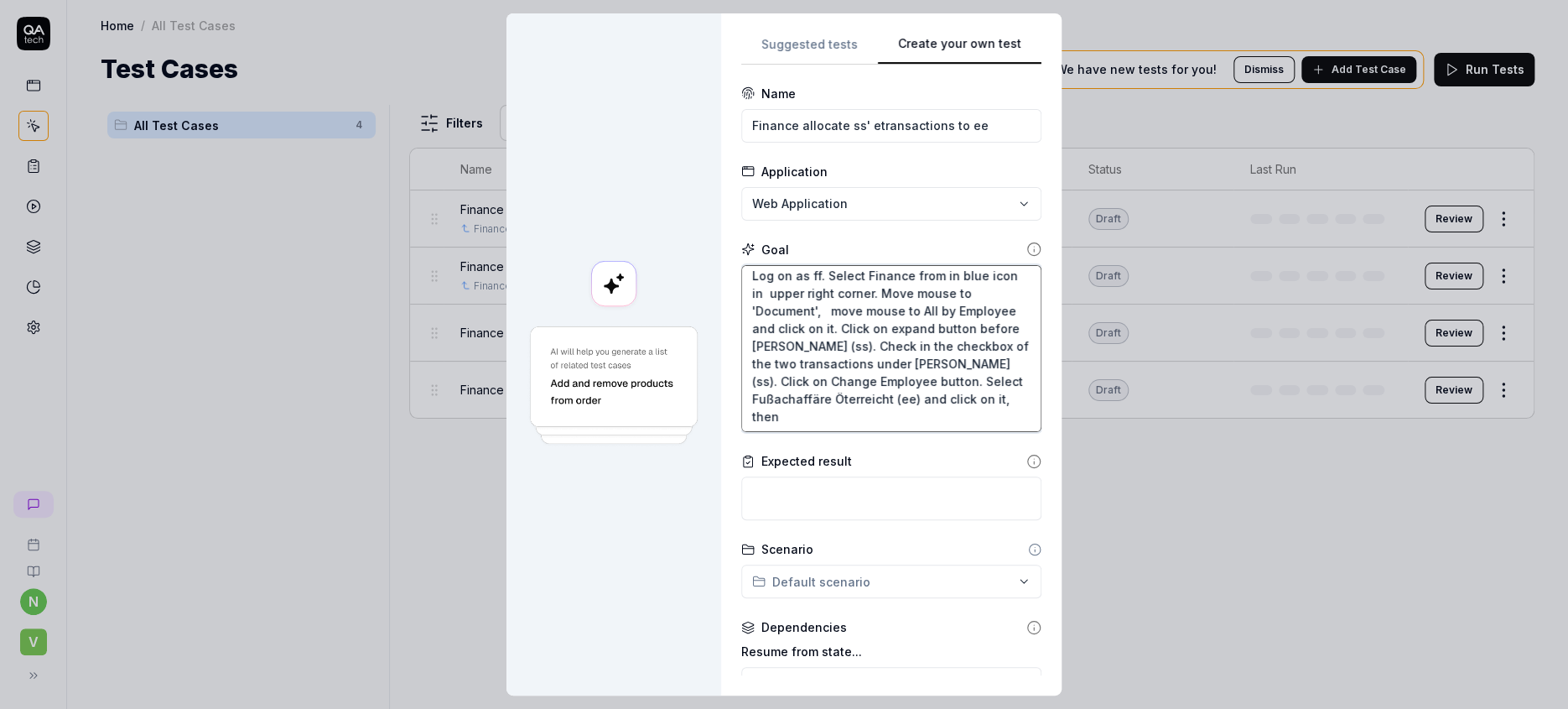
scroll to position [0, 0]
click at [895, 371] on textarea "Log on as ff. Select Finance from in blue icon in upper right corner. Move mous…" at bounding box center [891, 348] width 301 height 167
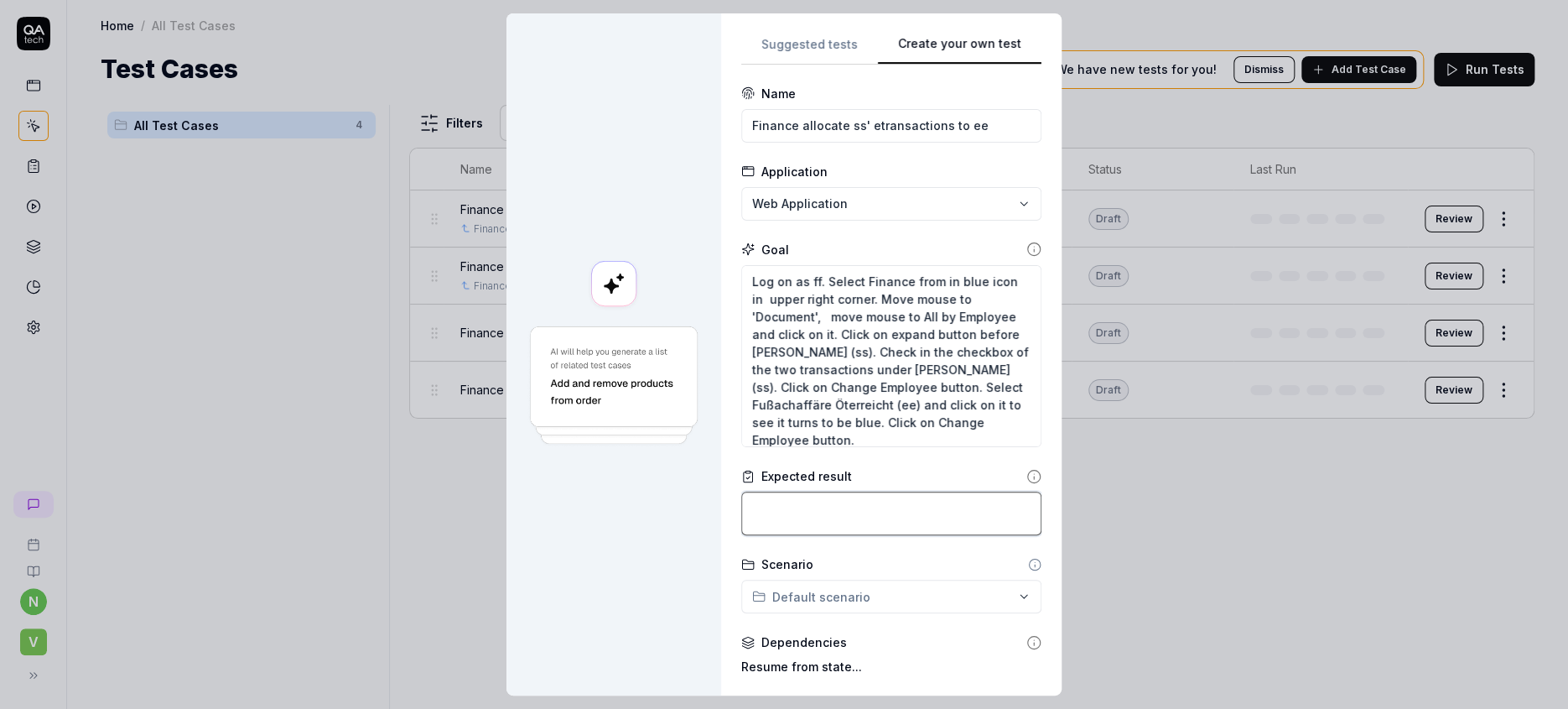
click at [924, 491] on textarea at bounding box center [891, 513] width 301 height 44
paste textarea "Fußachaffäre Öterreicht (ee)"
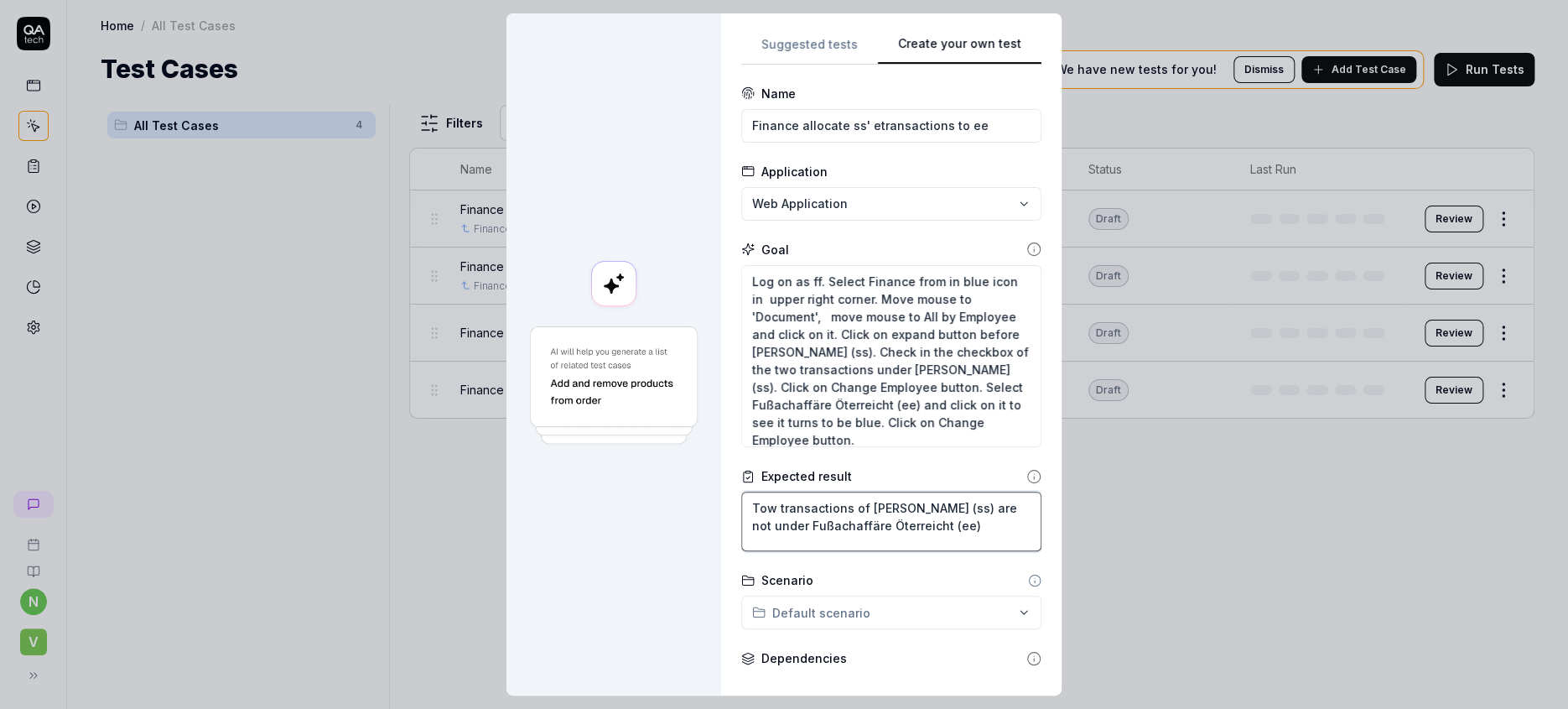
click at [959, 491] on textarea "Tow transactions of [PERSON_NAME] (ss) are not under Fußachaffäre Öterreicht (e…" at bounding box center [891, 520] width 301 height 59
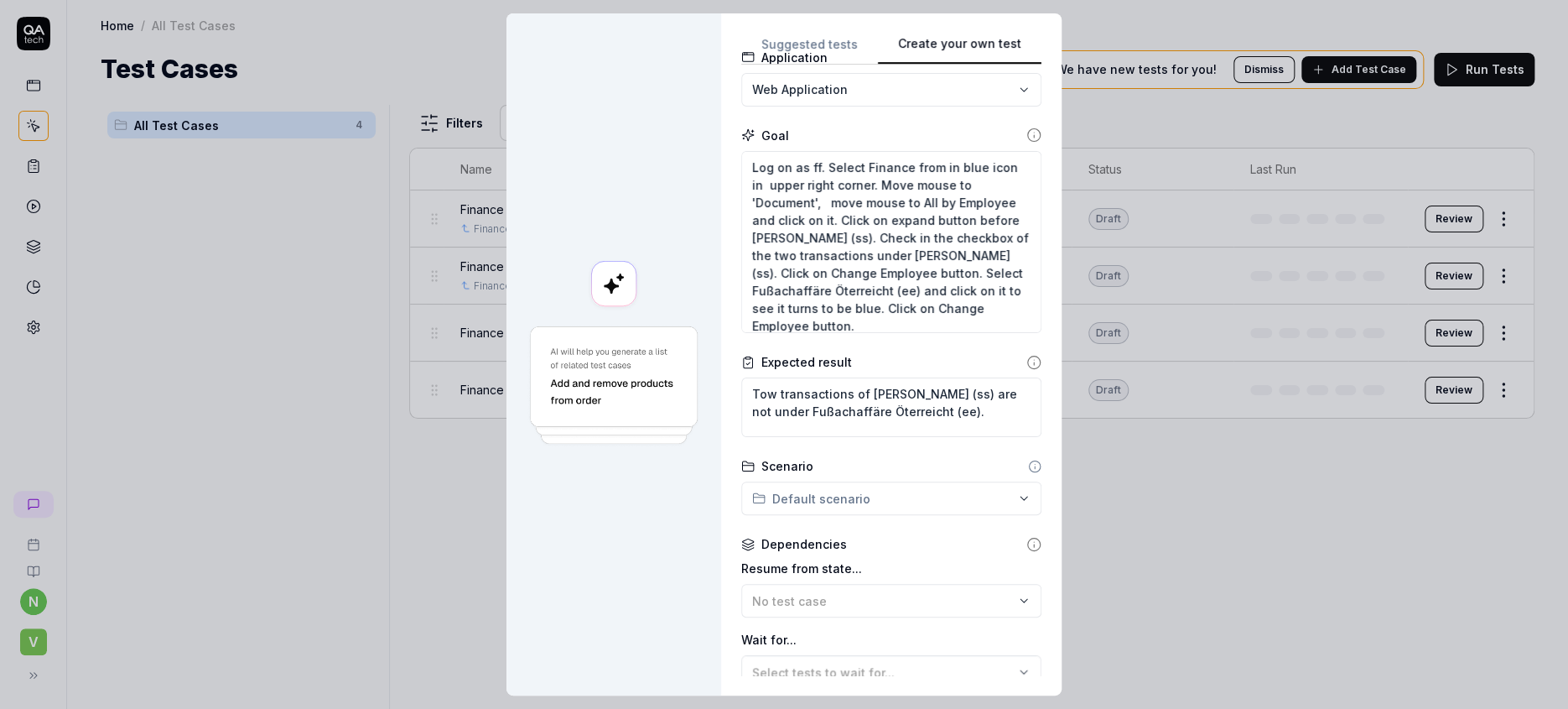
scroll to position [204, 0]
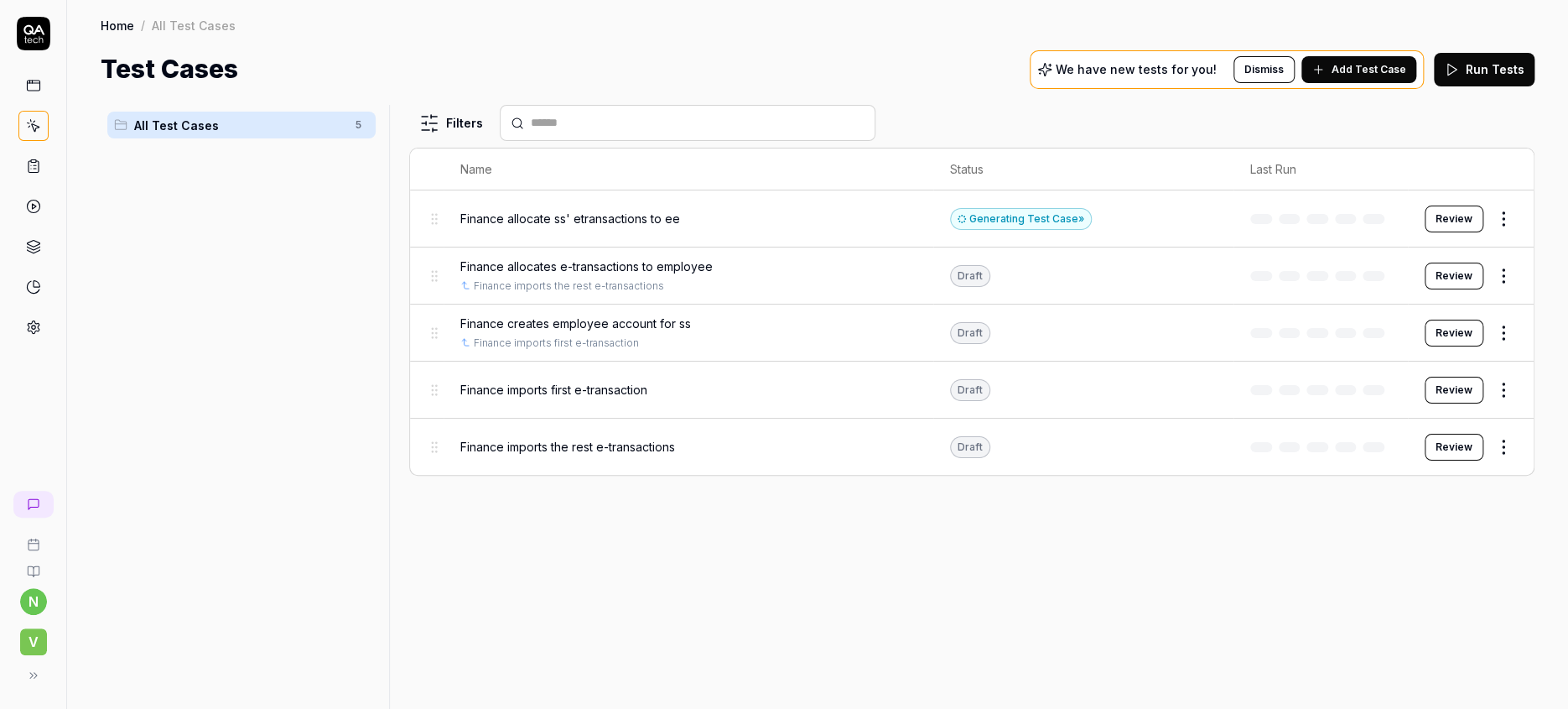
click at [1511, 197] on html "n V Home / All Test Cases Home / All Test Cases Test Cases We have new tests fo…" at bounding box center [784, 354] width 1568 height 709
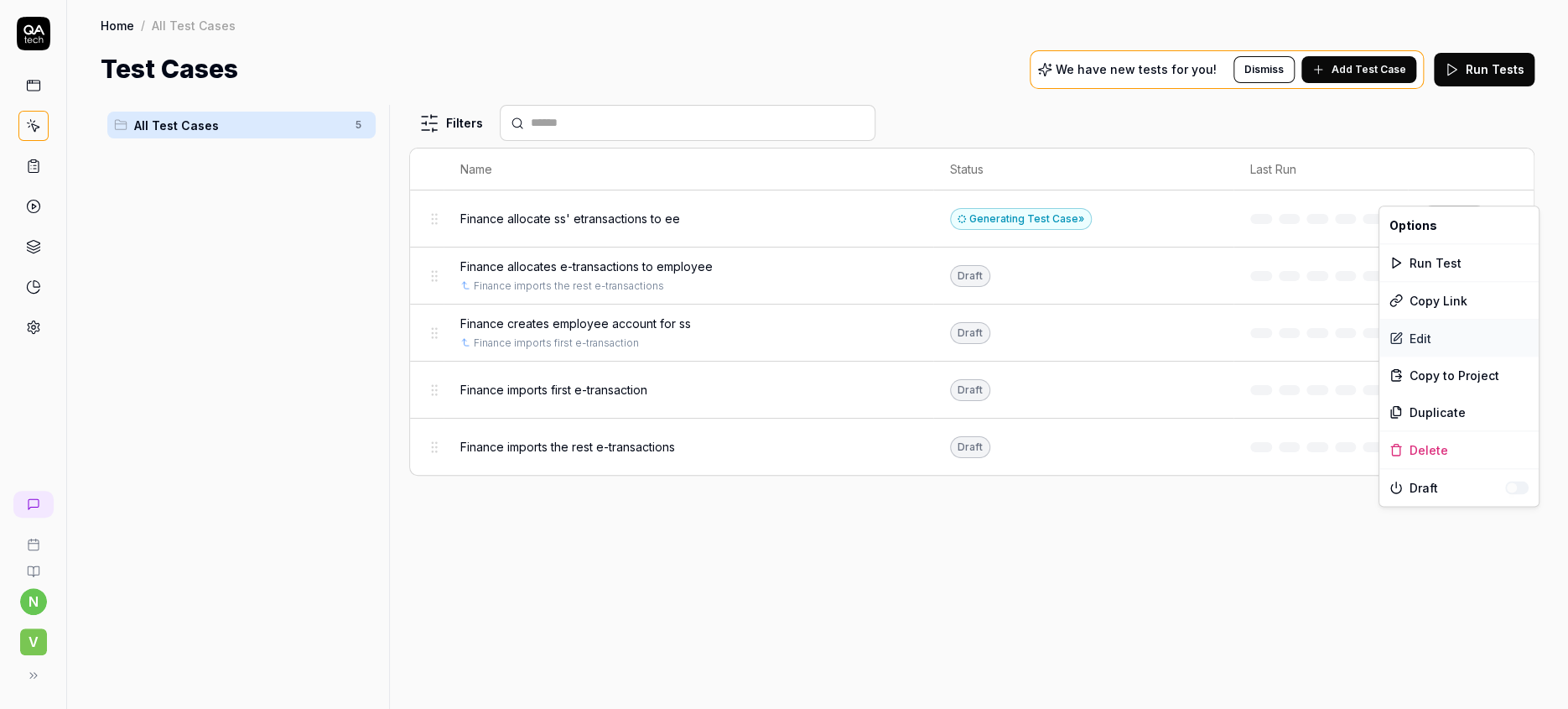
click at [1409, 320] on div "Edit" at bounding box center [1459, 338] width 160 height 37
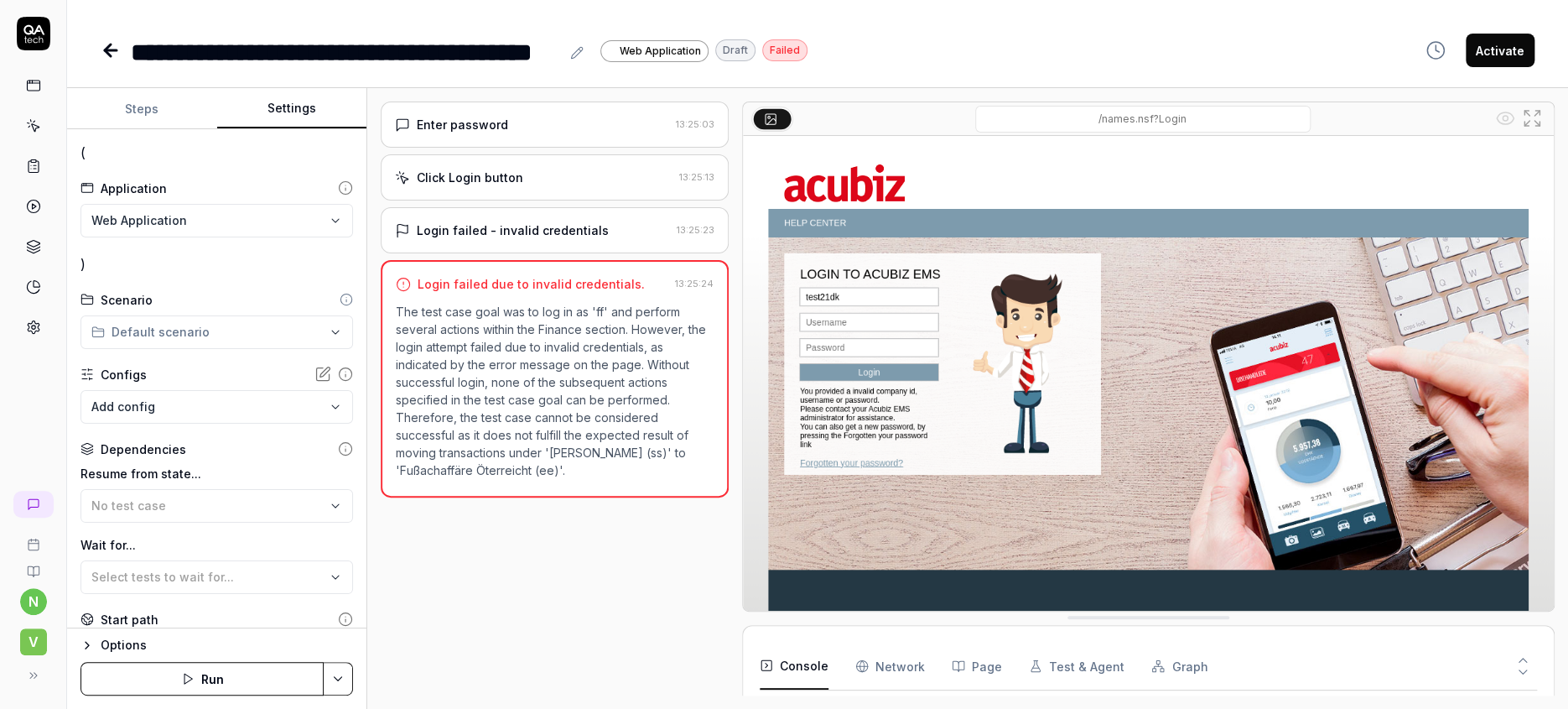
click at [281, 94] on button "Settings" at bounding box center [292, 108] width 150 height 40
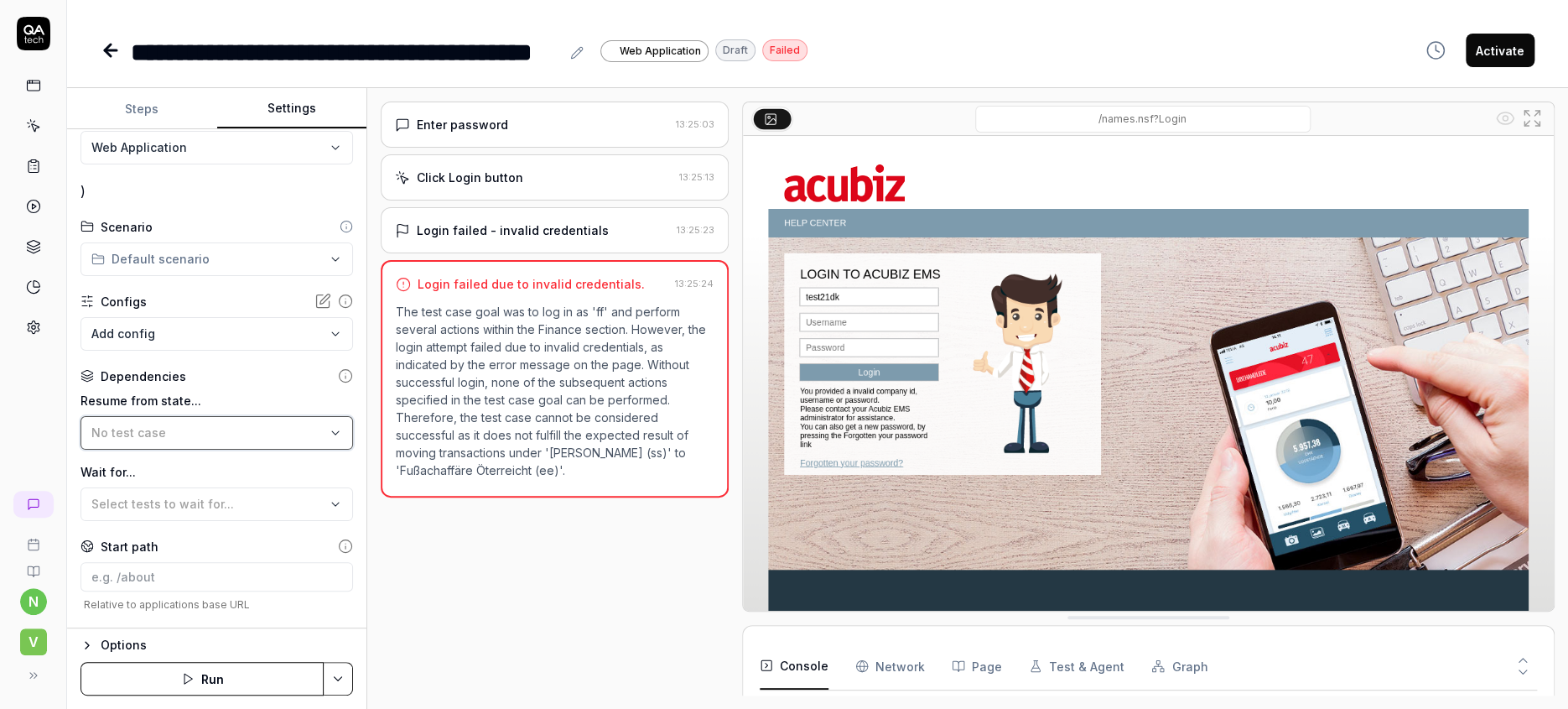
click at [197, 423] on div "No test case" at bounding box center [208, 432] width 234 height 18
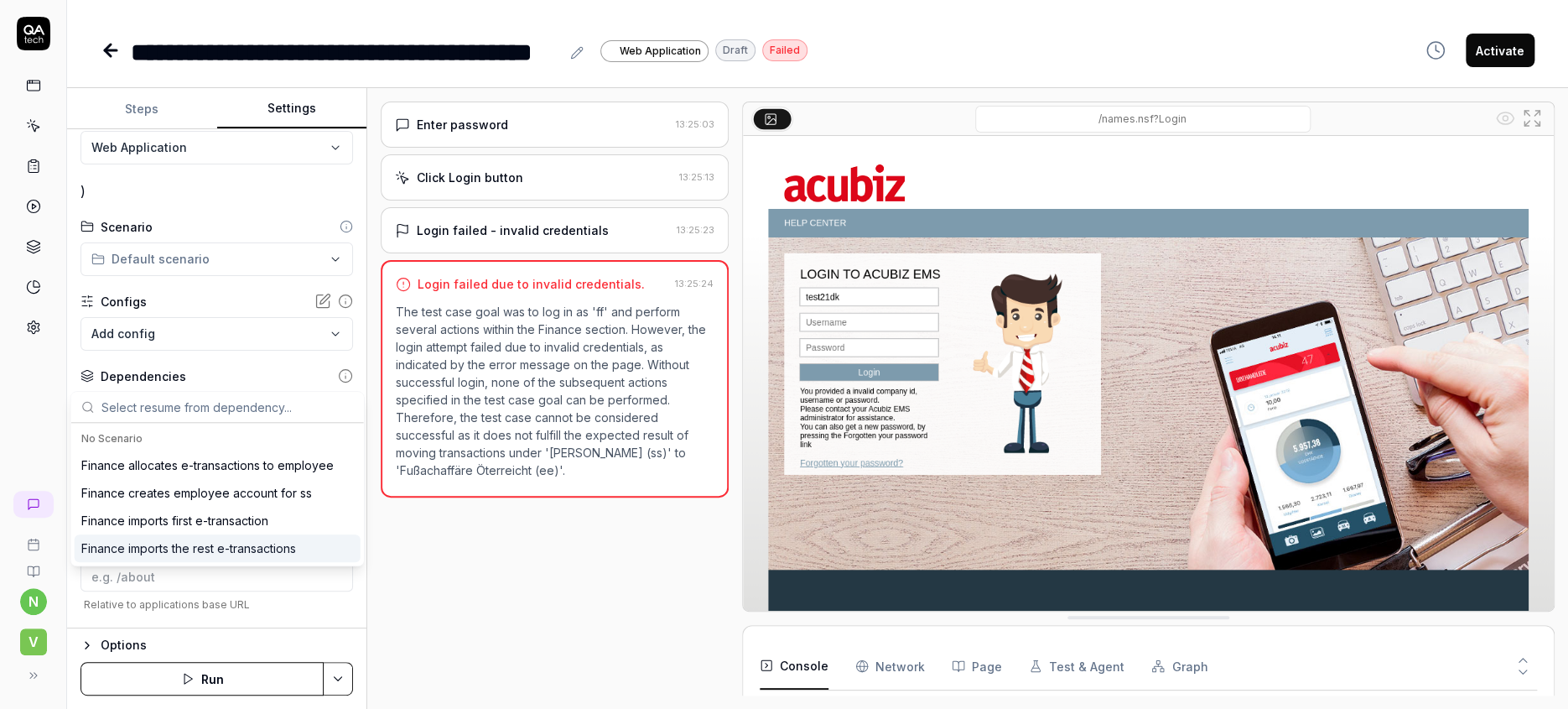
click at [199, 539] on div "Finance imports the rest e-transactions" at bounding box center [189, 548] width 215 height 18
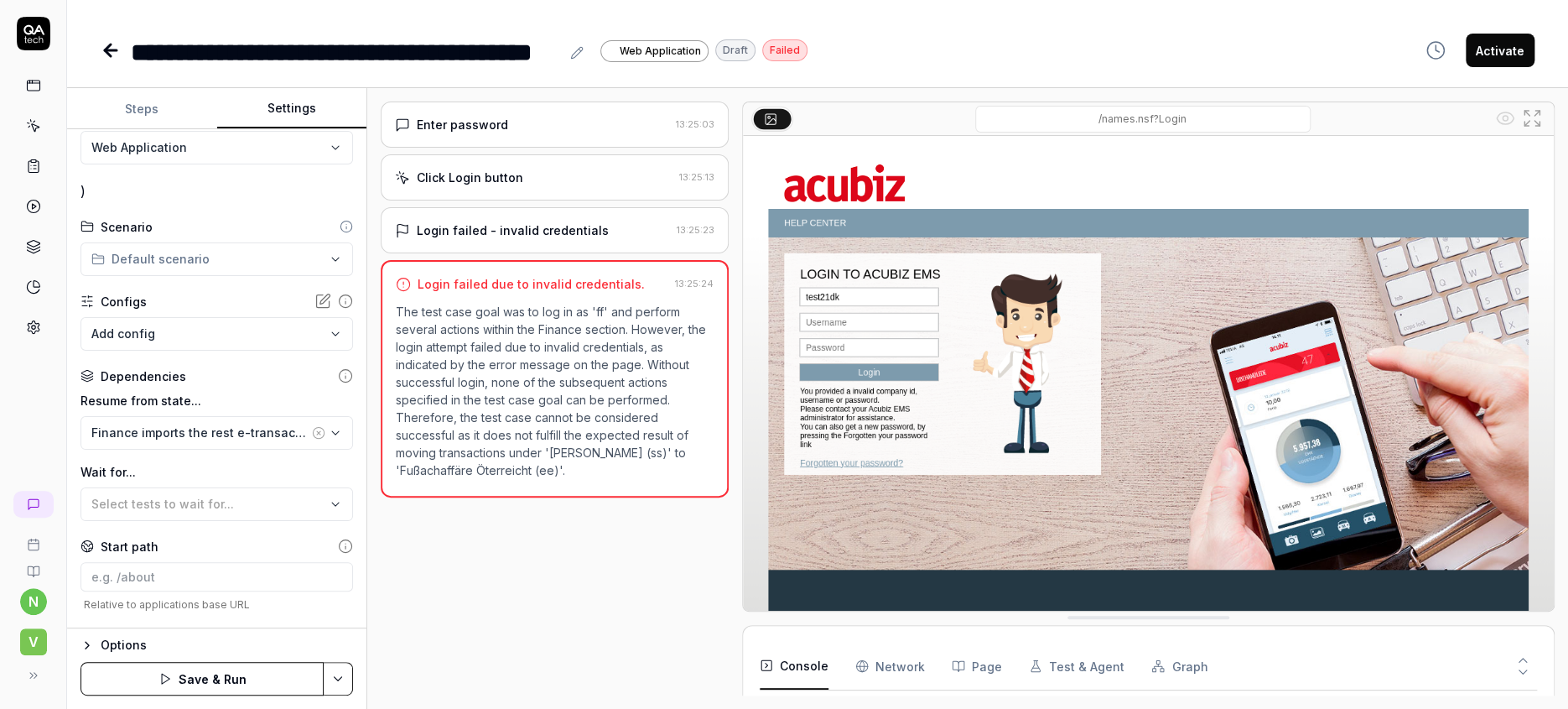
click at [206, 576] on html "**********" at bounding box center [784, 354] width 1568 height 709
click at [206, 575] on html "**********" at bounding box center [784, 354] width 1568 height 709
click at [303, 580] on html "**********" at bounding box center [784, 354] width 1568 height 709
click at [255, 583] on html "**********" at bounding box center [784, 354] width 1568 height 709
click at [127, 702] on div "Advanced" at bounding box center [129, 712] width 58 height 20
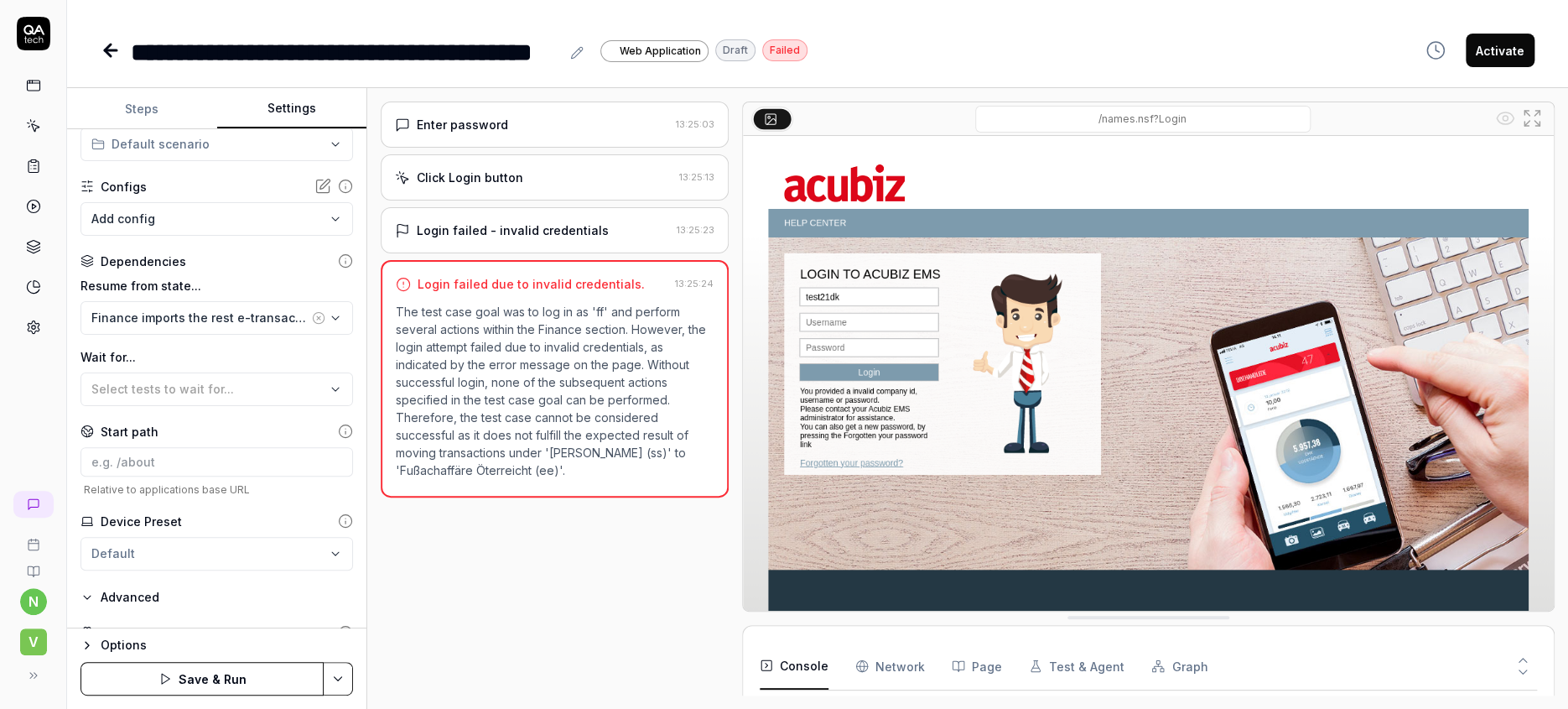
scroll to position [189, 0]
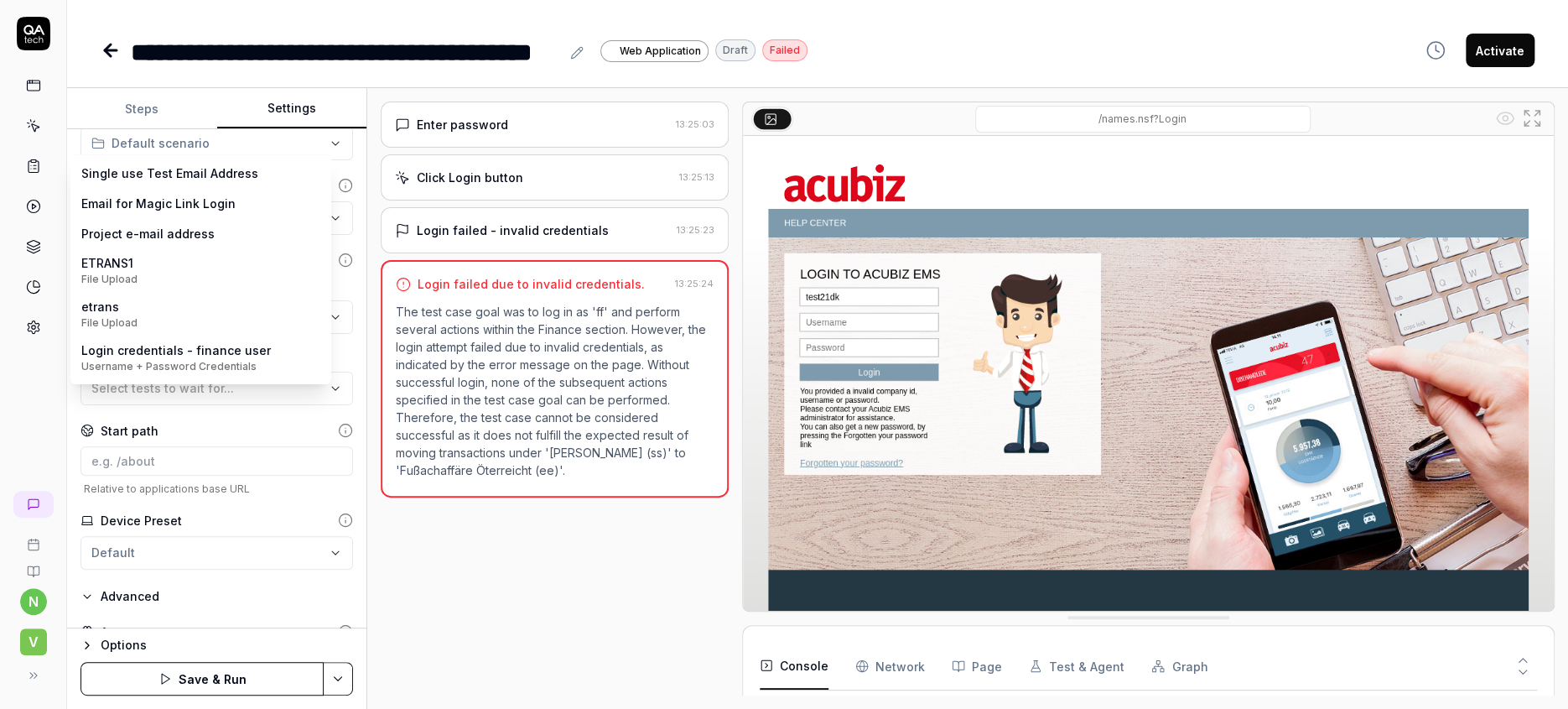
click at [213, 160] on body "**********" at bounding box center [784, 354] width 1568 height 709
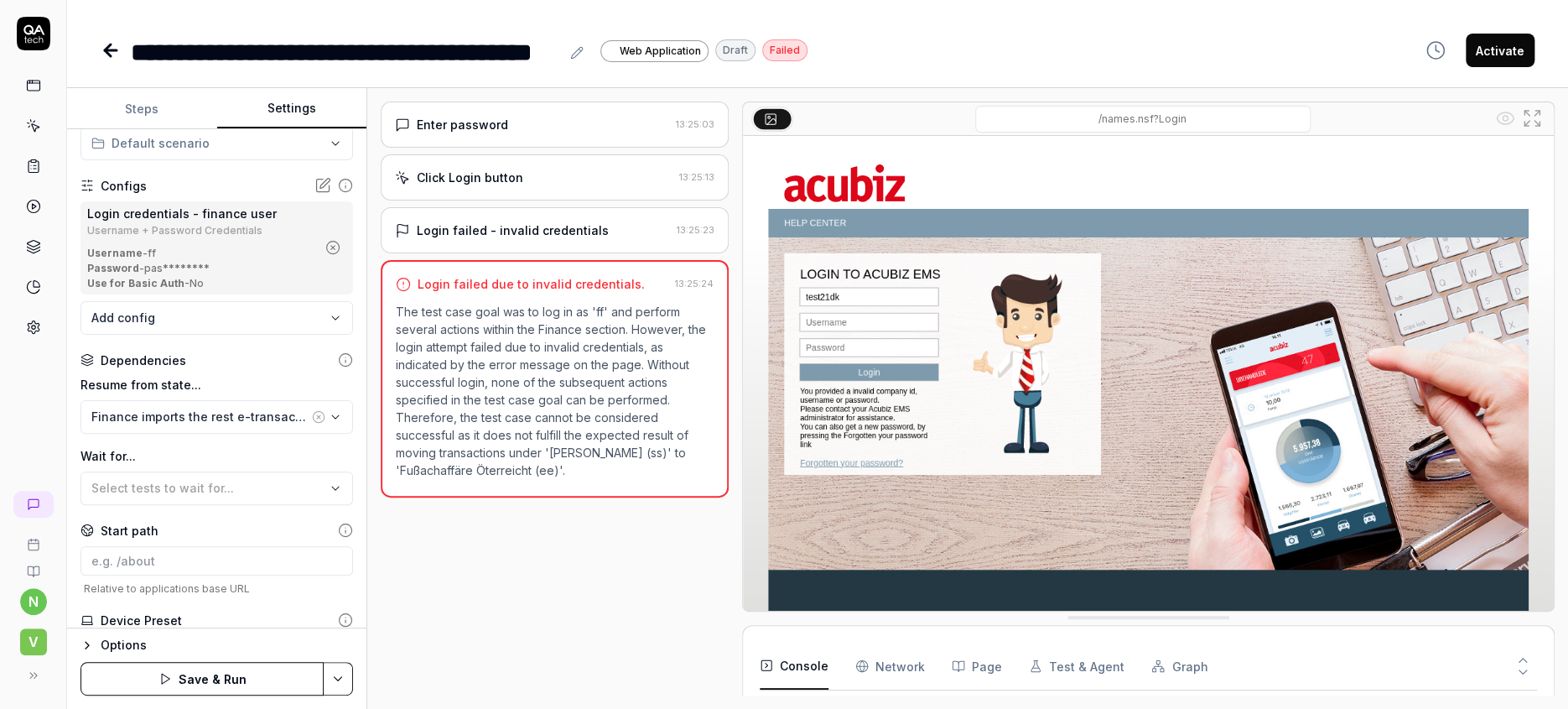
click at [232, 259] on body "**********" at bounding box center [784, 354] width 1568 height 709
click at [471, 481] on html "**********" at bounding box center [784, 354] width 1568 height 709
click at [210, 678] on button "Save & Run" at bounding box center [202, 678] width 243 height 33
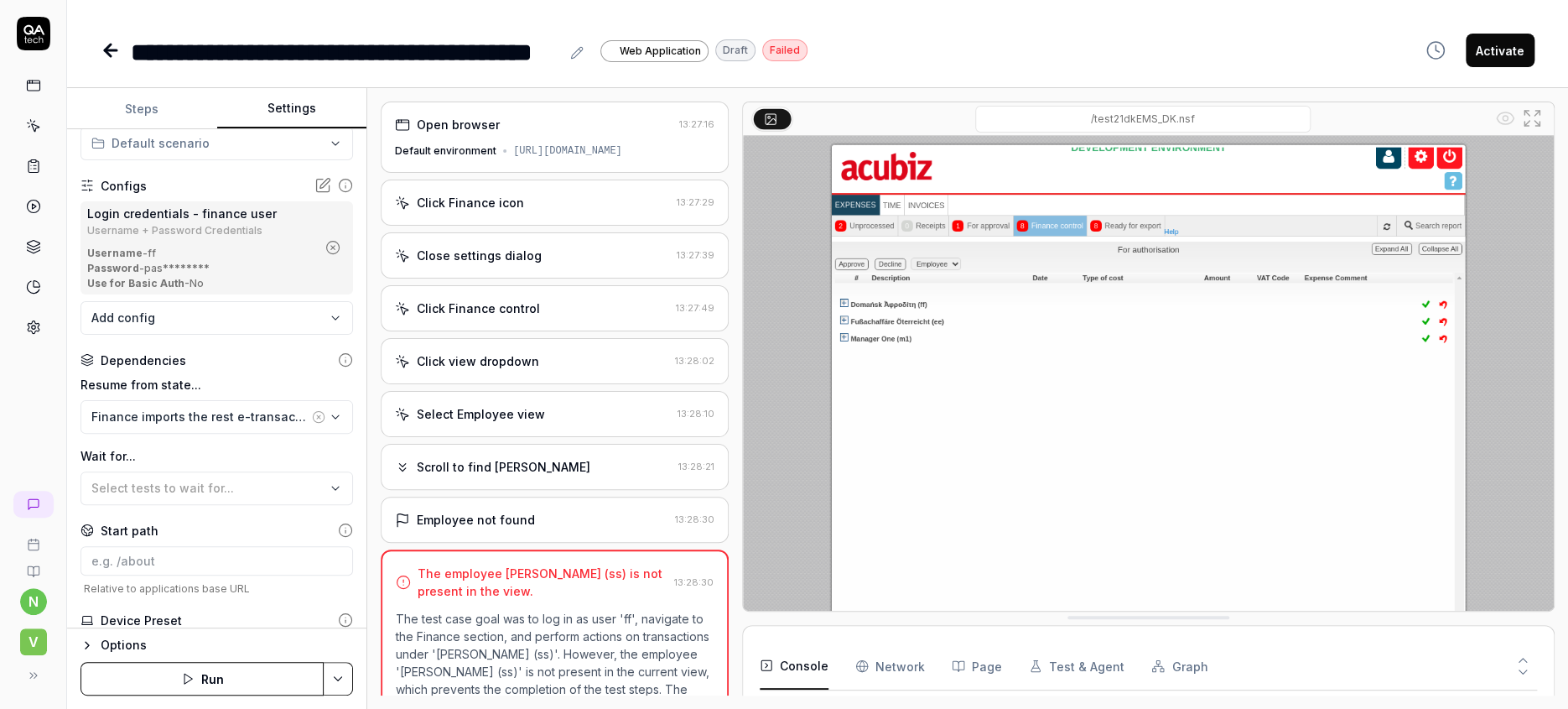
click at [484, 194] on div "Click Finance icon" at bounding box center [471, 202] width 107 height 18
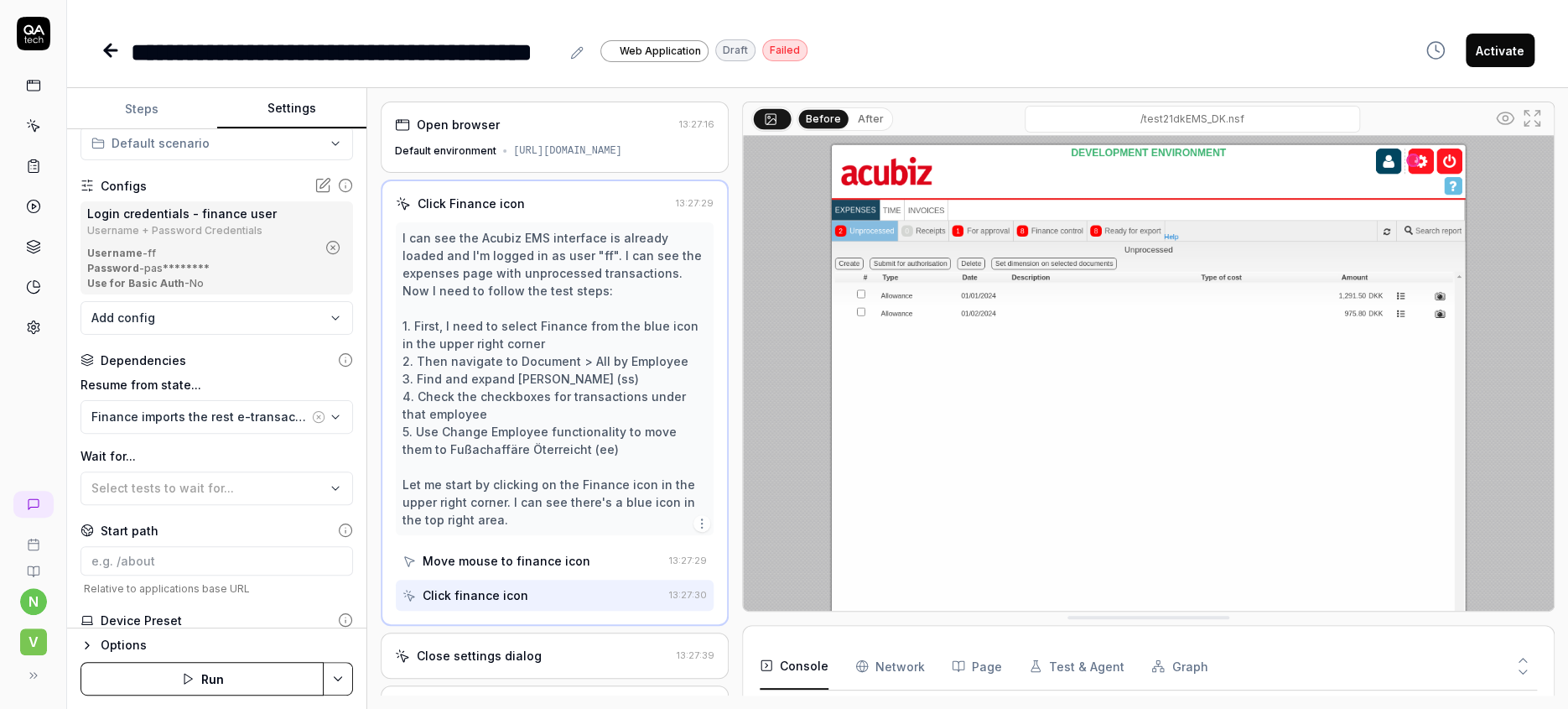
click at [481, 647] on div "Close settings dialog" at bounding box center [480, 656] width 125 height 18
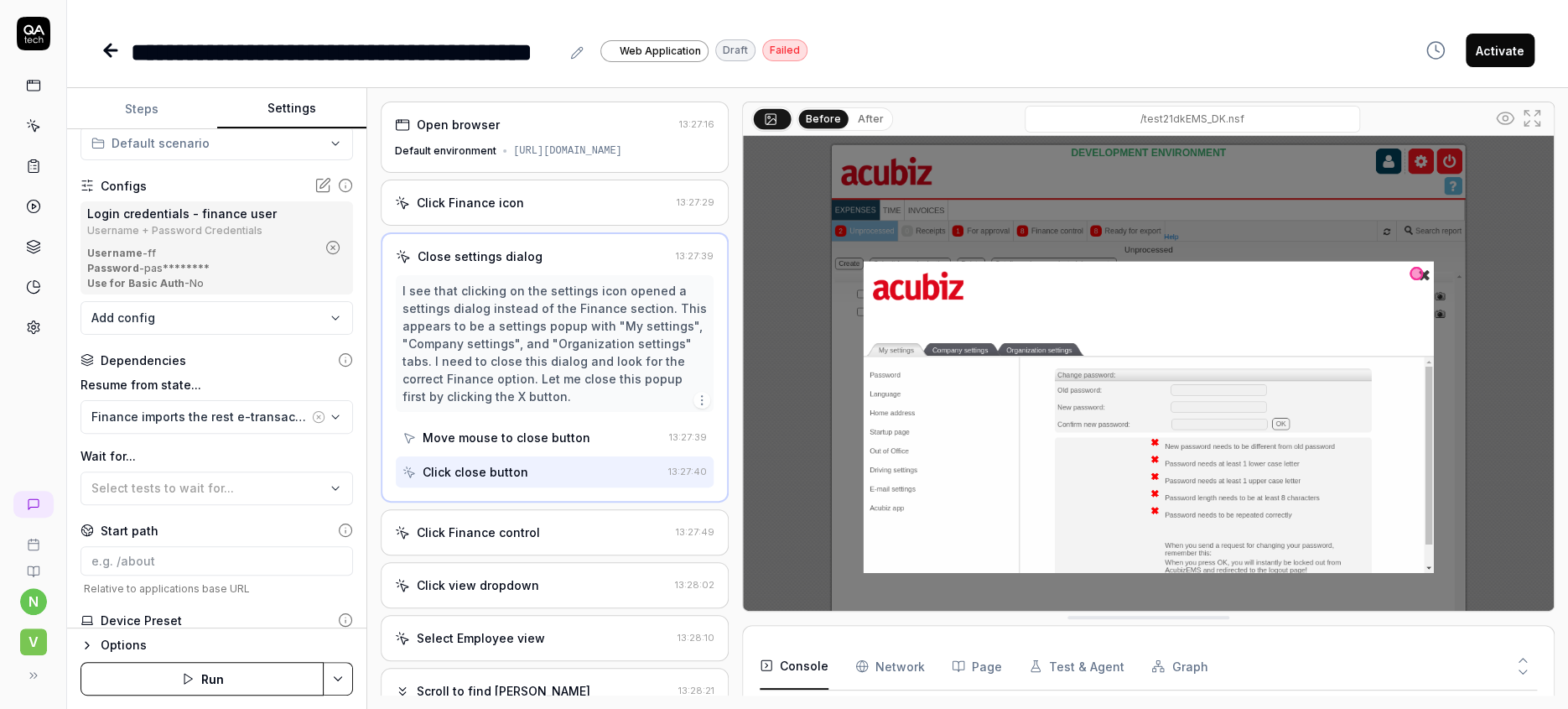
click at [462, 196] on div "Click Finance icon" at bounding box center [471, 202] width 107 height 18
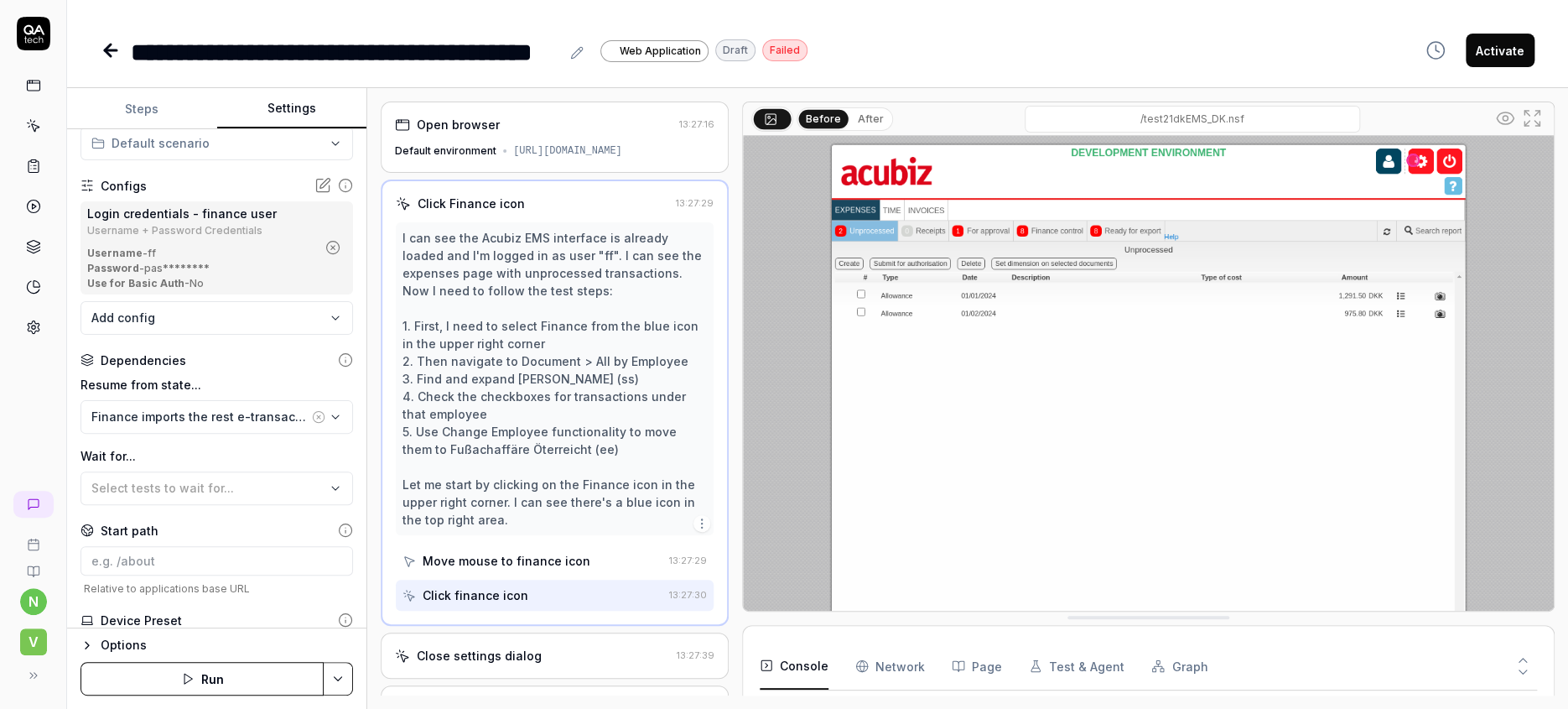
click at [100, 41] on icon at bounding box center [110, 50] width 20 height 20
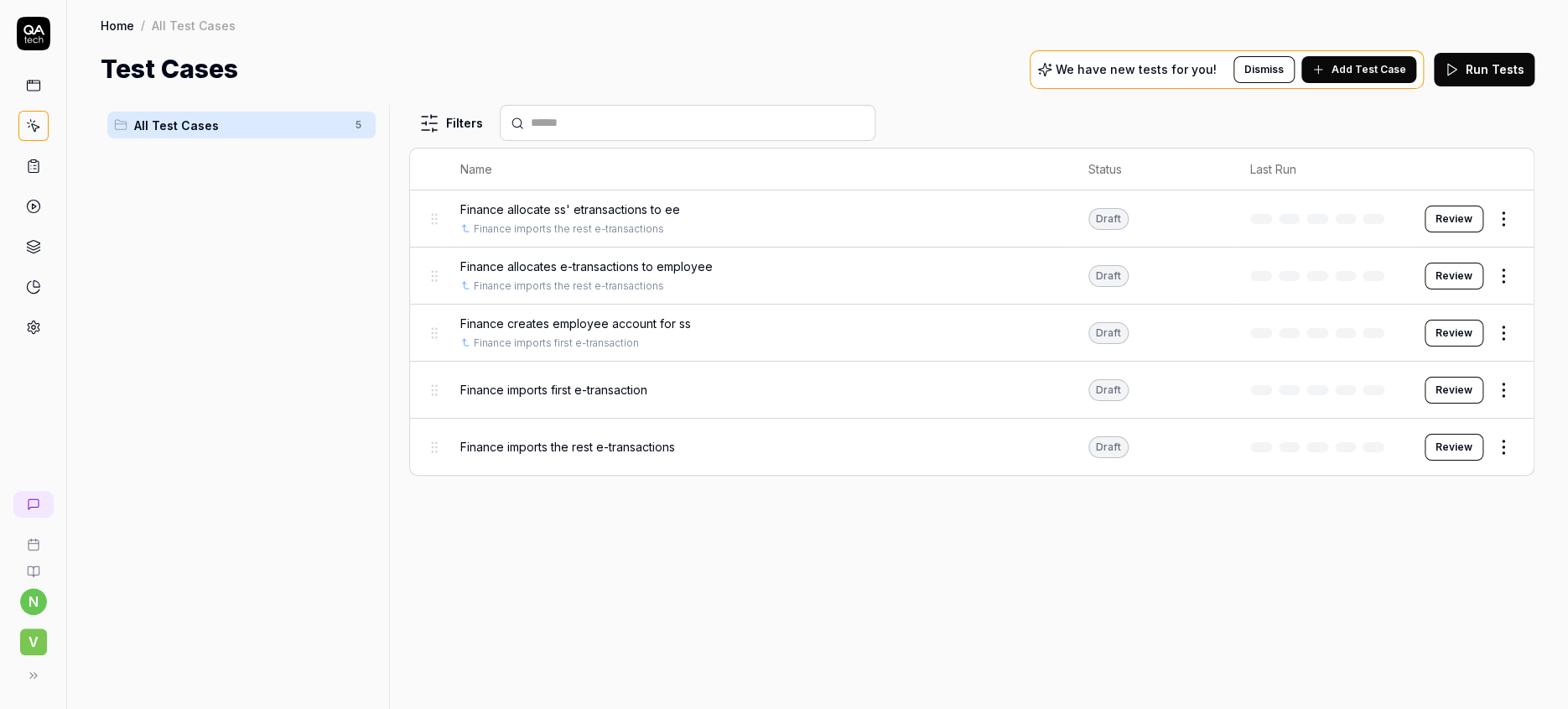
click at [618, 438] on span "Finance imports the rest e-transactions" at bounding box center [567, 446] width 215 height 18
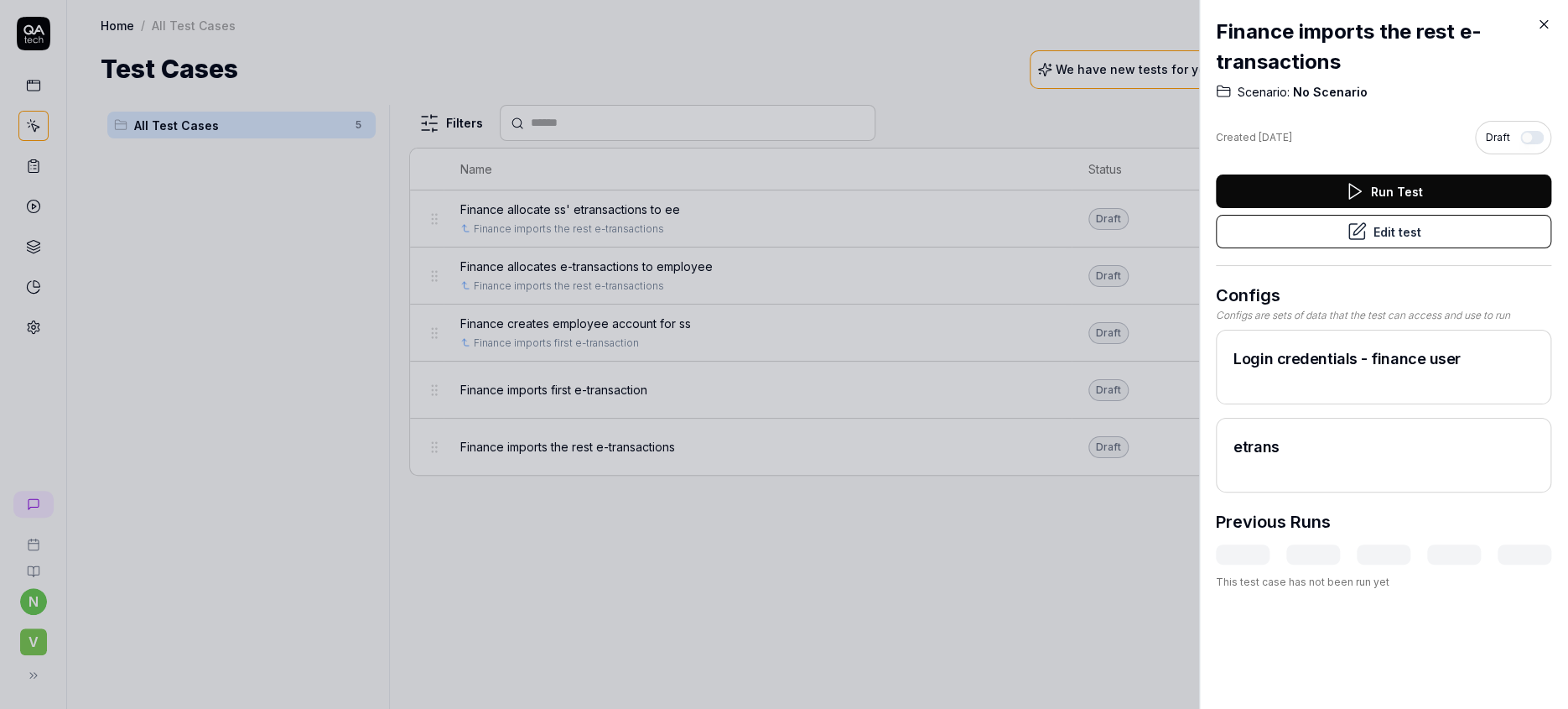
click at [1381, 215] on button "Edit test" at bounding box center [1383, 231] width 336 height 33
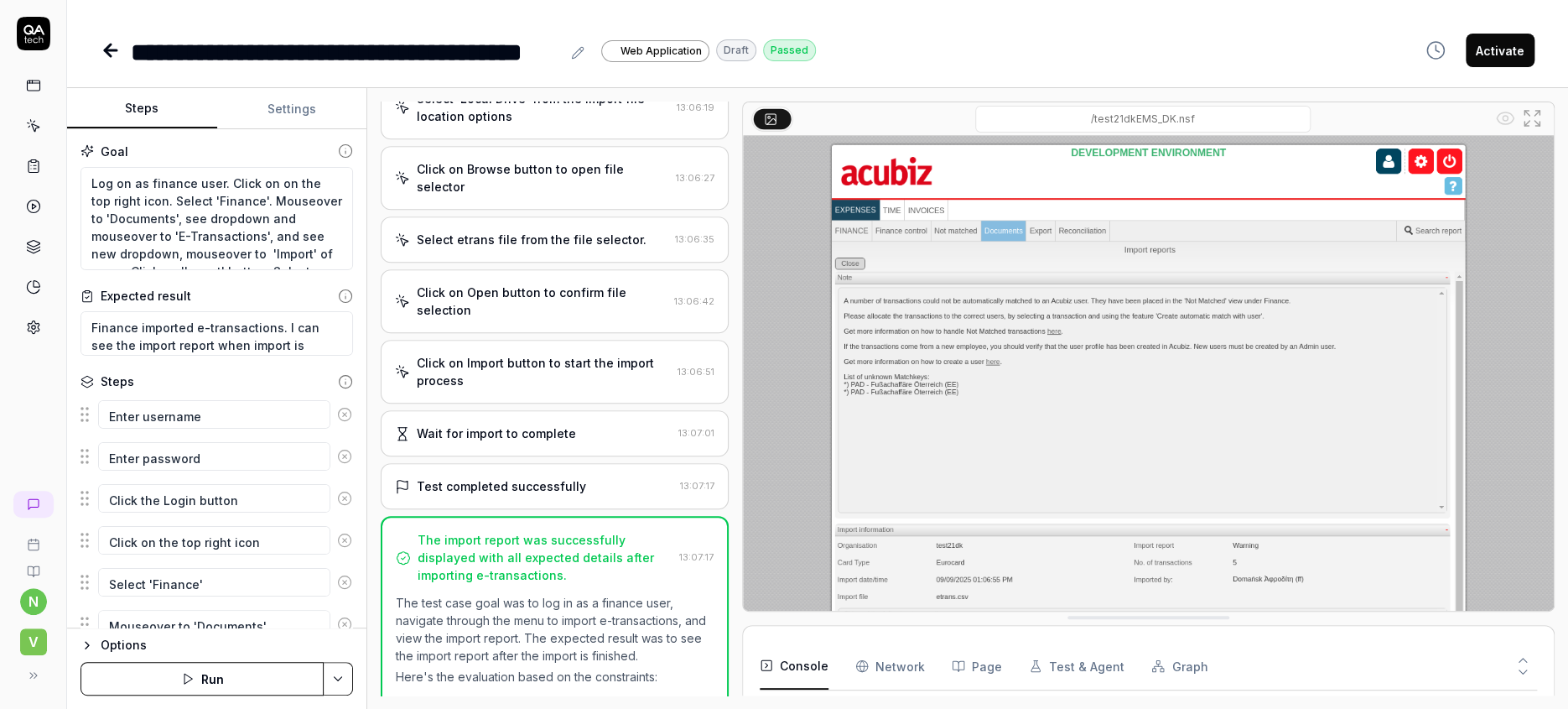
scroll to position [922, 0]
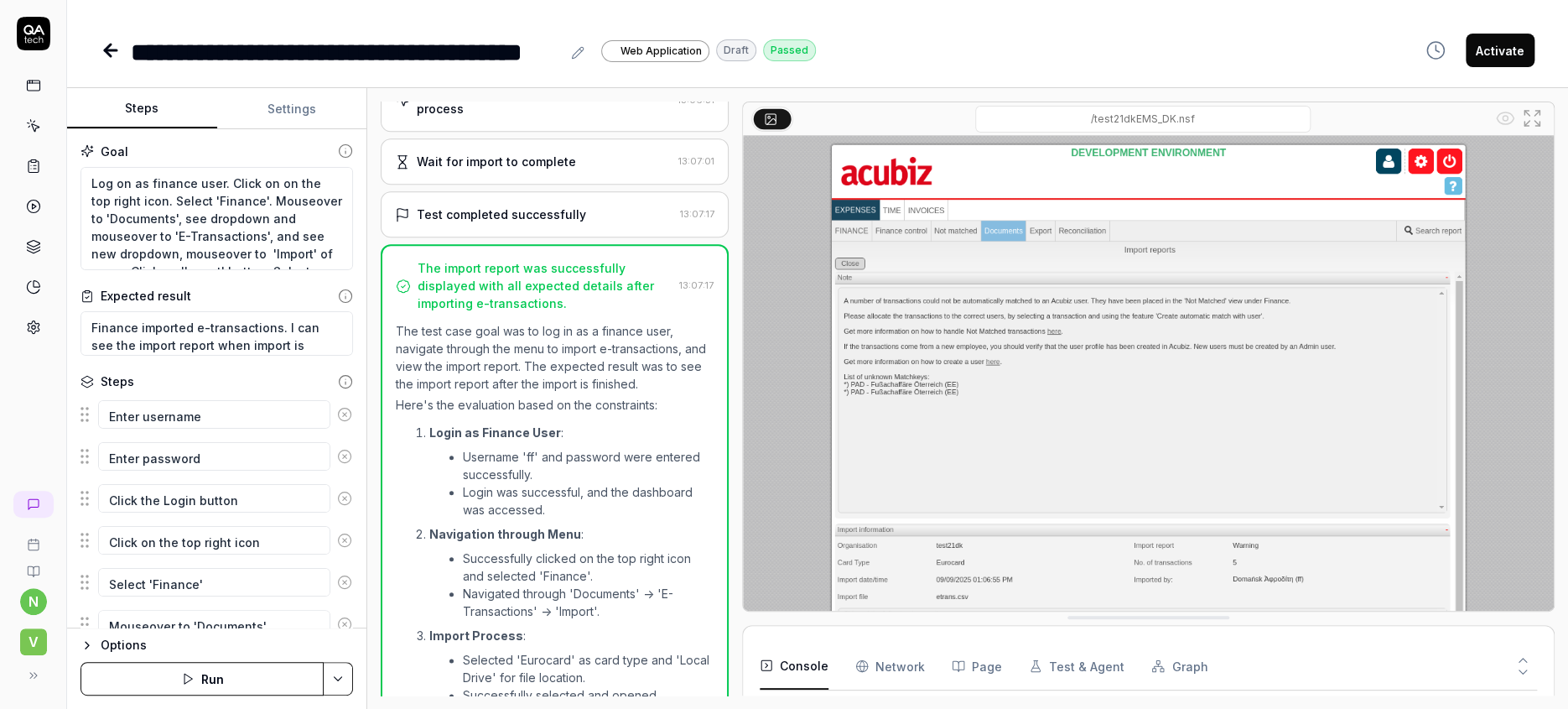
click at [100, 49] on icon at bounding box center [110, 50] width 20 height 20
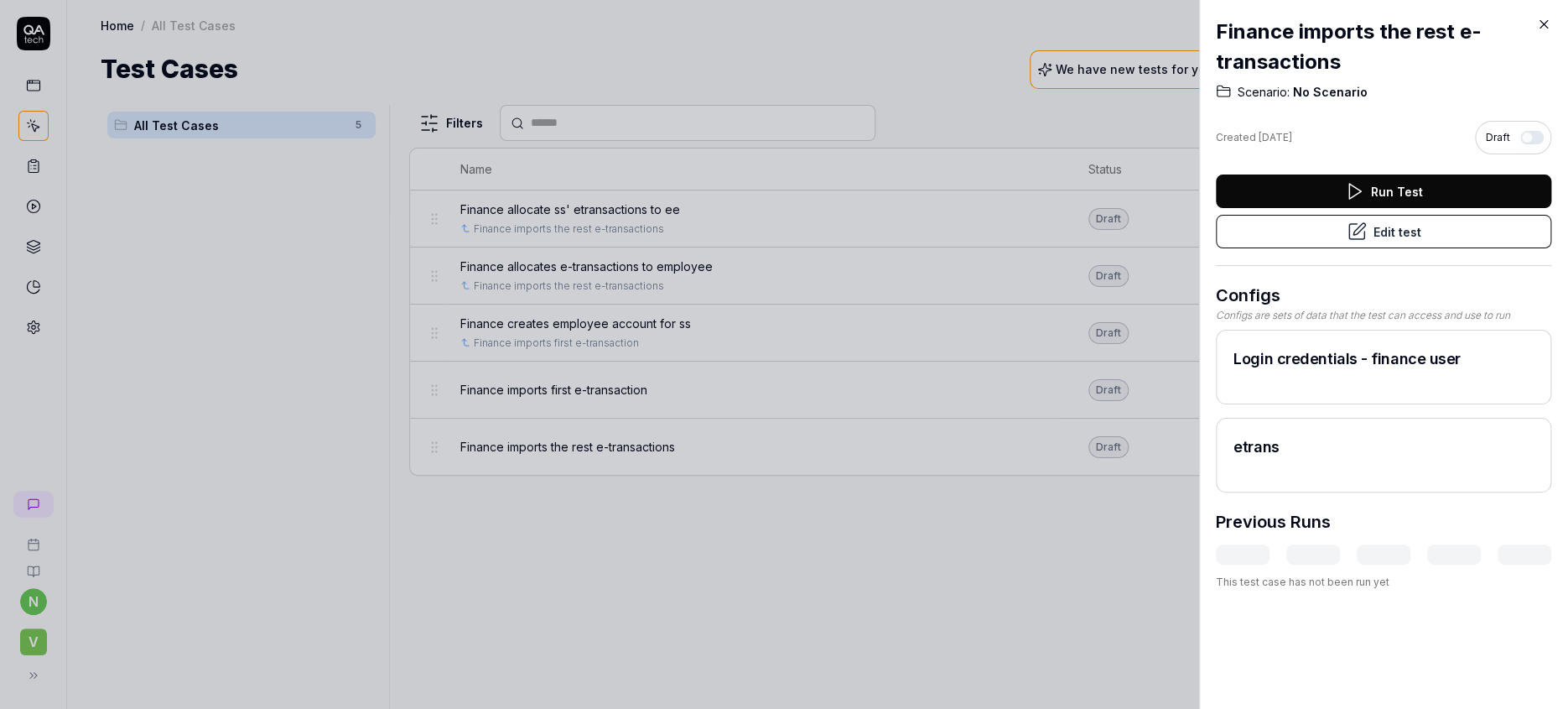
click at [1129, 188] on div at bounding box center [784, 354] width 1568 height 709
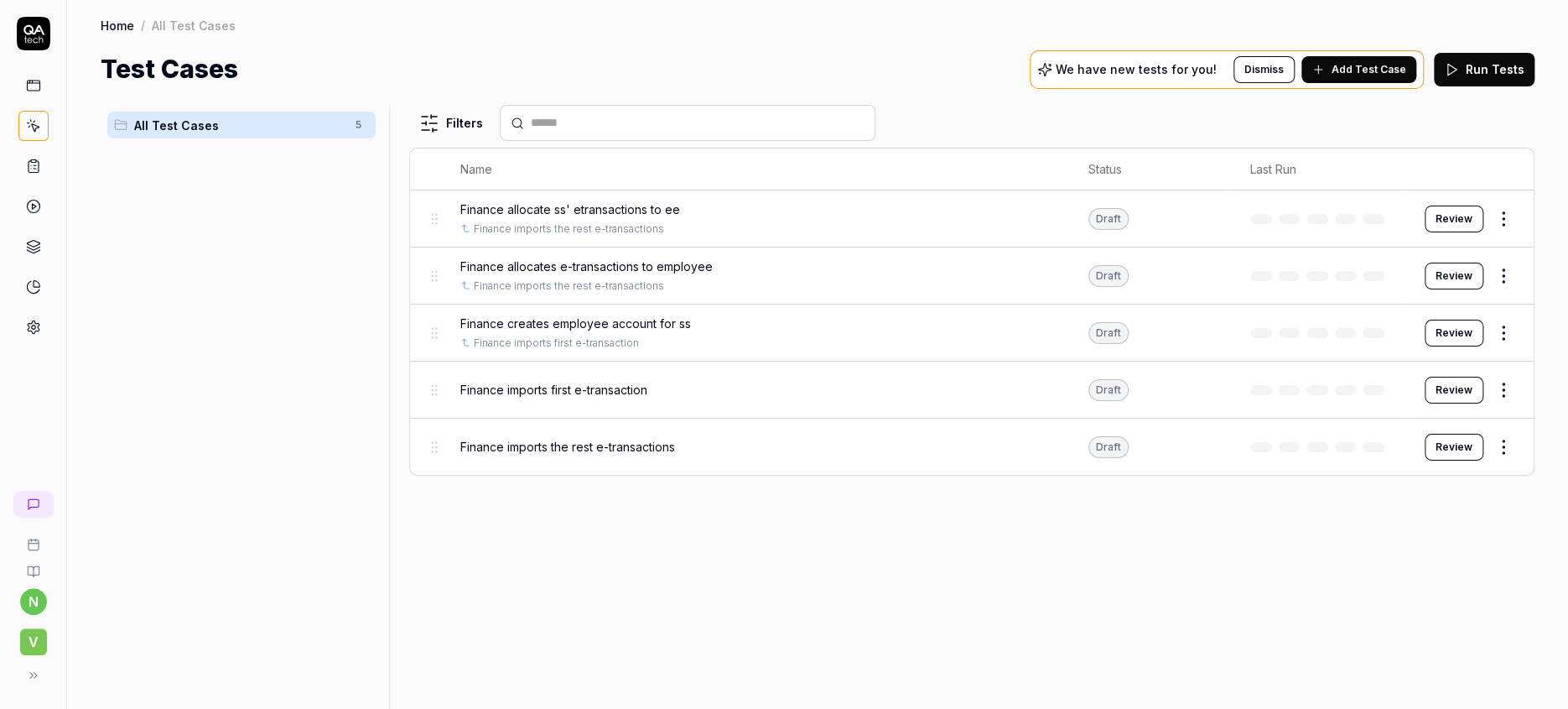
click at [1507, 190] on html "n V Home / All Test Cases Home / All Test Cases Test Cases We have new tests fo…" at bounding box center [784, 354] width 1568 height 709
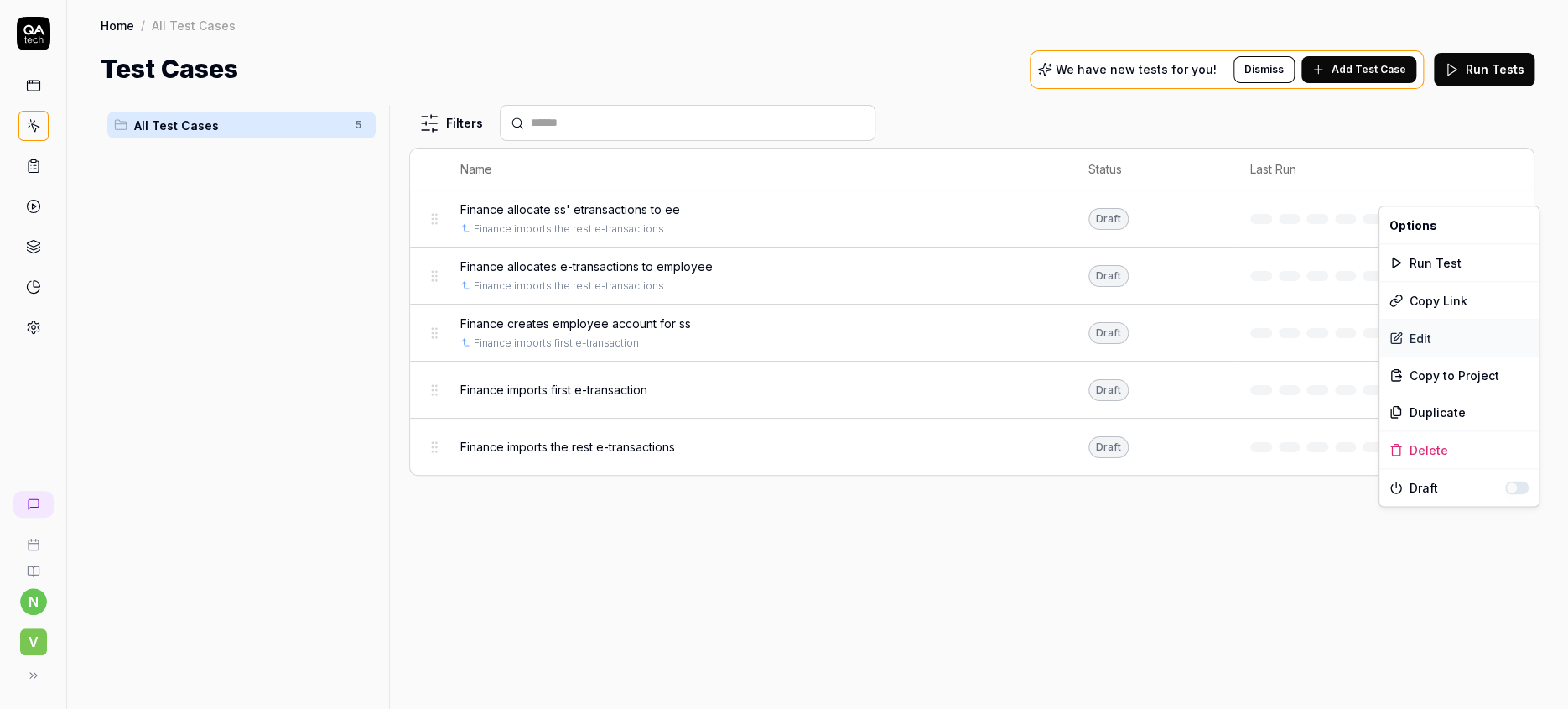
click at [1421, 323] on div "Edit" at bounding box center [1459, 338] width 160 height 37
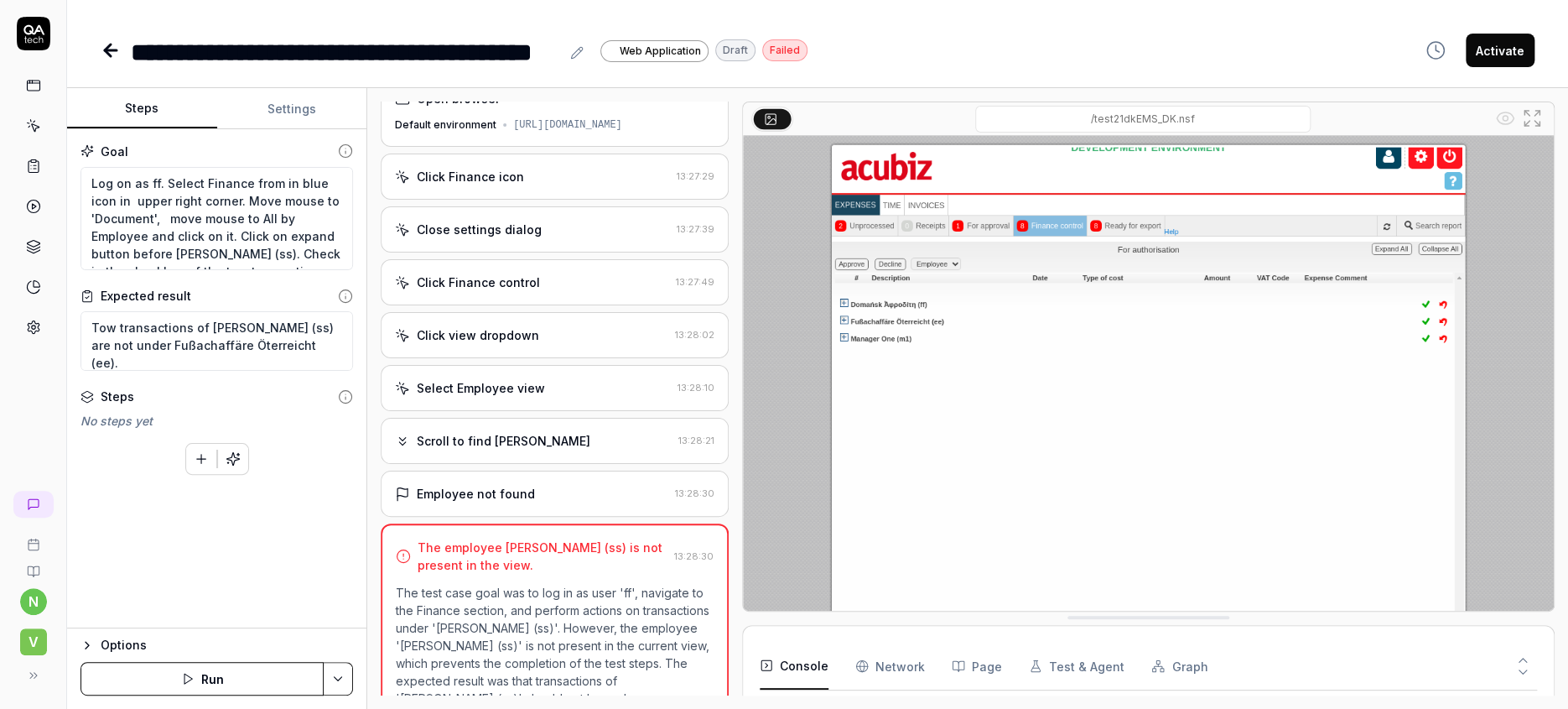
scroll to position [302, 0]
click at [148, 167] on textarea "Log on as ff. Select Finance from in blue icon in upper right corner. Move mous…" at bounding box center [217, 219] width 272 height 104
click at [274, 180] on textarea "Log on as ff. Click on the blue icon in the top right and select Finance and cl…" at bounding box center [217, 219] width 272 height 104
click at [276, 181] on textarea "Log on as ff. Click on the blue icon in the top right and select Finance and cl…" at bounding box center [217, 219] width 272 height 104
click at [213, 677] on button "Save & Run" at bounding box center [202, 678] width 243 height 33
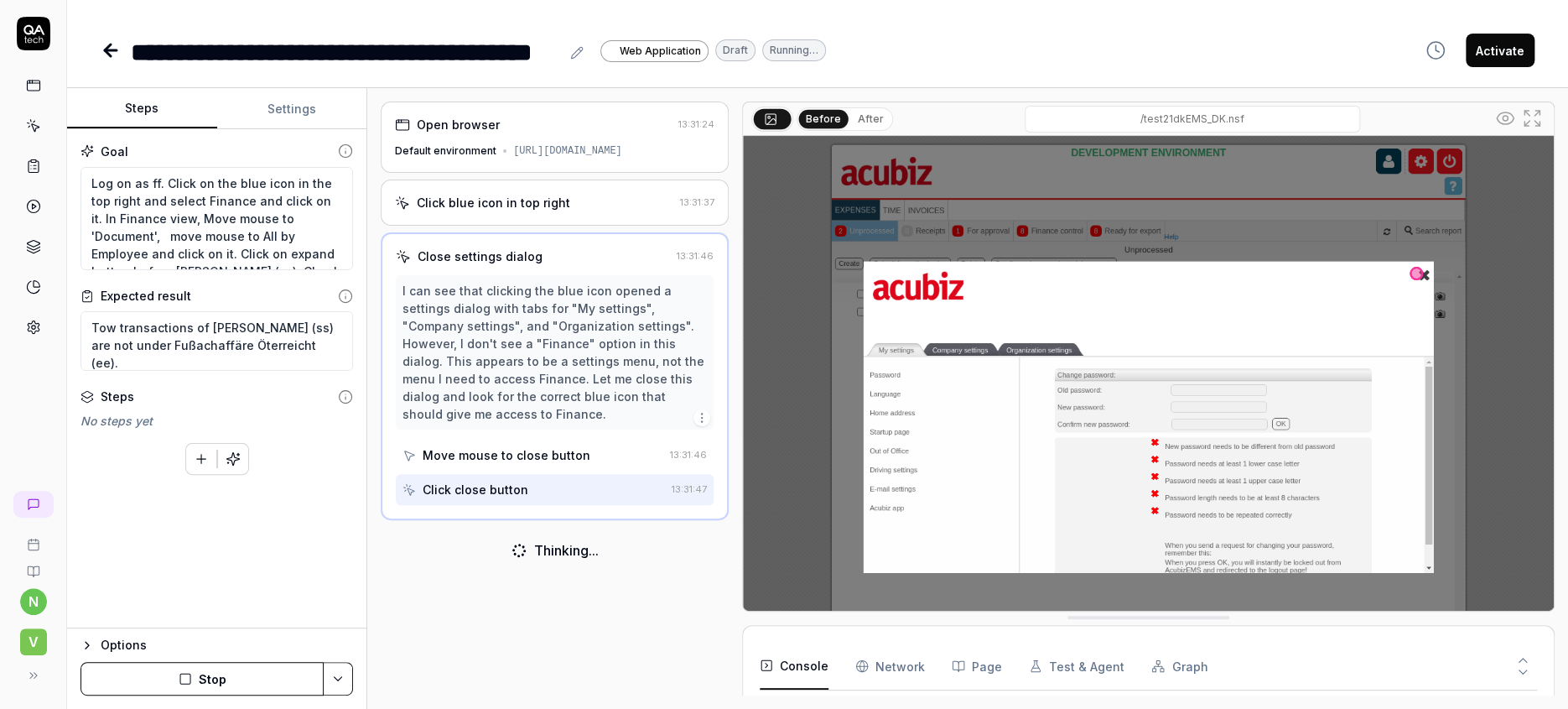
click at [201, 679] on button "Stop" at bounding box center [202, 678] width 243 height 33
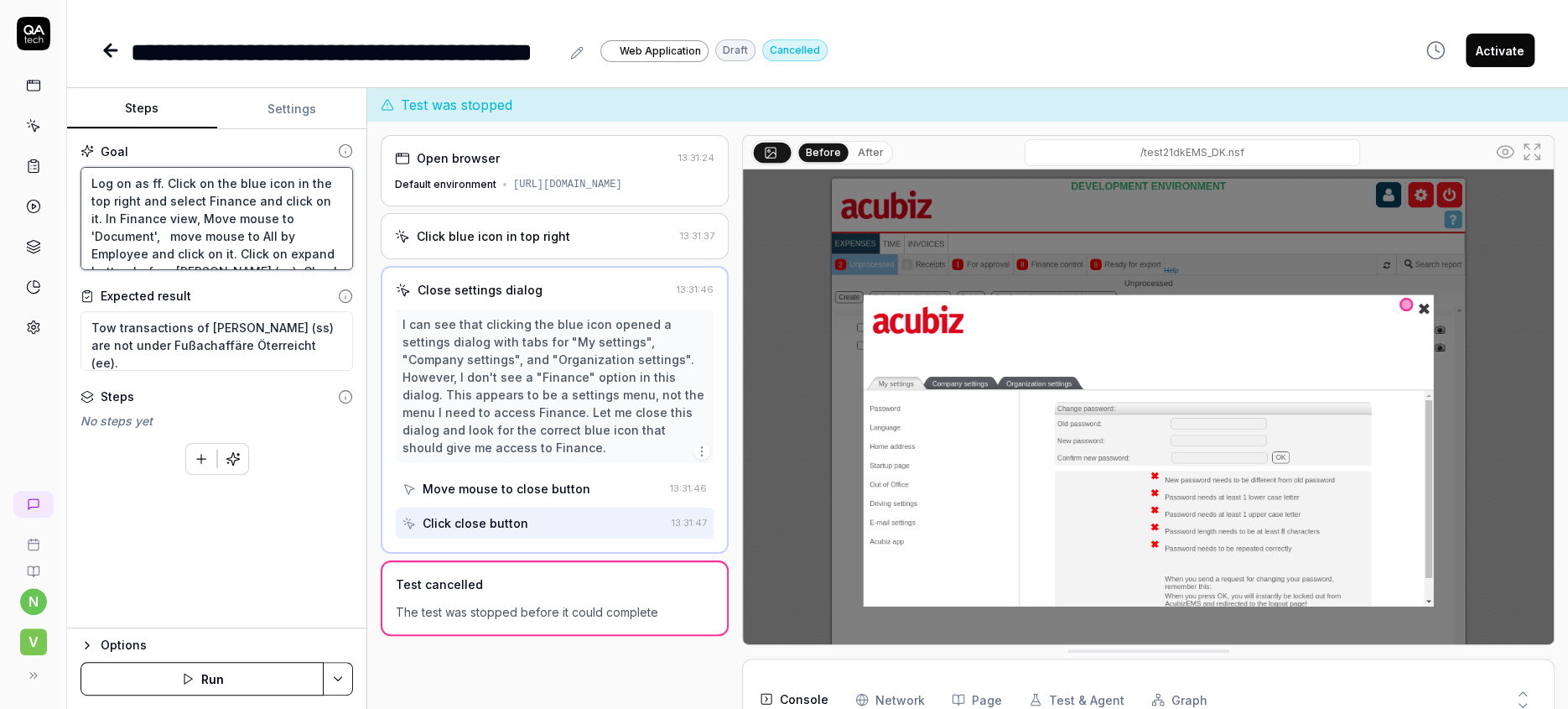
click at [204, 167] on textarea "Log on as ff. Click on the blue icon in the top right and select Finance and cl…" at bounding box center [217, 219] width 272 height 104
click at [192, 681] on button "Save & Run" at bounding box center [202, 678] width 243 height 33
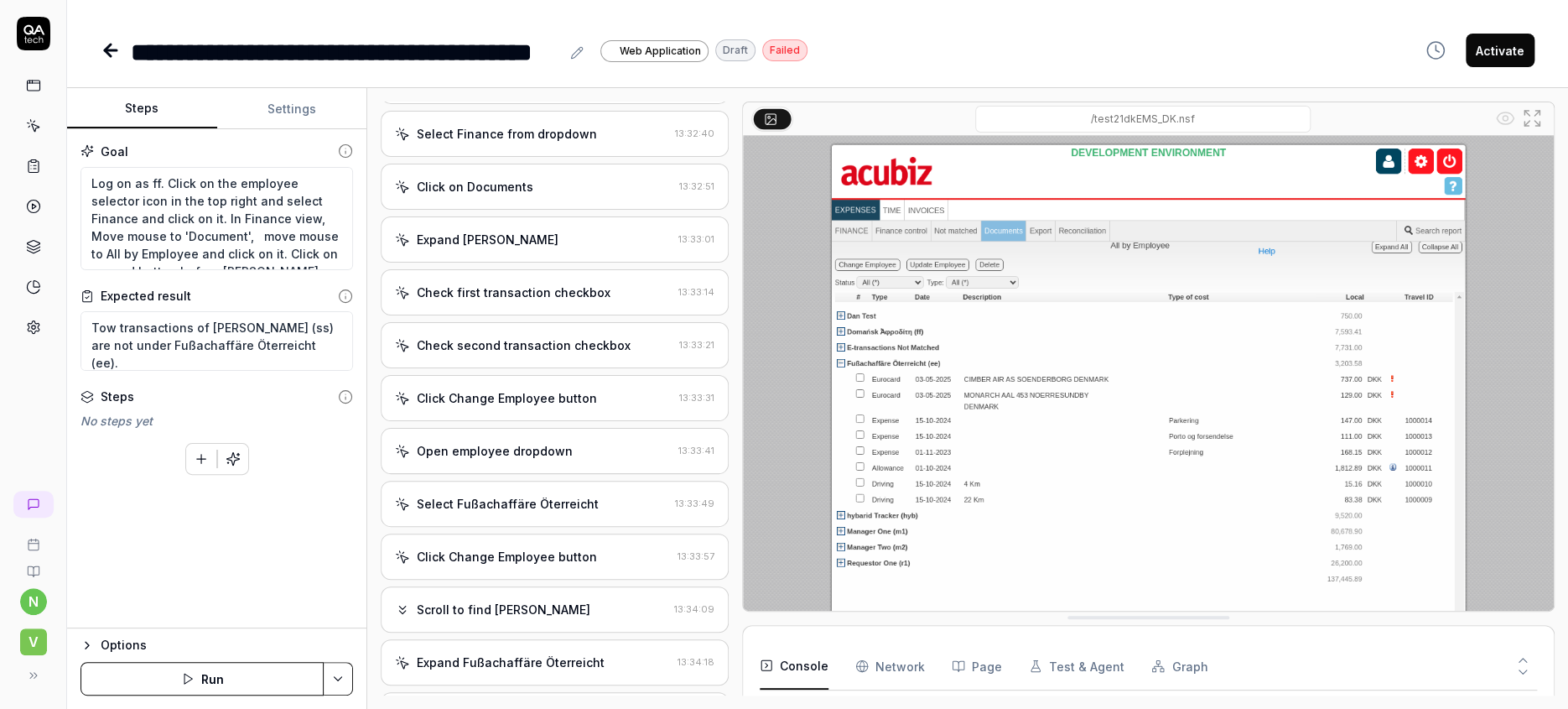
scroll to position [304, 0]
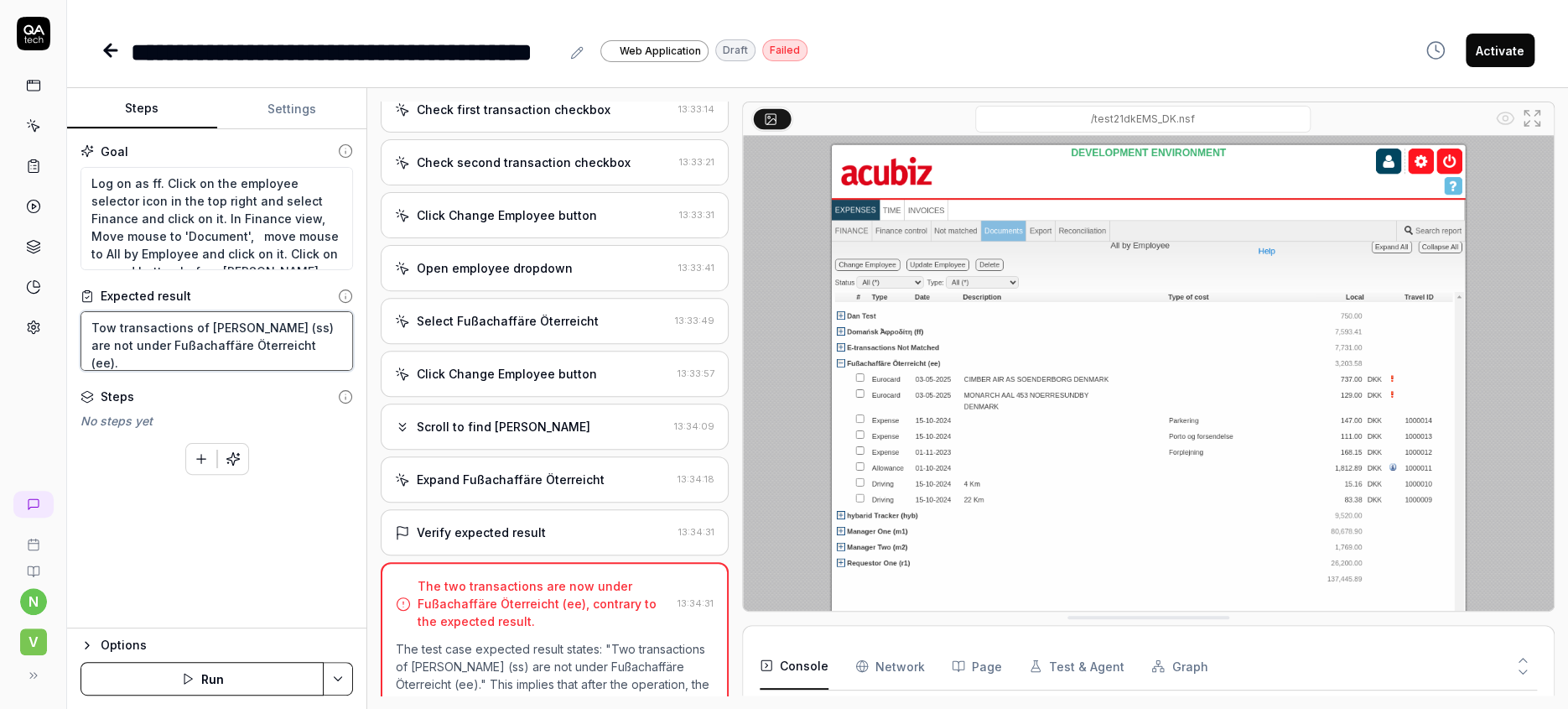
drag, startPoint x: 326, startPoint y: 304, endPoint x: 326, endPoint y: 316, distance: 12.0
click at [326, 311] on textarea "Tow transactions of [PERSON_NAME] (ss) are not under Fußachaffäre Öterreicht (e…" at bounding box center [217, 340] width 272 height 59
click at [218, 682] on button "Save & Run" at bounding box center [202, 678] width 243 height 33
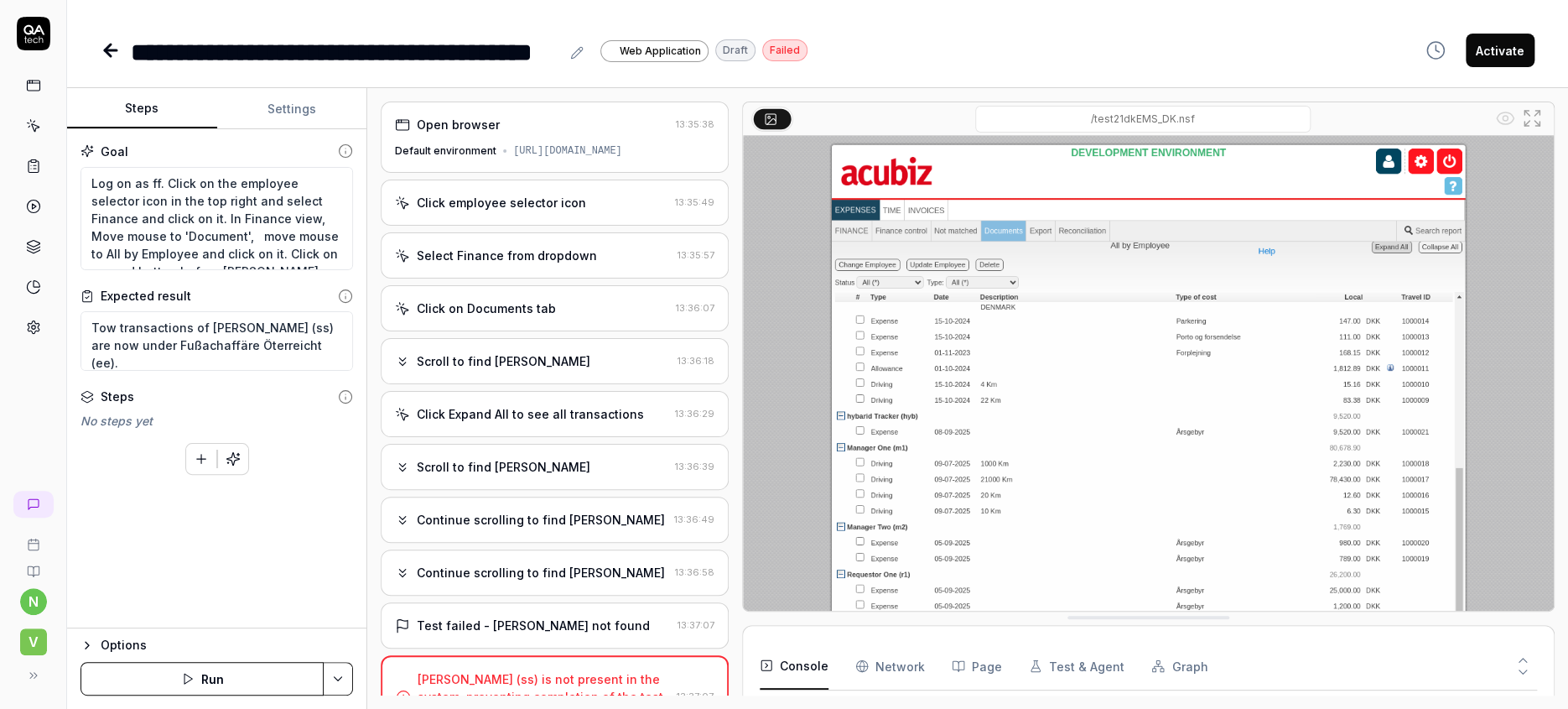
scroll to position [919, 0]
click at [506, 197] on div "Click employee selector icon" at bounding box center [502, 202] width 169 height 18
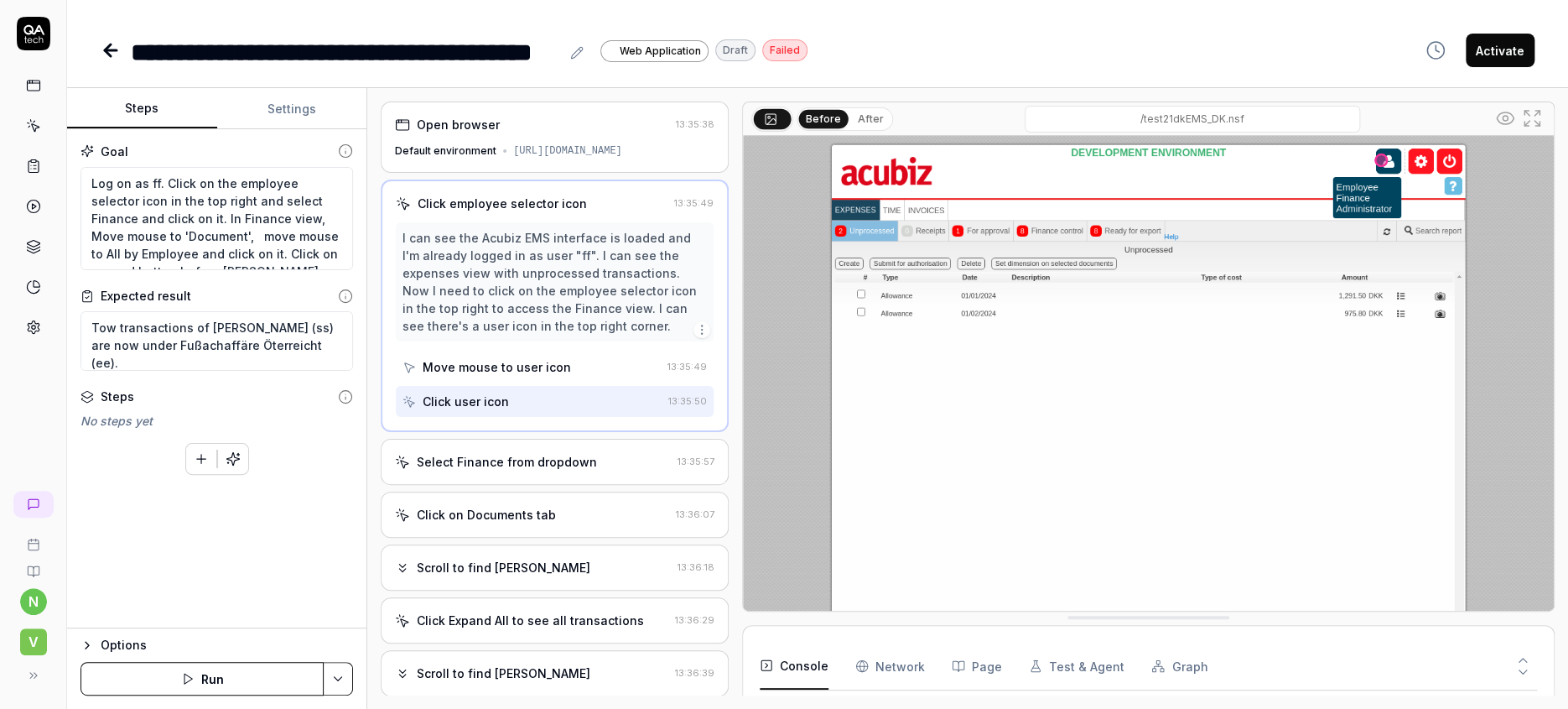
click at [468, 453] on div "Select Finance from dropdown" at bounding box center [507, 462] width 180 height 18
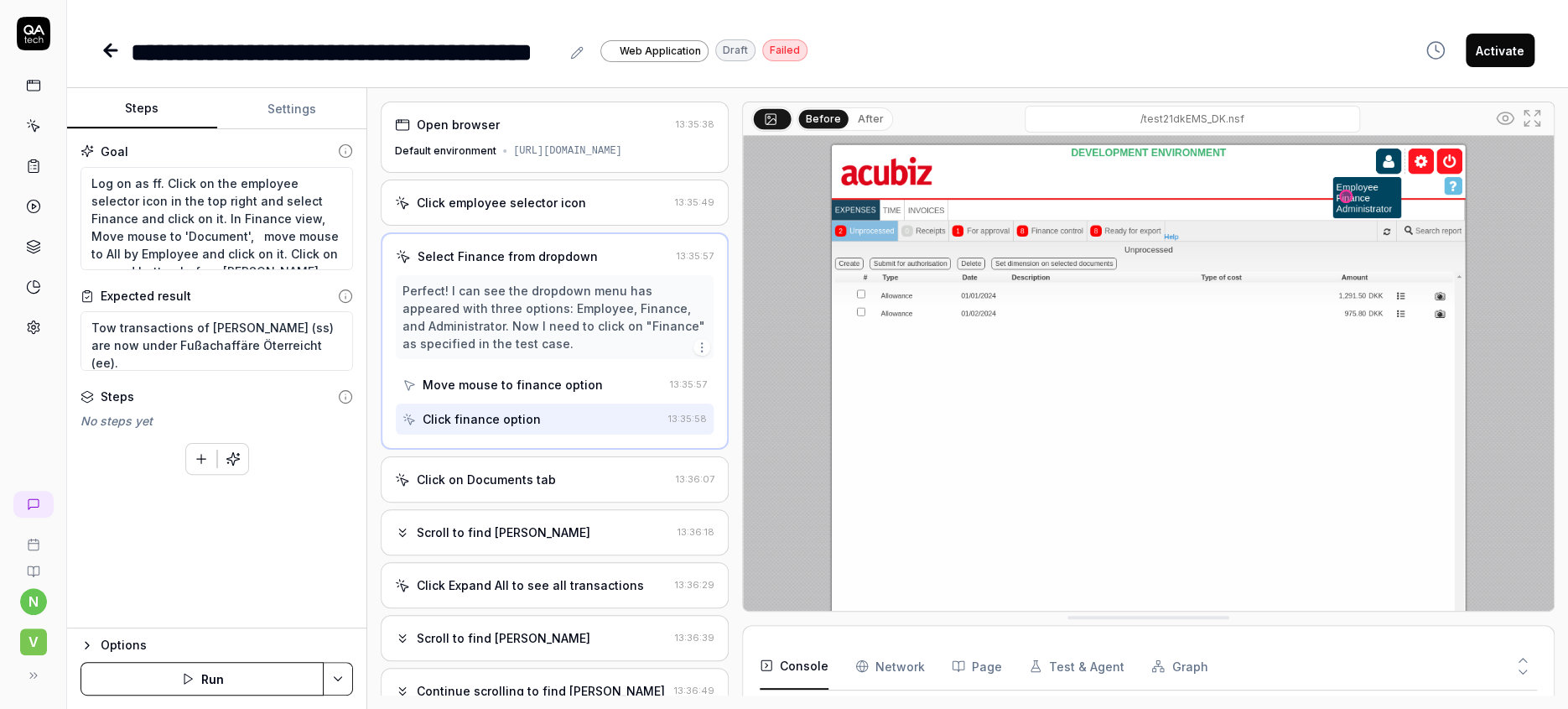
click at [468, 471] on div "Click on Documents tab" at bounding box center [486, 479] width 139 height 18
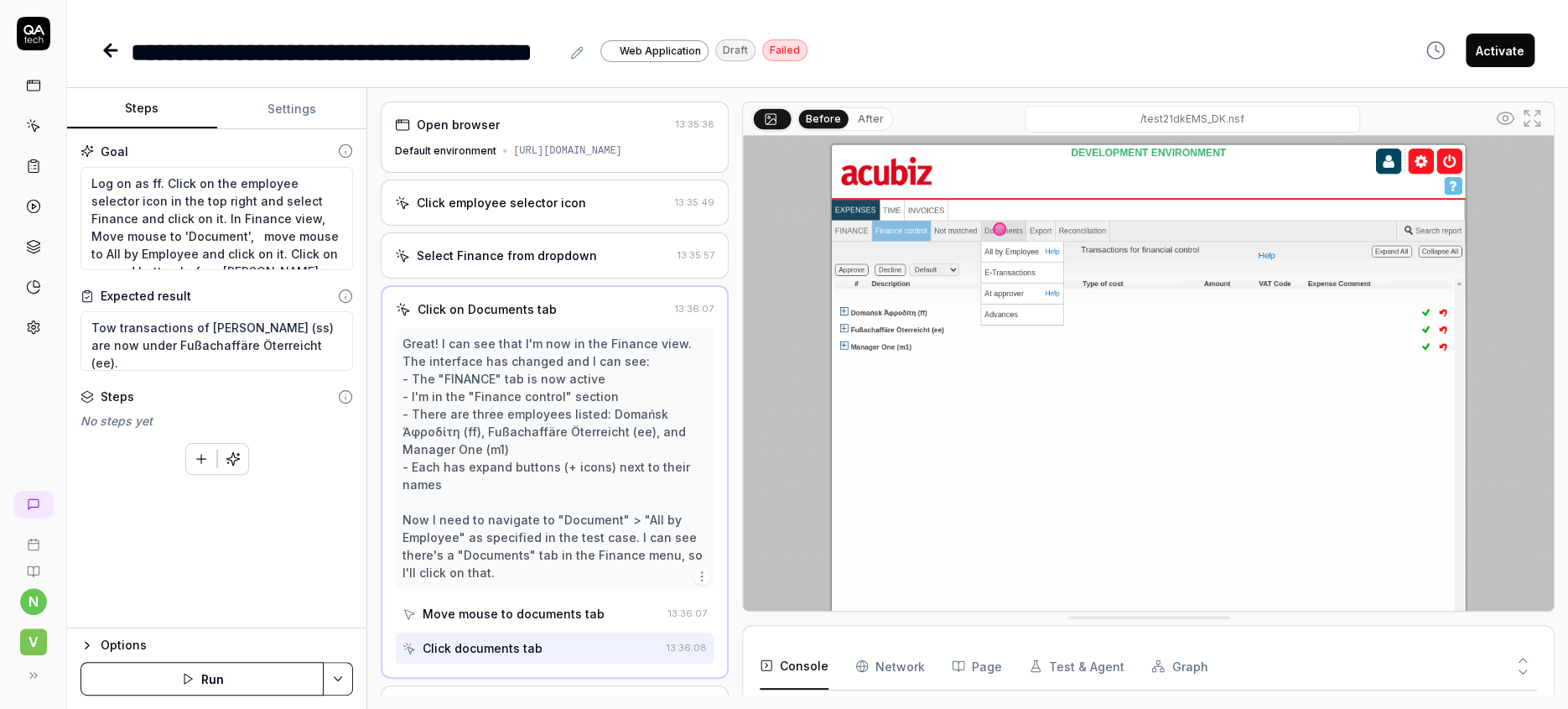
click at [535, 247] on div "Select Finance from dropdown" at bounding box center [507, 256] width 180 height 18
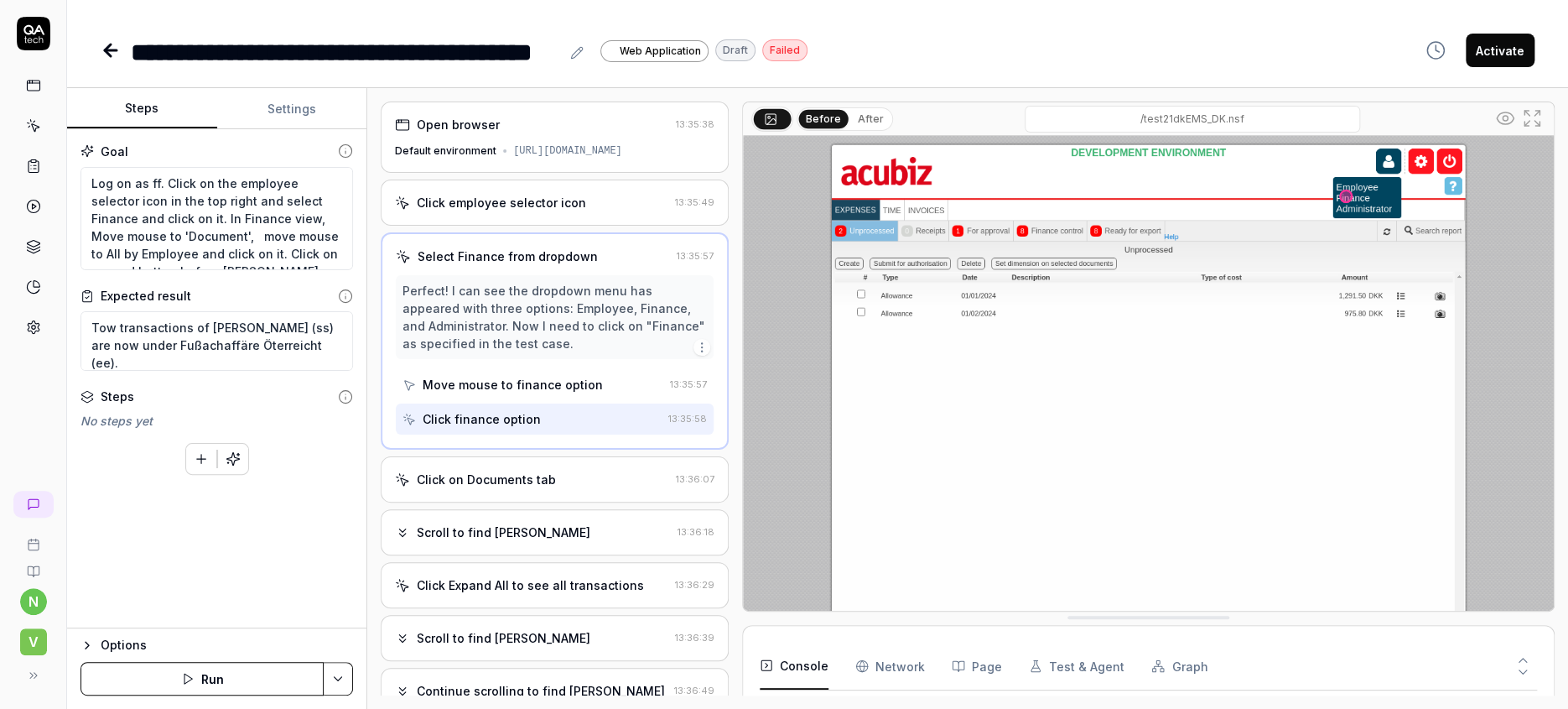
click at [511, 471] on div "Click on Documents tab" at bounding box center [486, 479] width 139 height 18
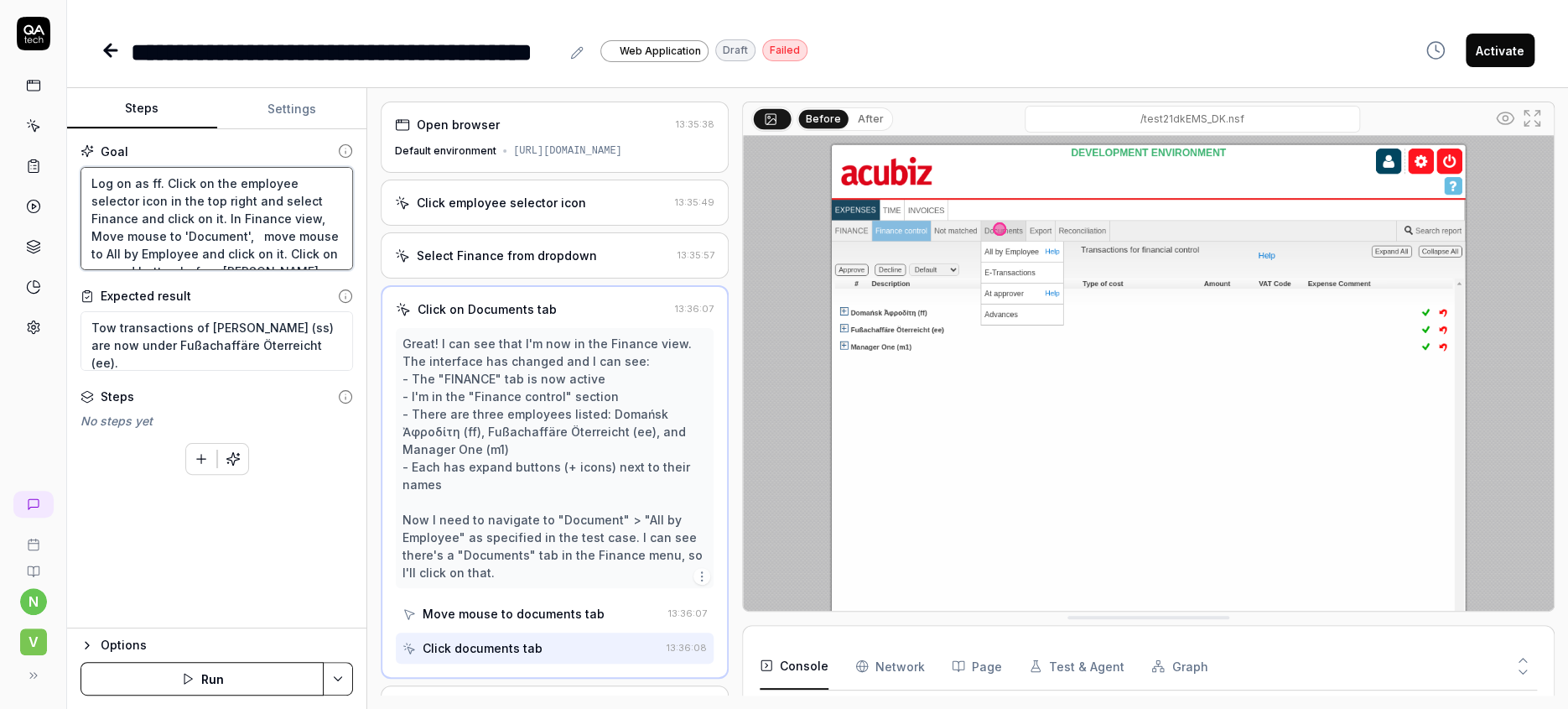
drag, startPoint x: 239, startPoint y: 206, endPoint x: 83, endPoint y: 214, distance: 156.2
click at [83, 214] on textarea "Log on as ff. Click on the employee selector icon in the top right and select F…" at bounding box center [217, 219] width 272 height 104
click at [153, 210] on textarea "Log on as ff. Click on the employee selector icon in the top right and select F…" at bounding box center [217, 219] width 272 height 104
click at [200, 679] on button "Save & Run" at bounding box center [202, 678] width 243 height 33
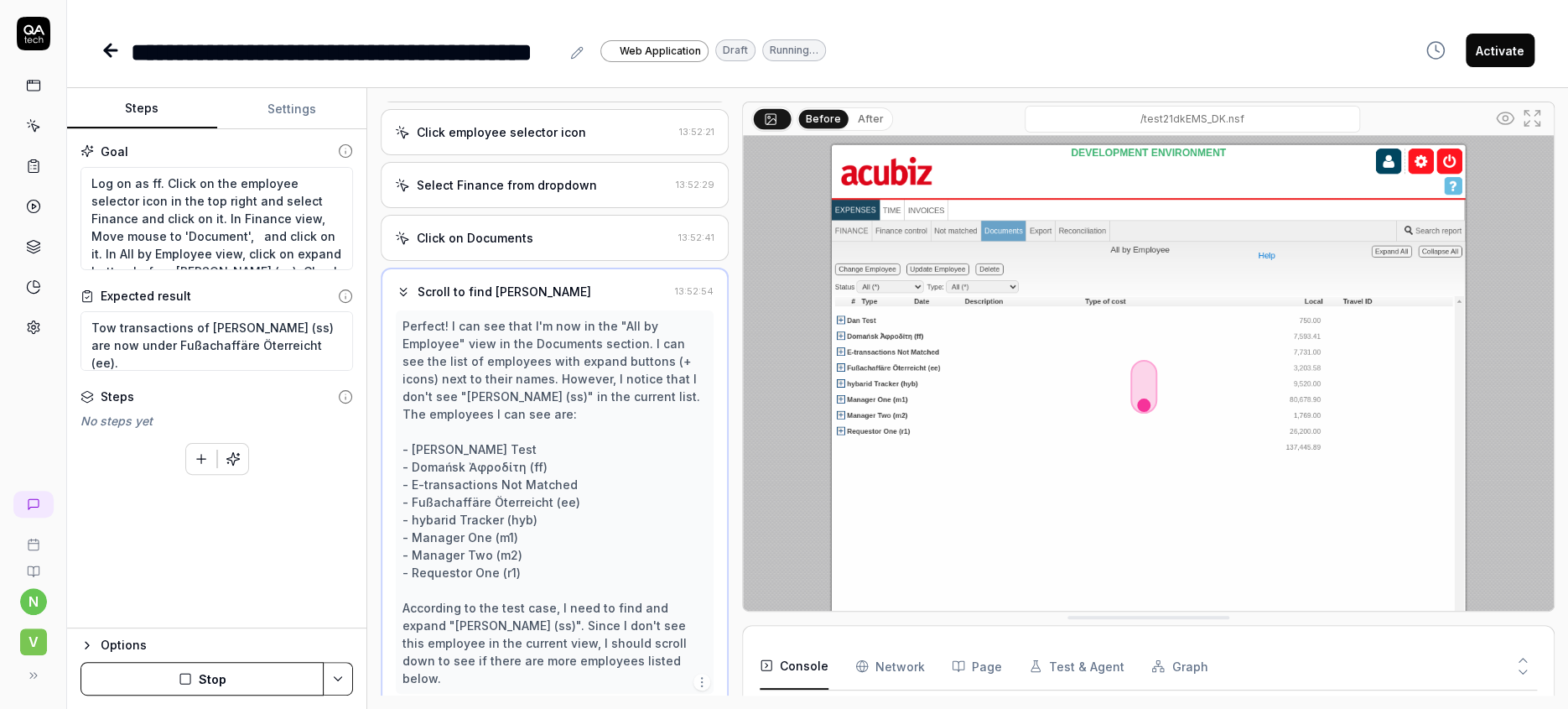
scroll to position [55, 0]
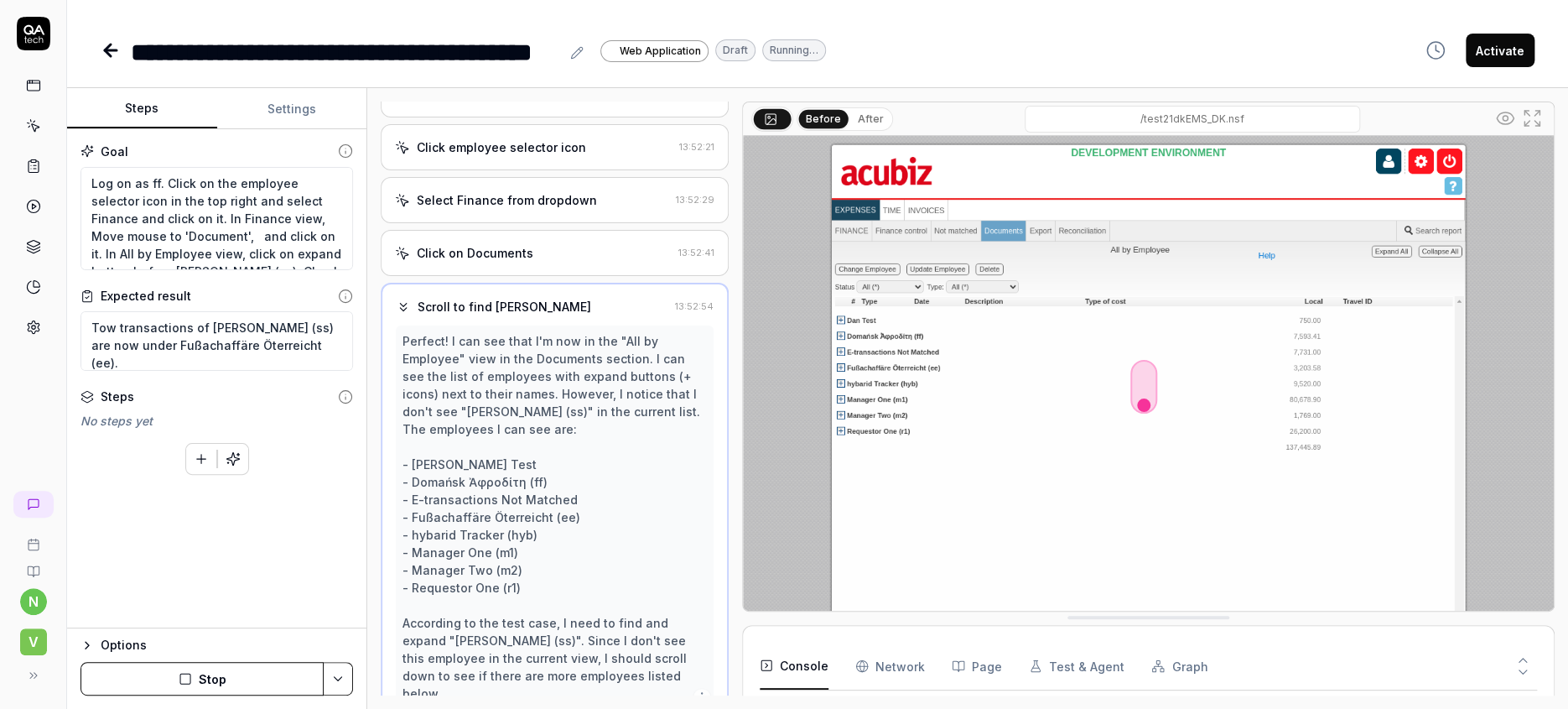
click at [204, 680] on button "Stop" at bounding box center [202, 678] width 243 height 33
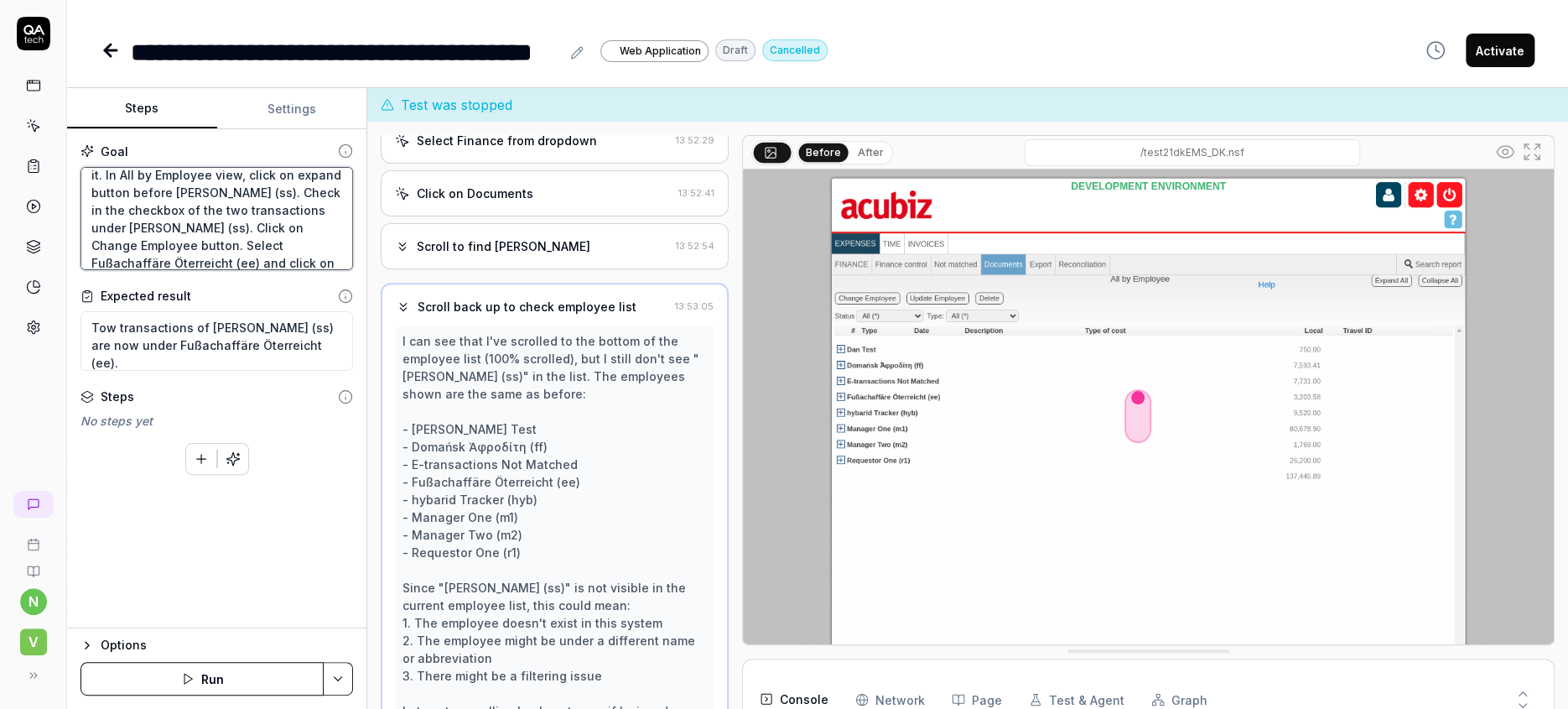
scroll to position [920, 0]
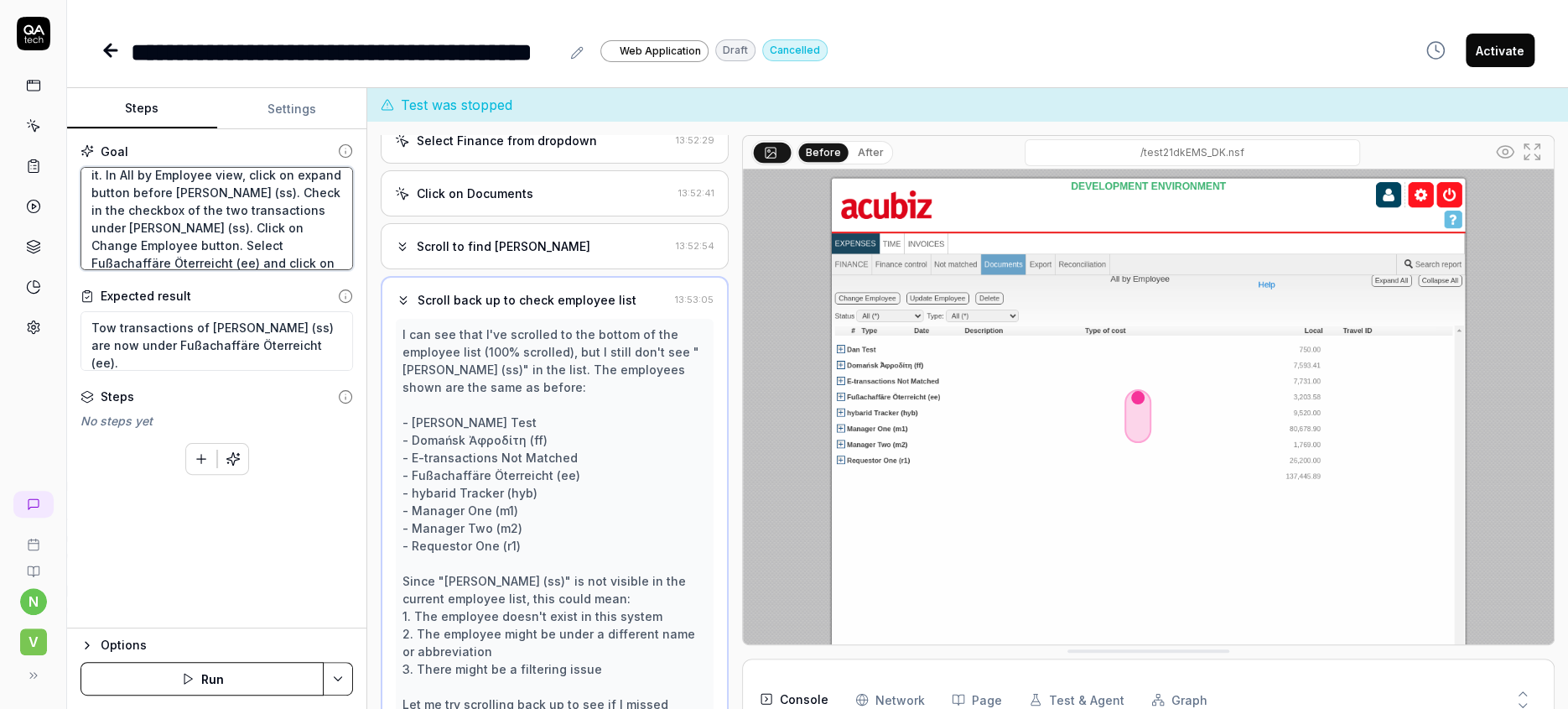
click at [289, 230] on textarea "Log on as ff. Click on the employee selector icon in the top right and select F…" at bounding box center [217, 219] width 272 height 104
click at [222, 677] on button "Save & Run" at bounding box center [202, 678] width 243 height 33
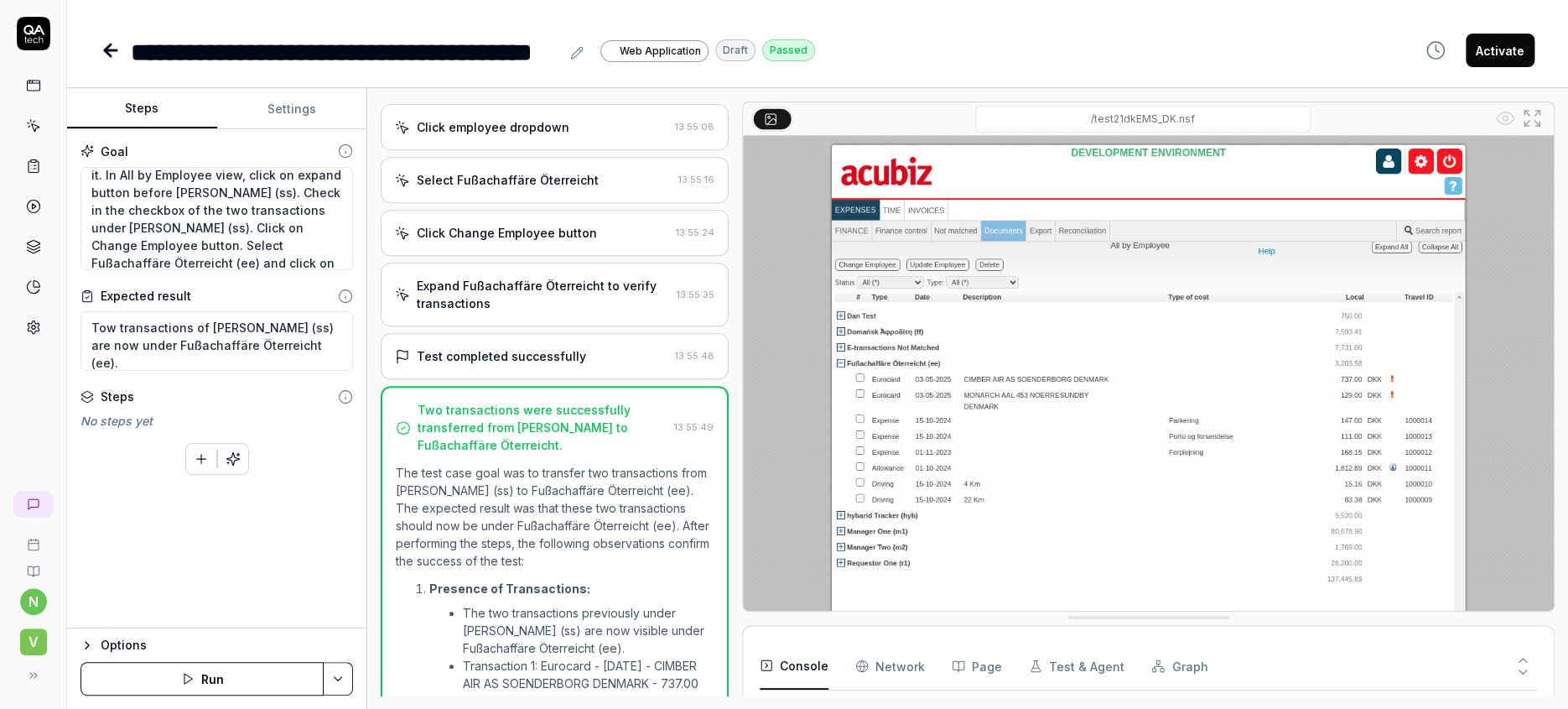
scroll to position [919, 0]
